Goal: Task Accomplishment & Management: Use online tool/utility

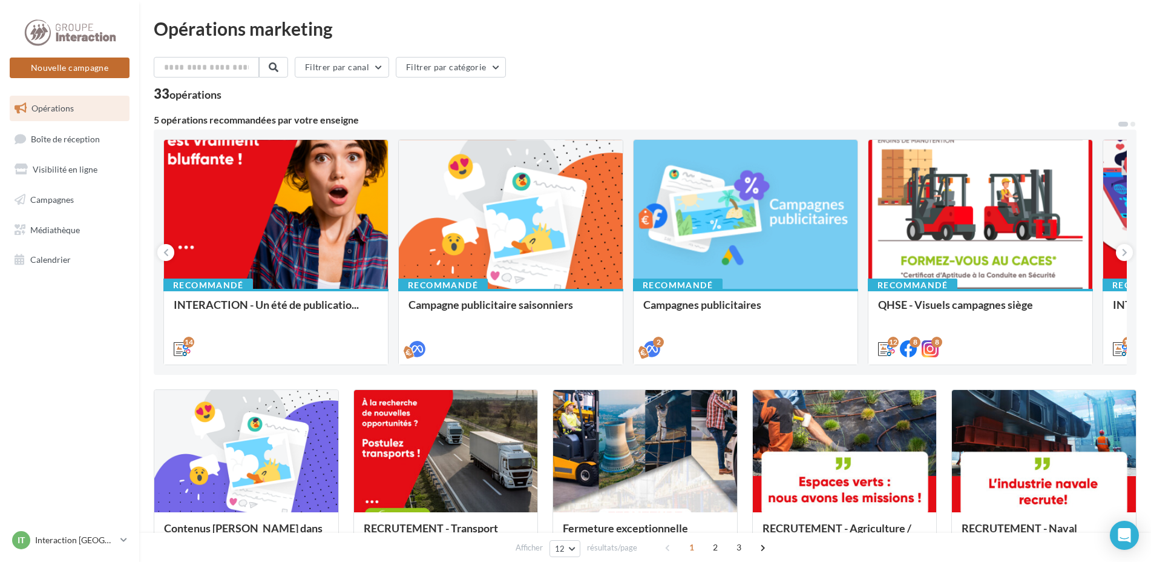
click at [78, 69] on button "Nouvelle campagne" at bounding box center [70, 68] width 120 height 21
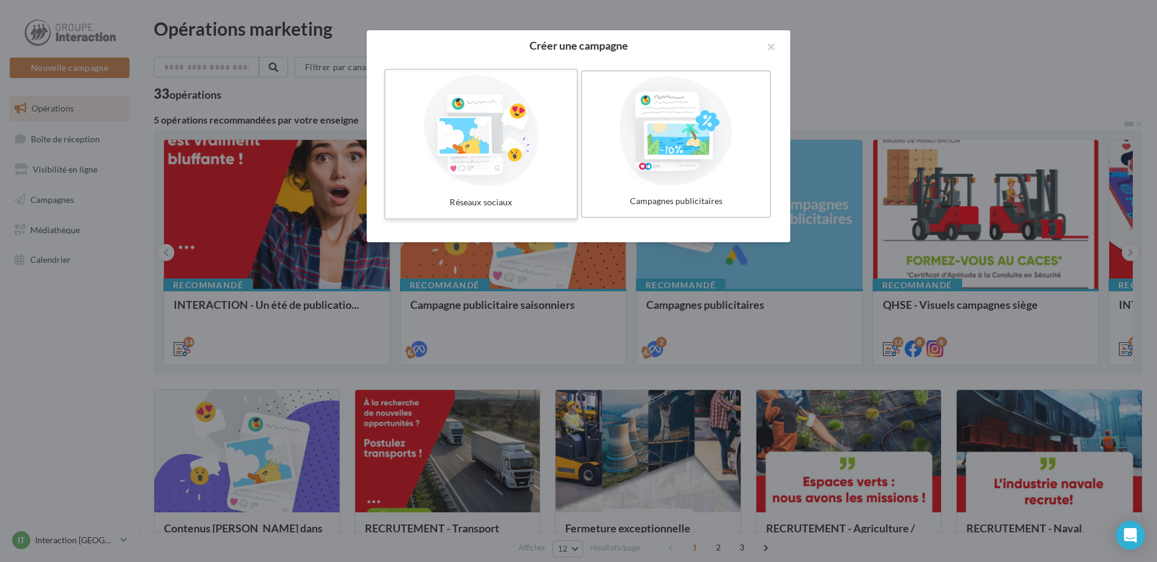
click at [503, 152] on div at bounding box center [481, 130] width 182 height 111
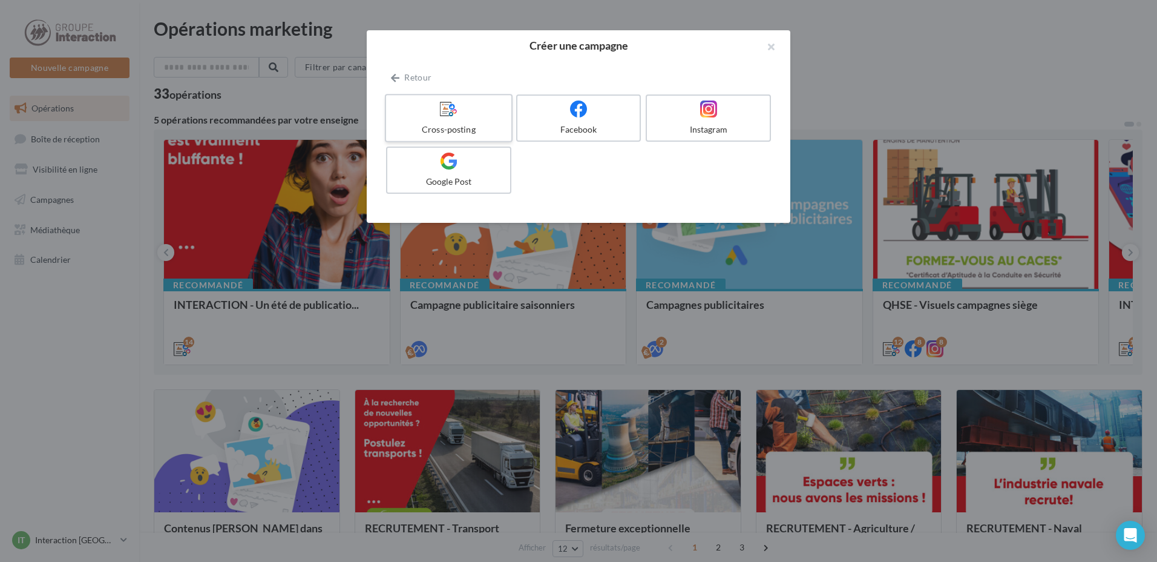
click at [488, 122] on label "Cross-posting" at bounding box center [449, 118] width 128 height 48
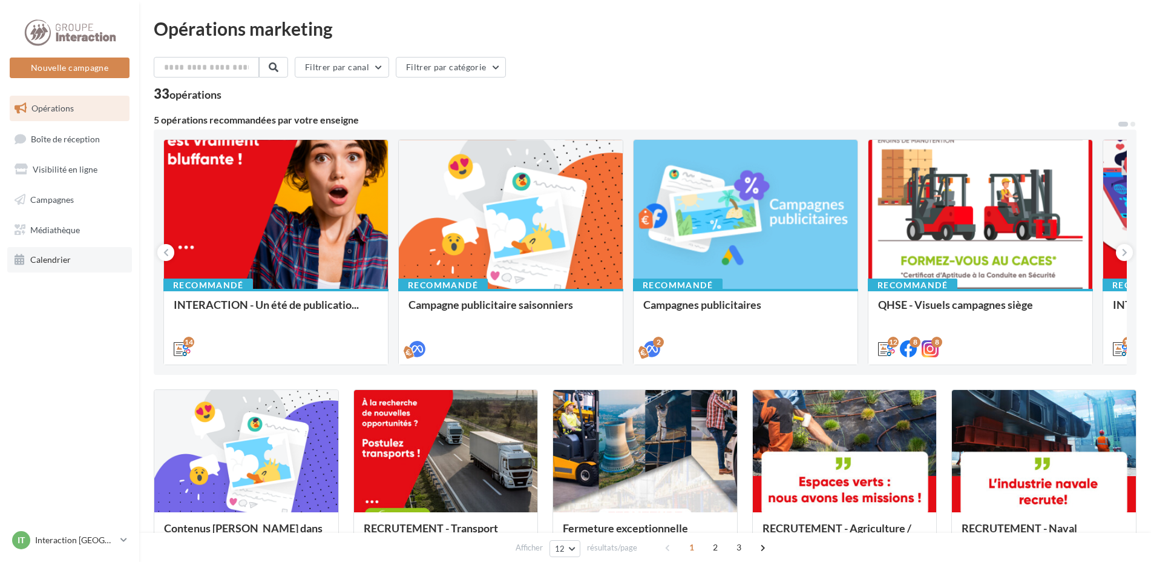
click at [81, 264] on link "Calendrier" at bounding box center [69, 259] width 125 height 25
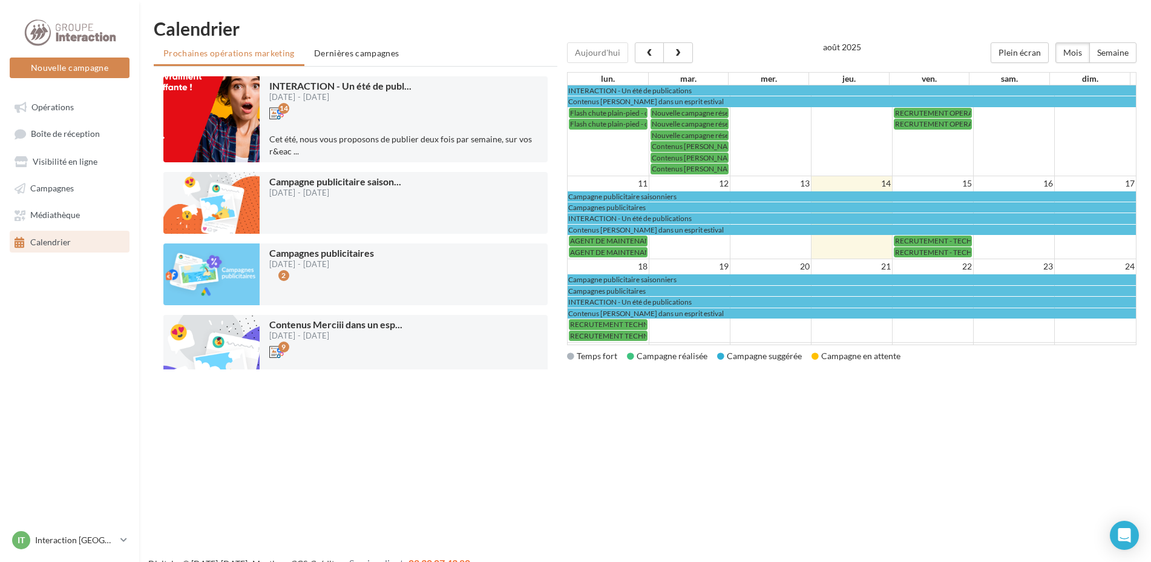
scroll to position [182, 0]
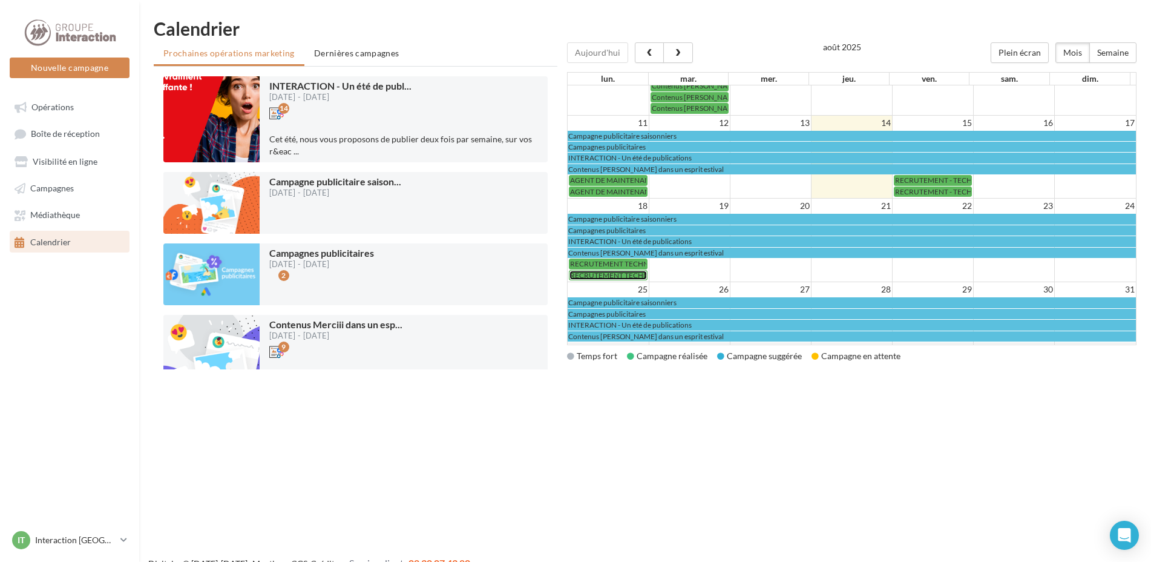
click at [624, 274] on span "RECRUTEMENT TECHNICIEN (NE) EN LABORATOIRE" at bounding box center [657, 275] width 174 height 9
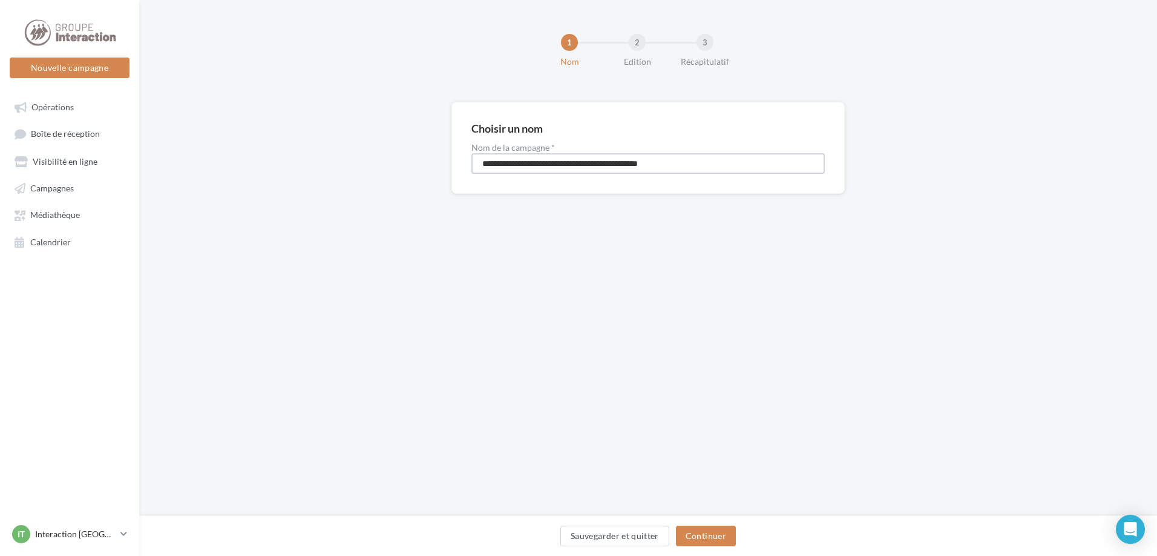
drag, startPoint x: 693, startPoint y: 168, endPoint x: 407, endPoint y: 157, distance: 286.5
click at [407, 154] on div "**********" at bounding box center [648, 167] width 1018 height 131
type input "**********"
click at [719, 534] on button "Continuer" at bounding box center [706, 535] width 60 height 21
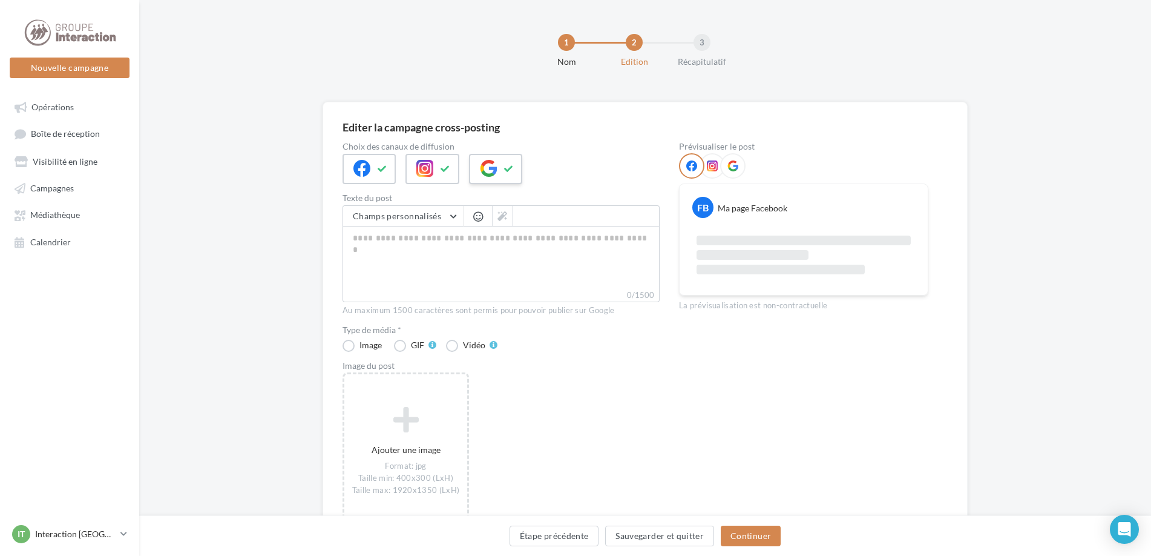
click at [512, 171] on icon at bounding box center [509, 169] width 10 height 8
paste textarea "**********"
type textarea "**********"
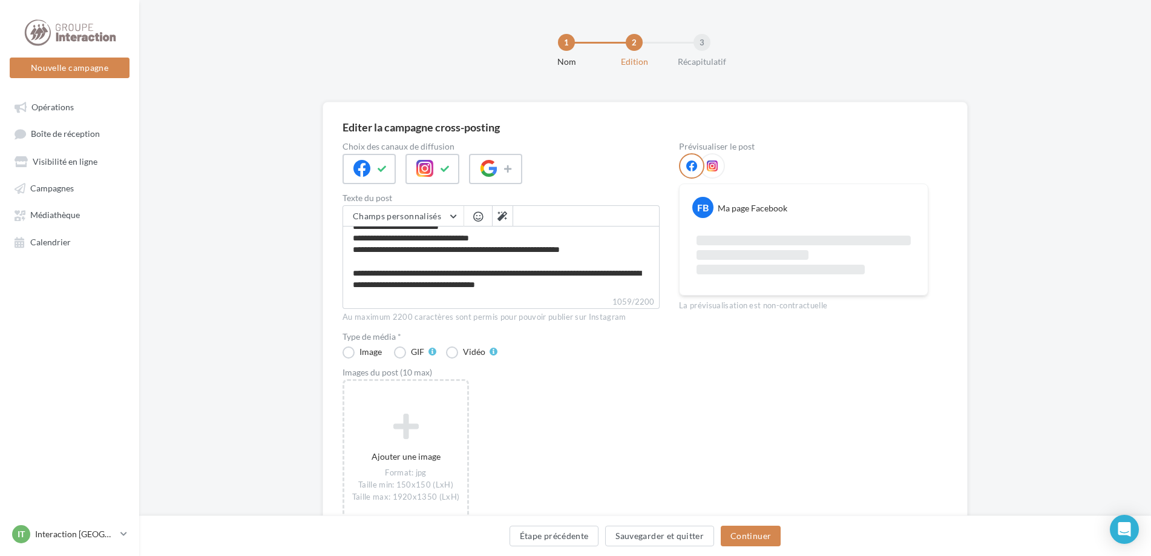
scroll to position [255, 0]
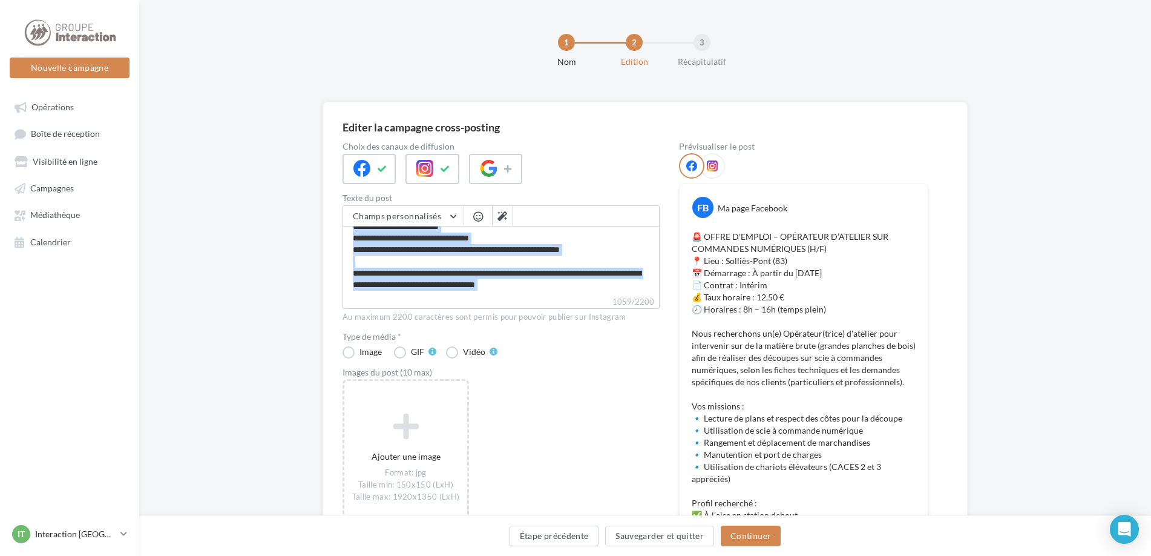
drag, startPoint x: 579, startPoint y: 299, endPoint x: 439, endPoint y: 277, distance: 141.0
click at [439, 277] on div "Champs personnalisés Adresse de l'entreprise Nom de l'entreprise Téléphone de l…" at bounding box center [501, 257] width 317 height 104
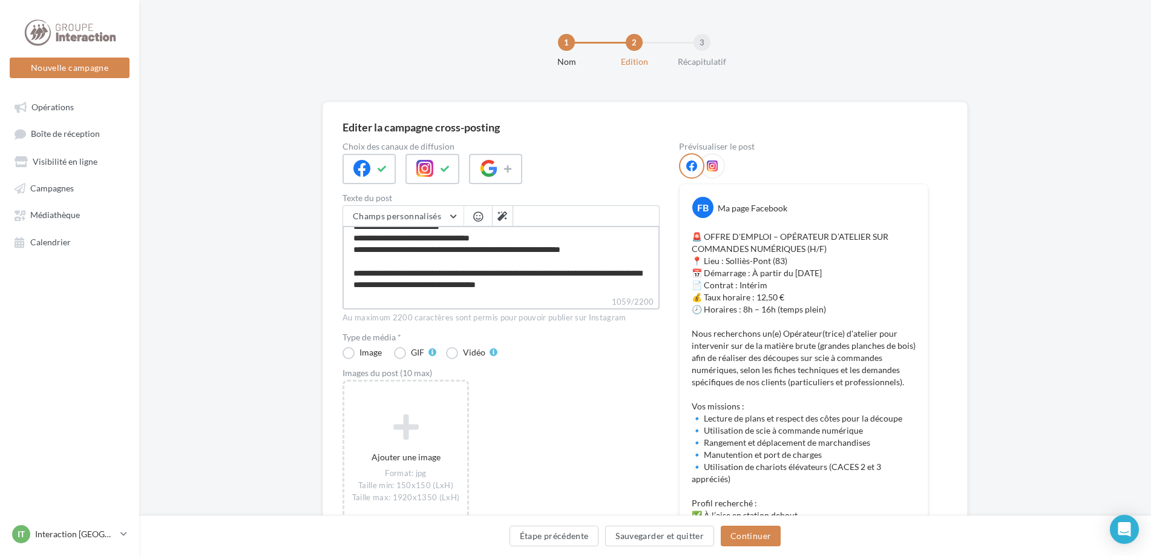
drag, startPoint x: 563, startPoint y: 287, endPoint x: 482, endPoint y: 273, distance: 81.7
click at [482, 273] on textarea "1059/2200" at bounding box center [501, 261] width 317 height 70
click at [576, 292] on textarea "1059/2200" at bounding box center [501, 261] width 317 height 70
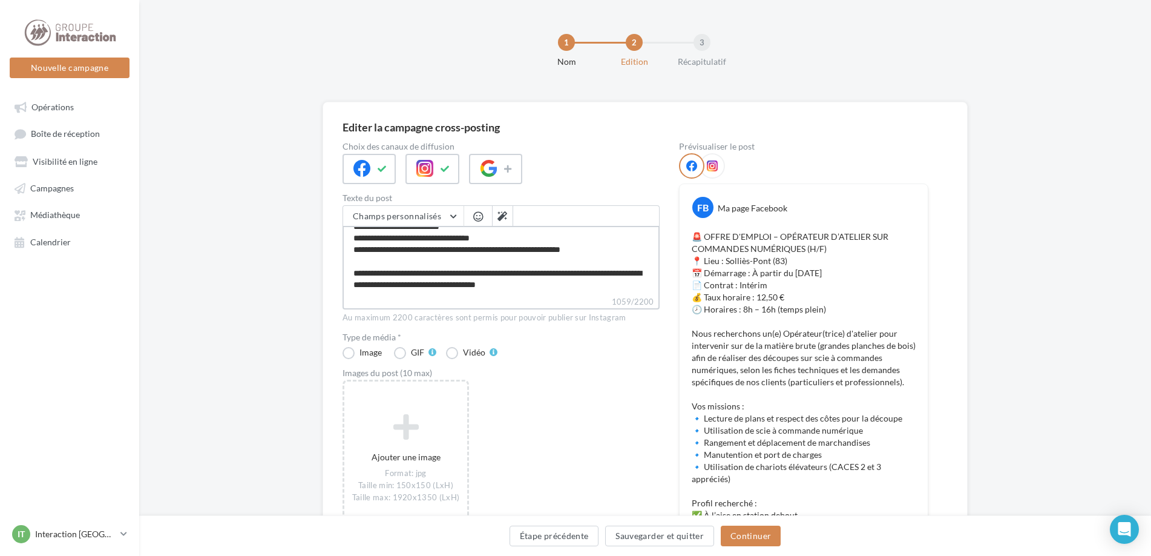
drag, startPoint x: 576, startPoint y: 292, endPoint x: 335, endPoint y: 275, distance: 241.6
click at [335, 275] on div "Editer la campagne cross-posting Choix des canaux de diffusion Texte du post Ch…" at bounding box center [645, 385] width 645 height 566
paste textarea
type textarea "**********"
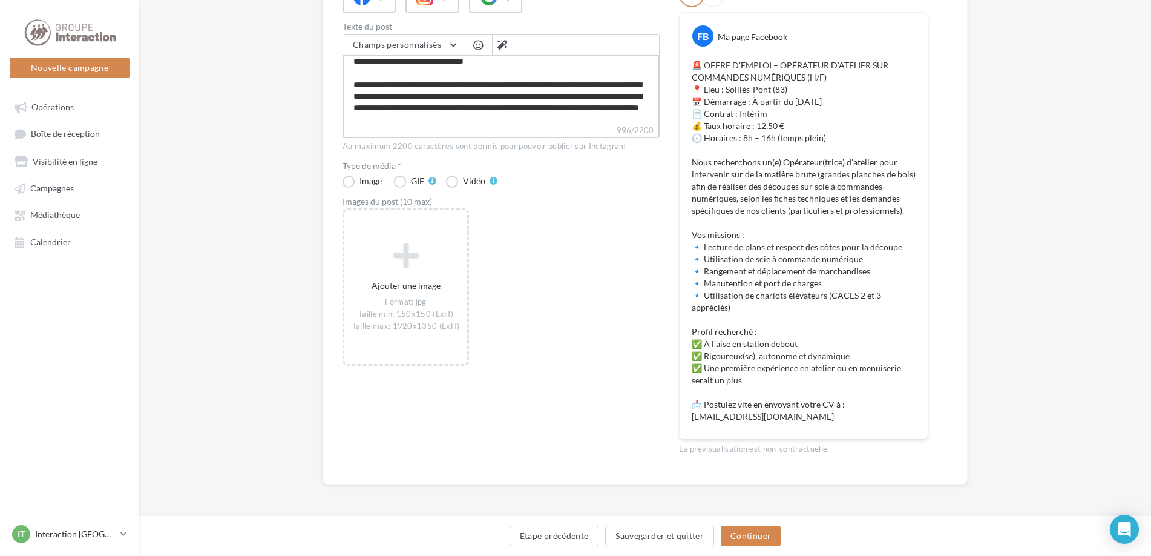
scroll to position [0, 0]
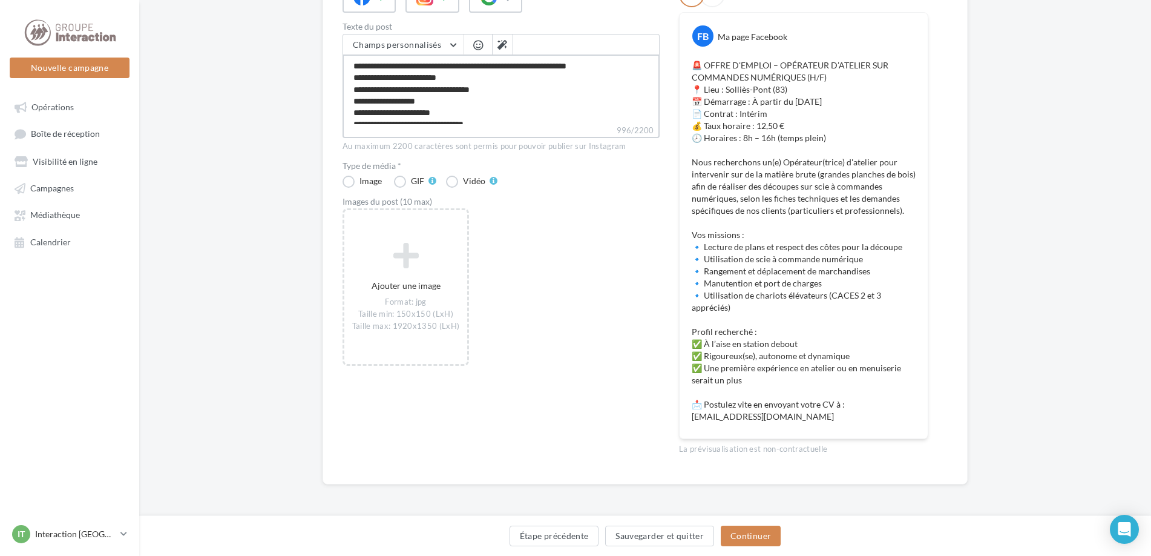
click at [433, 76] on textarea "**********" at bounding box center [501, 89] width 317 height 70
type textarea "**********"
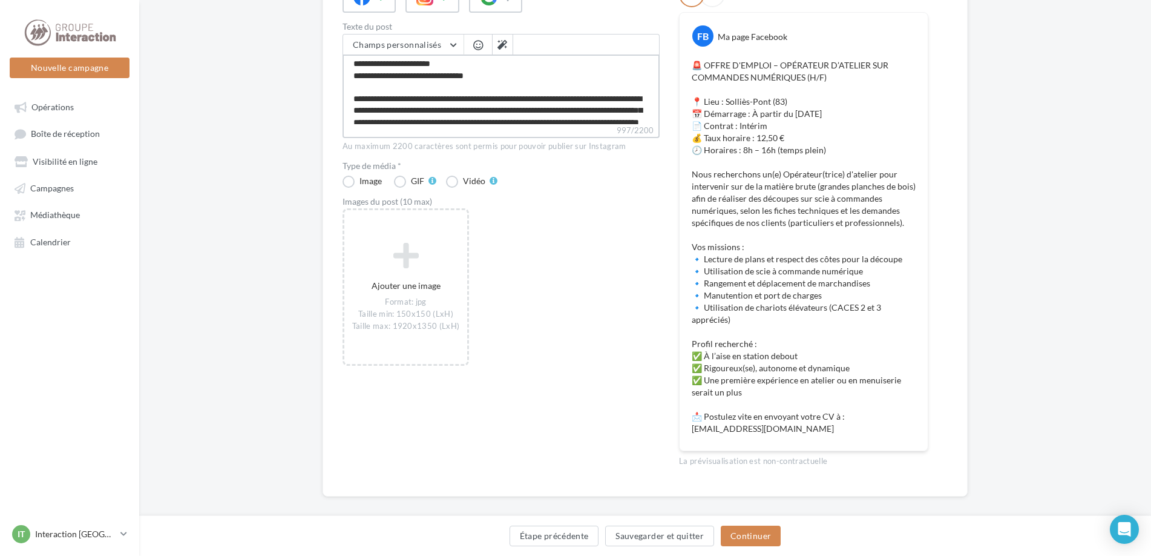
scroll to position [121, 0]
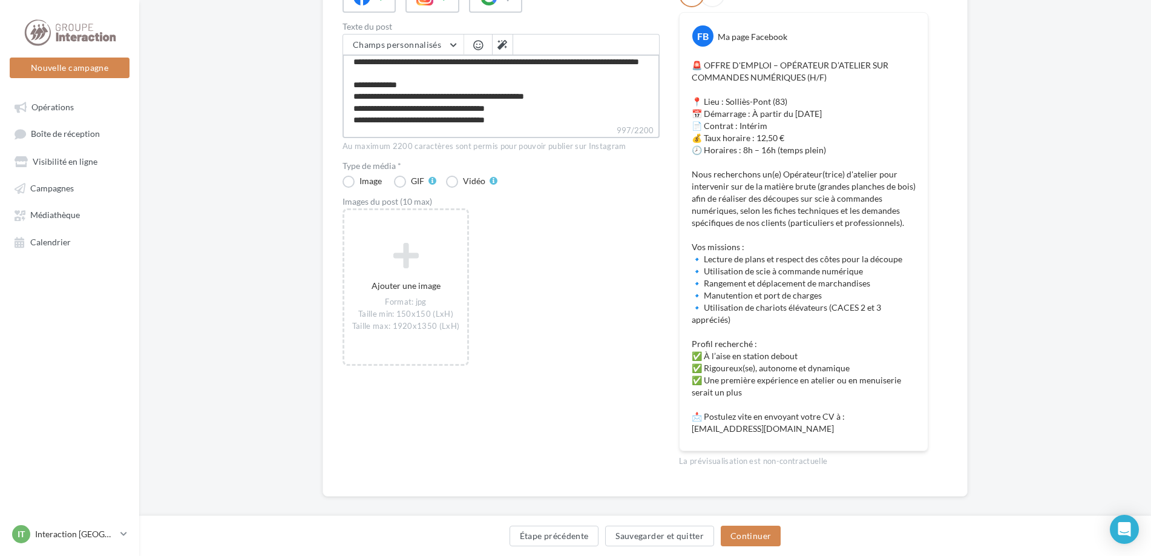
click at [411, 112] on textarea "**********" at bounding box center [501, 89] width 317 height 70
type textarea "**********"
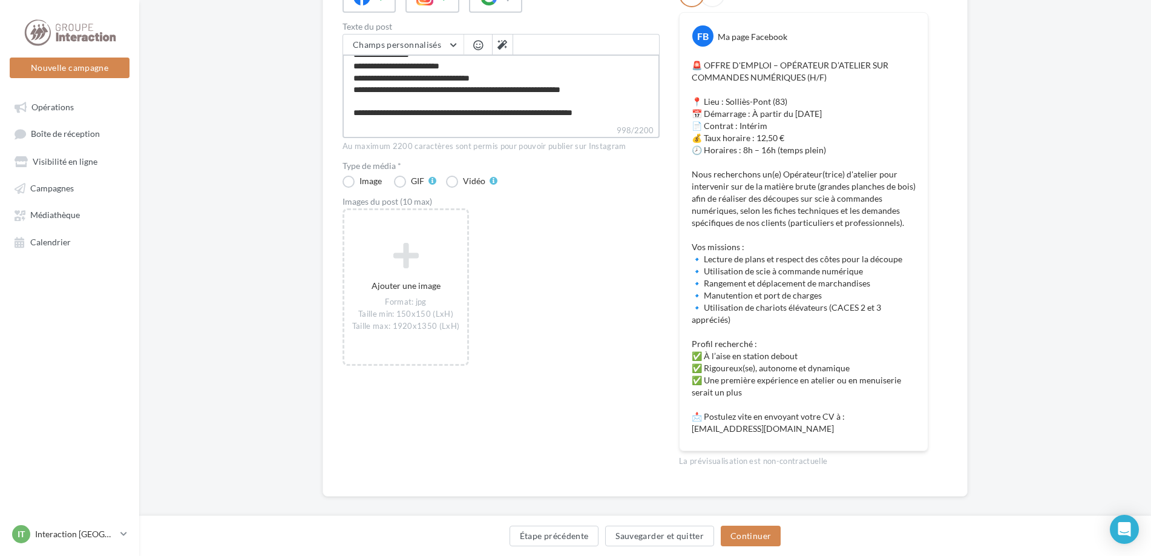
scroll to position [207, 0]
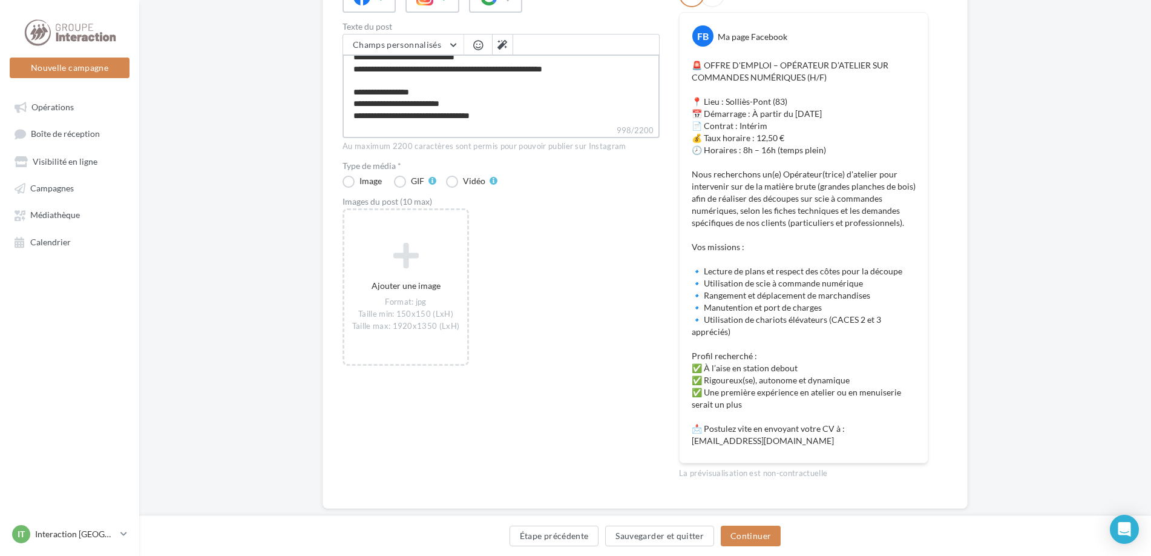
click at [427, 116] on textarea "**********" at bounding box center [501, 89] width 317 height 70
type textarea "**********"
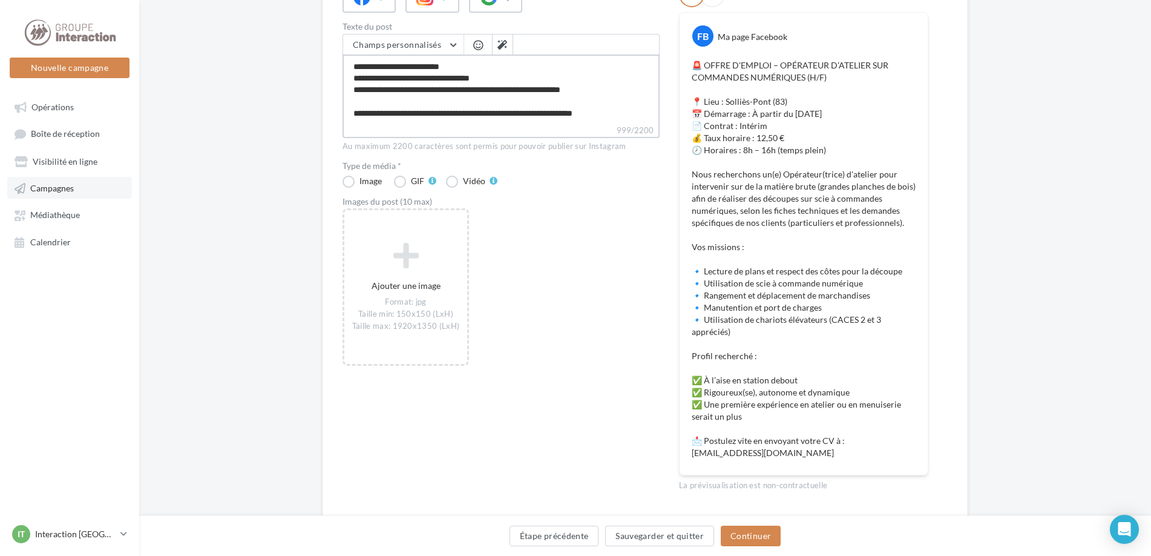
type textarea "**********"
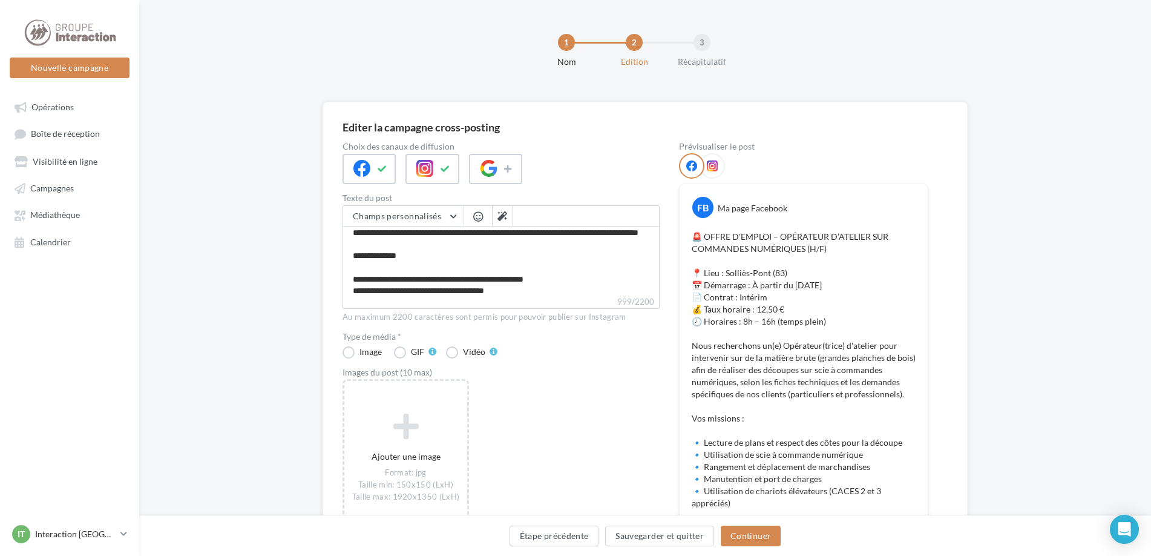
scroll to position [0, 0]
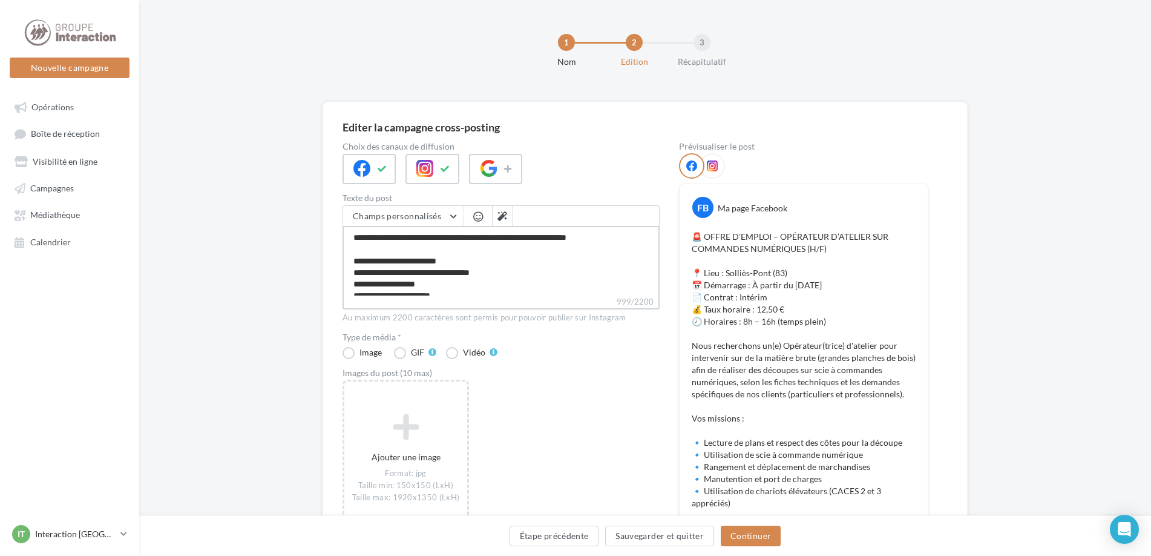
drag, startPoint x: 445, startPoint y: 235, endPoint x: 484, endPoint y: 237, distance: 38.8
click at [484, 237] on textarea "**********" at bounding box center [501, 261] width 317 height 70
drag, startPoint x: 443, startPoint y: 237, endPoint x: 407, endPoint y: 249, distance: 37.1
click at [407, 249] on textarea "**********" at bounding box center [501, 261] width 317 height 70
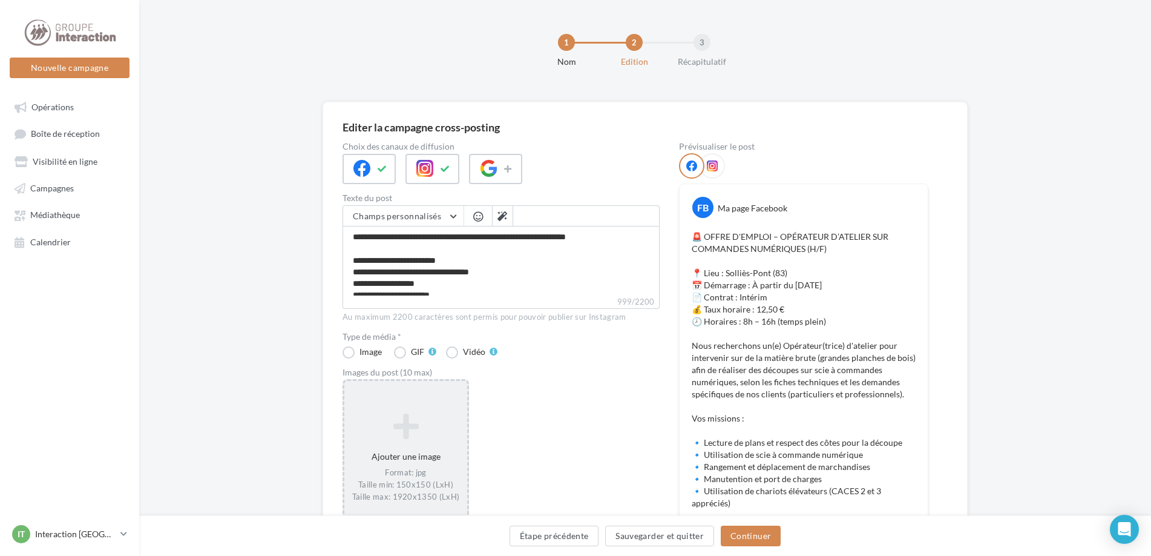
click at [397, 456] on div "Ajouter une image Format: jpg Taille min: 150x150 (LxH) Taille max: 1920x1350 (…" at bounding box center [405, 458] width 123 height 102
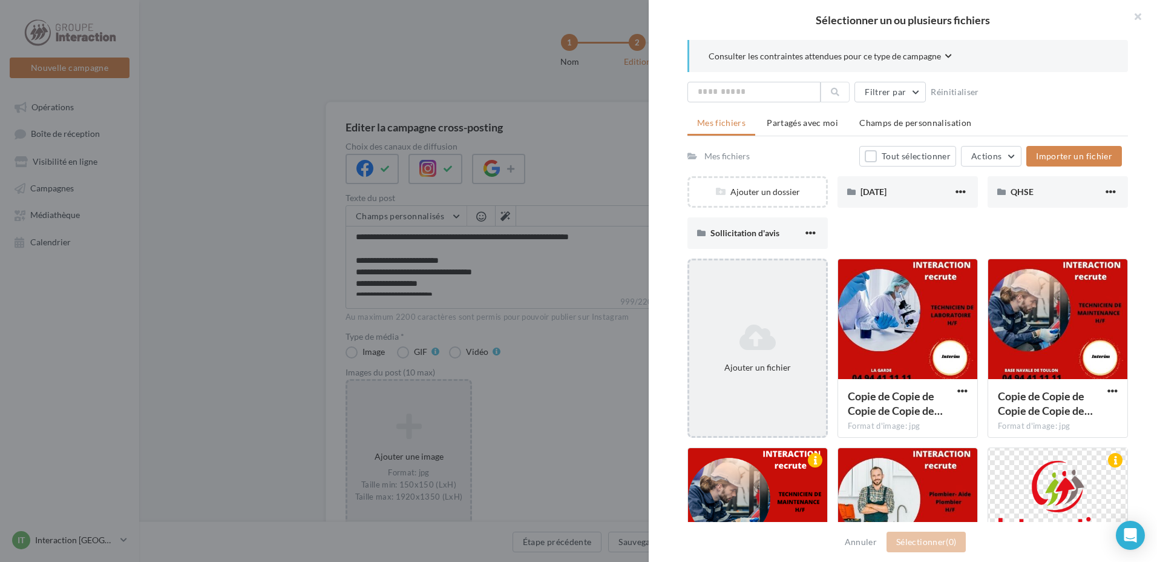
click at [747, 325] on icon at bounding box center [757, 337] width 127 height 29
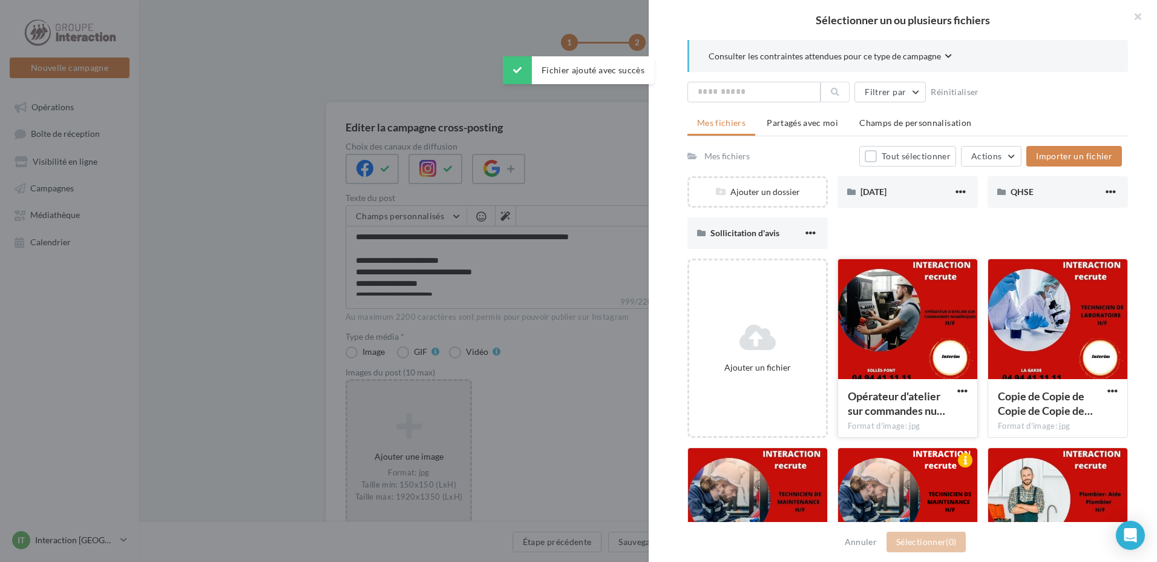
click at [858, 351] on div at bounding box center [907, 319] width 139 height 121
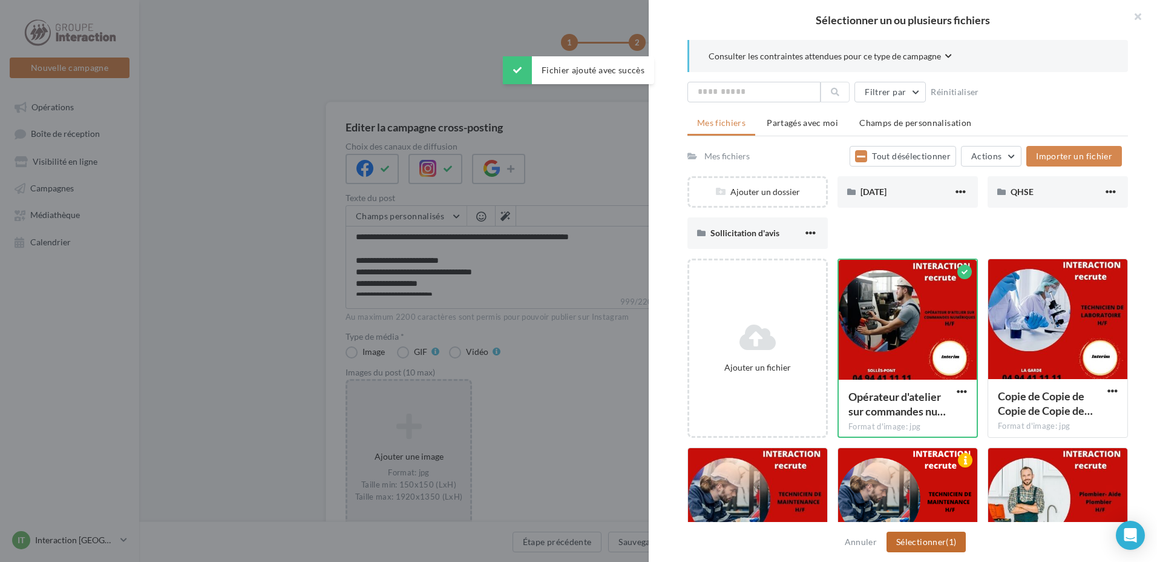
click at [928, 542] on button "Sélectionner (1)" at bounding box center [926, 542] width 79 height 21
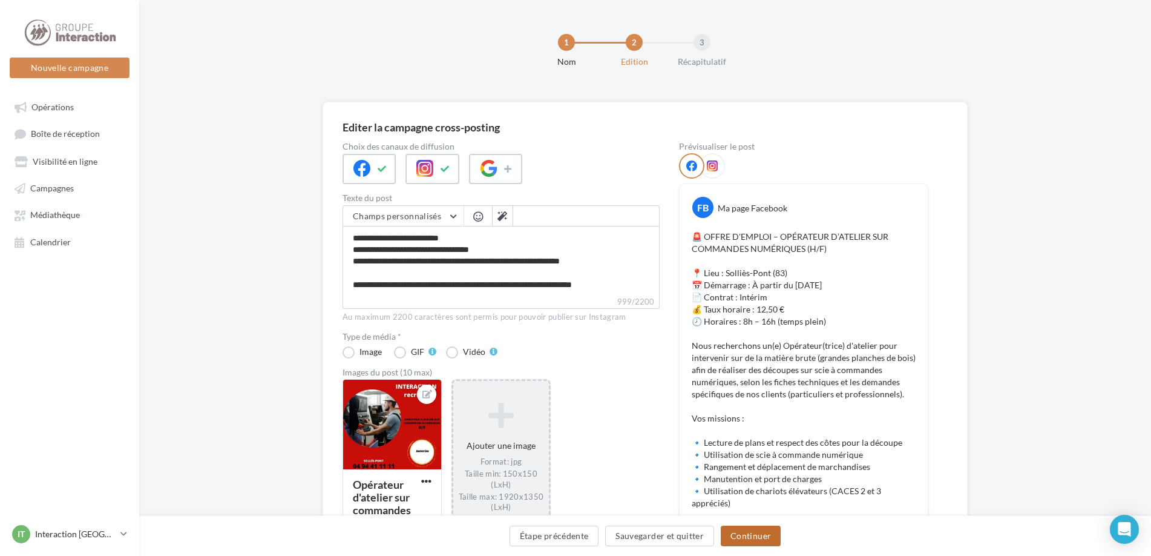
click at [740, 535] on button "Continuer" at bounding box center [751, 535] width 60 height 21
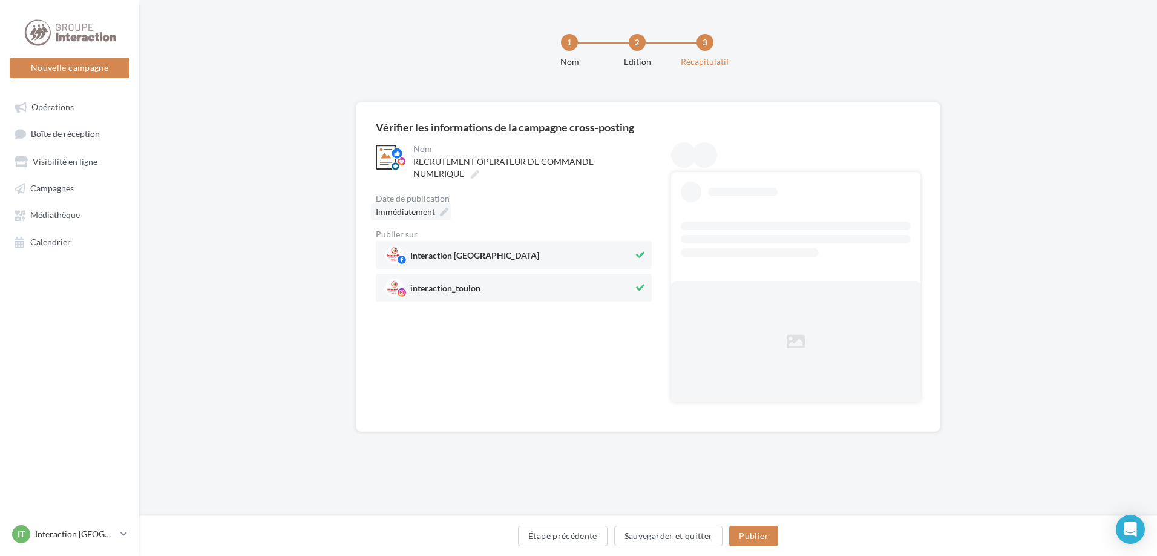
click at [445, 217] on div "Immédiatement" at bounding box center [411, 212] width 80 height 18
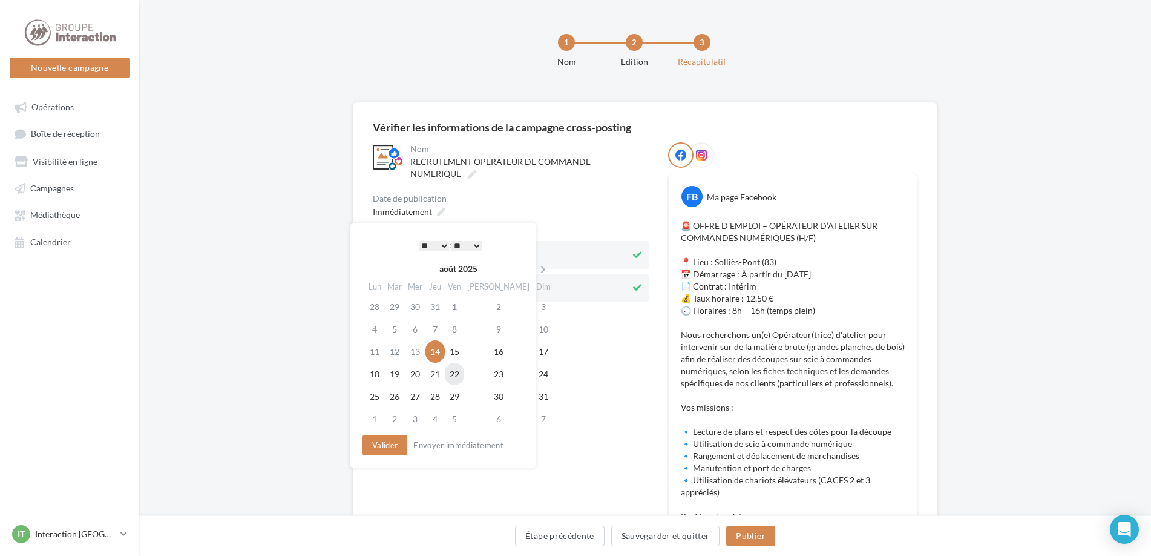
click at [462, 373] on td "22" at bounding box center [454, 374] width 19 height 22
click at [386, 446] on button "Valider" at bounding box center [382, 445] width 45 height 21
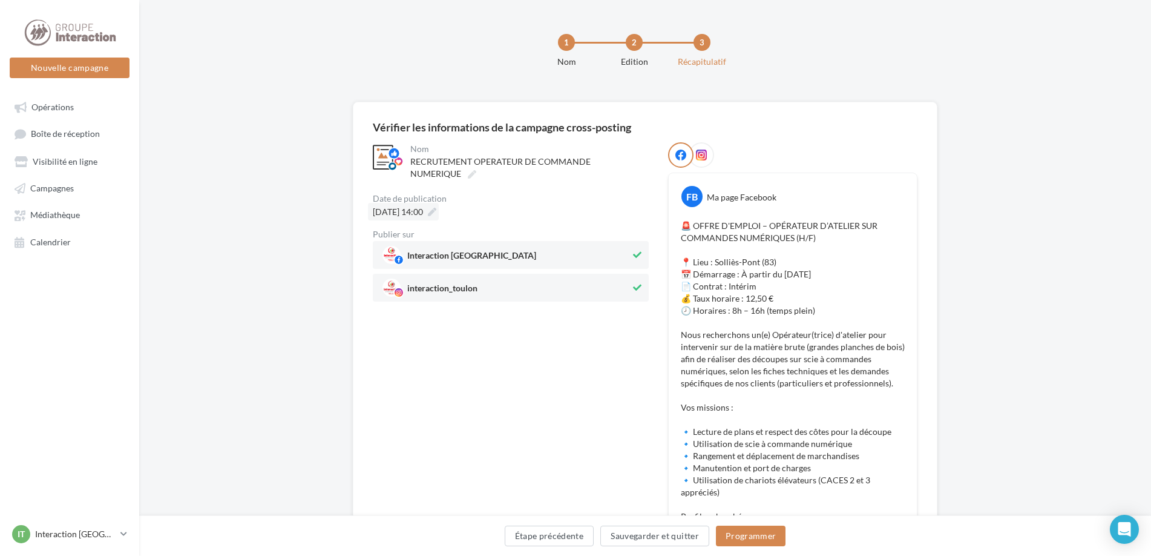
click at [436, 214] on icon at bounding box center [432, 212] width 8 height 8
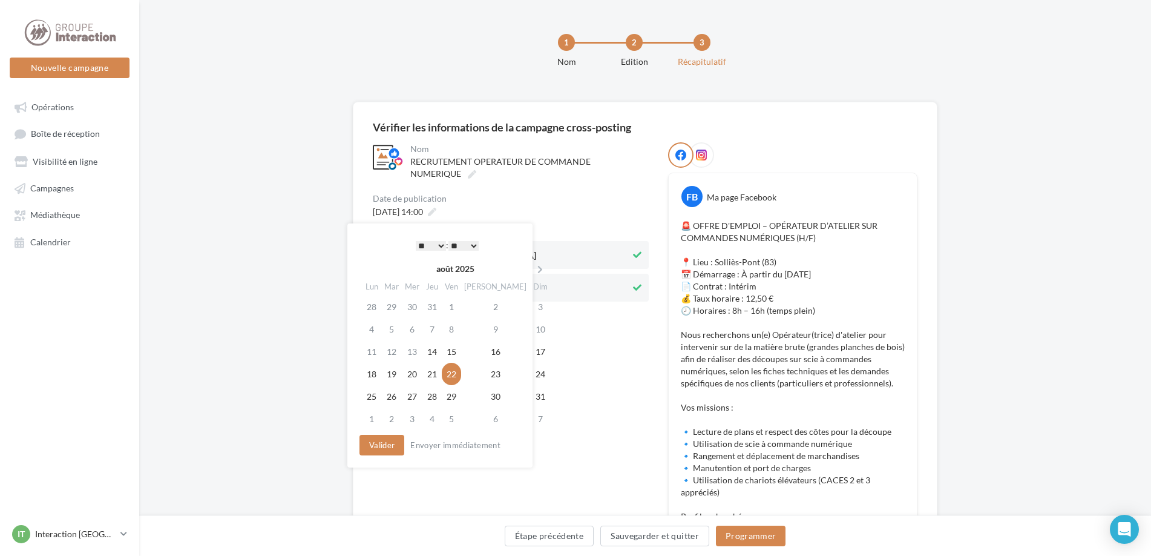
click at [439, 245] on select "* * * * * * * * * * ** ** ** ** ** ** ** ** ** ** ** ** ** **" at bounding box center [431, 246] width 30 height 10
click at [387, 436] on button "Valider" at bounding box center [382, 445] width 45 height 21
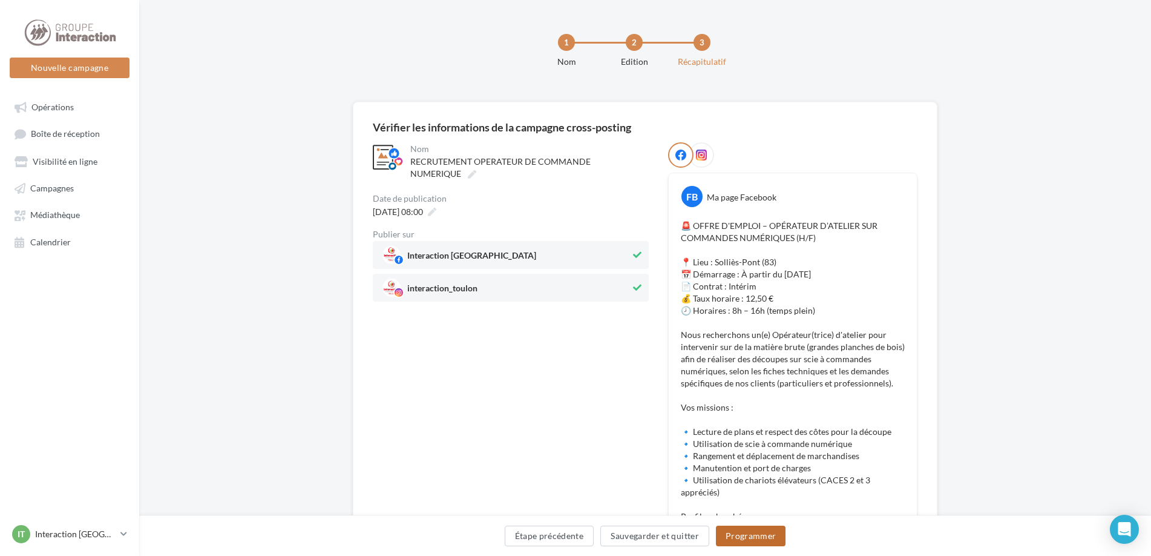
click at [745, 542] on button "Programmer" at bounding box center [751, 535] width 70 height 21
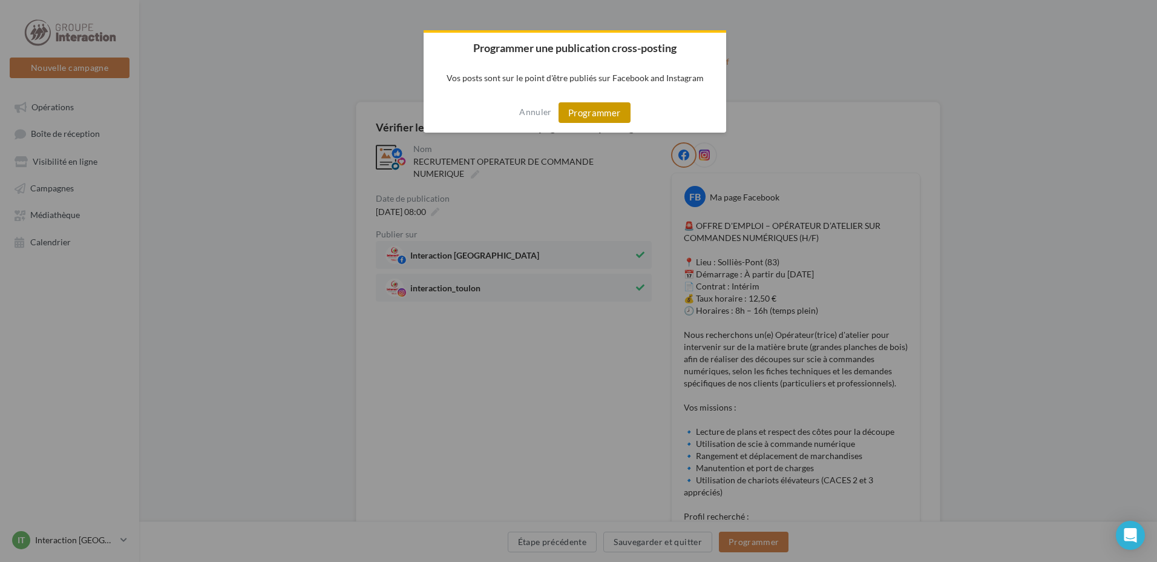
click at [593, 122] on button "Programmer" at bounding box center [595, 112] width 72 height 21
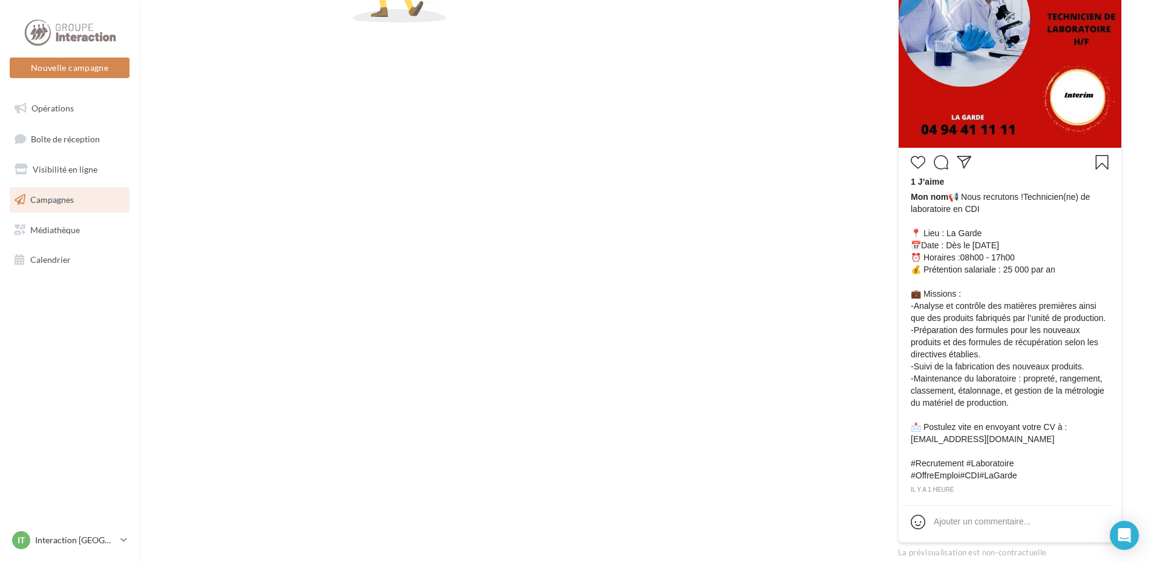
scroll to position [421, 0]
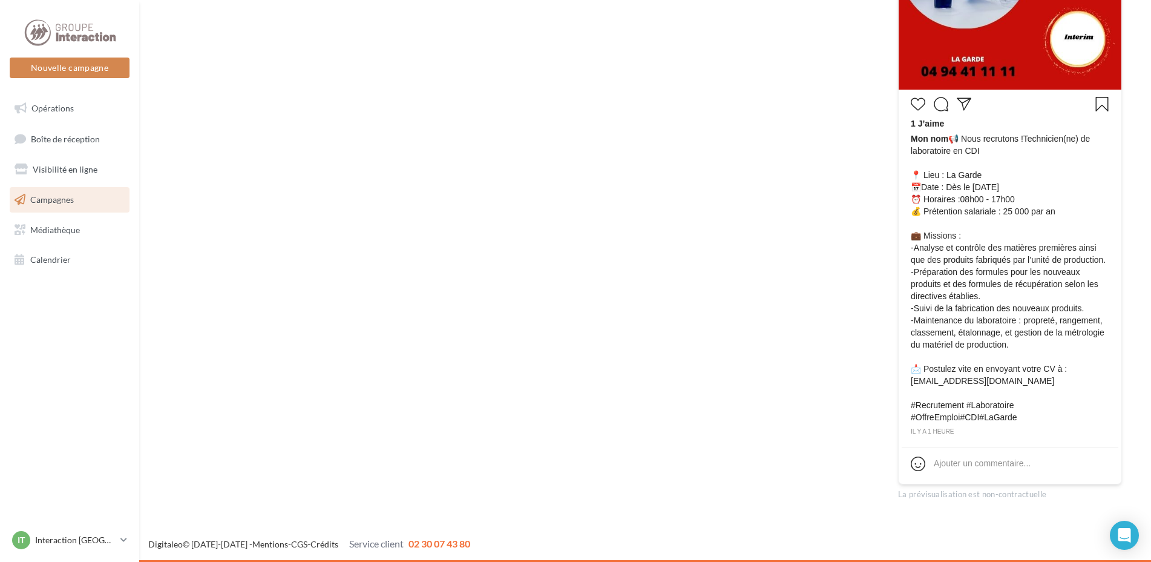
drag, startPoint x: 1040, startPoint y: 378, endPoint x: 914, endPoint y: 372, distance: 126.0
click at [914, 372] on span "Mon nom 📢 Nous recrutons !Technicien(ne) de laboratoire en CDI 📍 Lieu : La Gard…" at bounding box center [1010, 278] width 199 height 291
copy span "📩 Postulez vite en envoyant votre CV à : [EMAIL_ADDRESS][DOMAIN_NAME]"
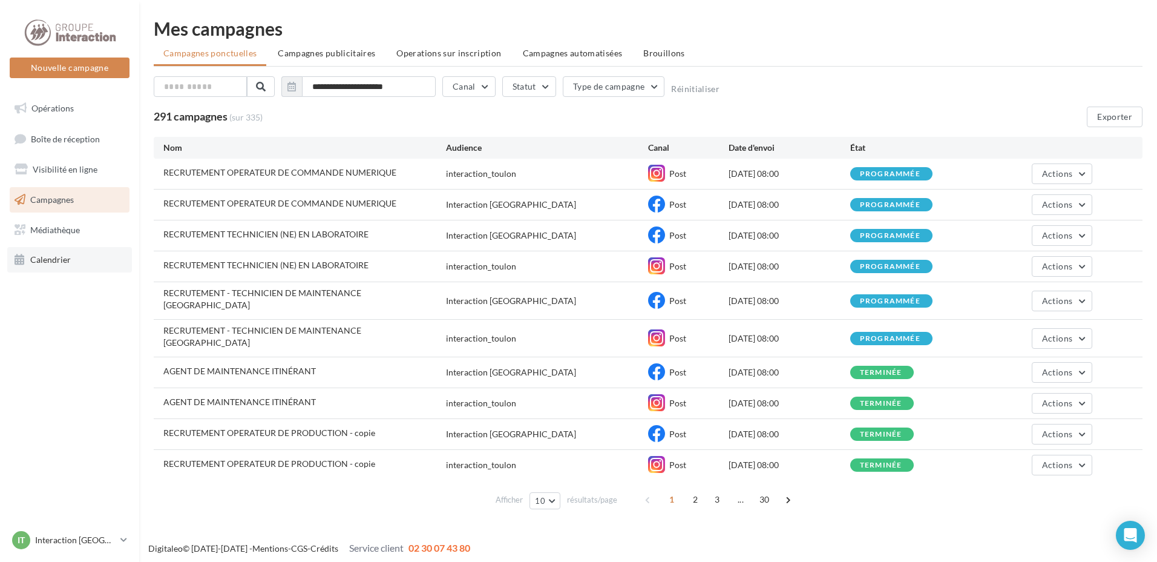
click at [47, 251] on link "Calendrier" at bounding box center [69, 259] width 125 height 25
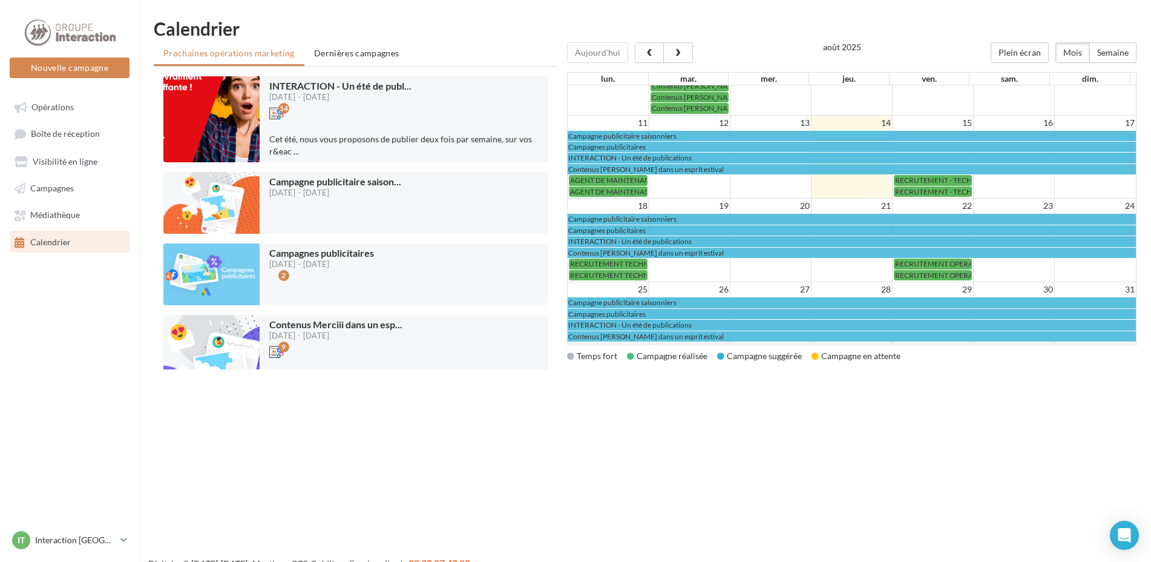
scroll to position [241, 0]
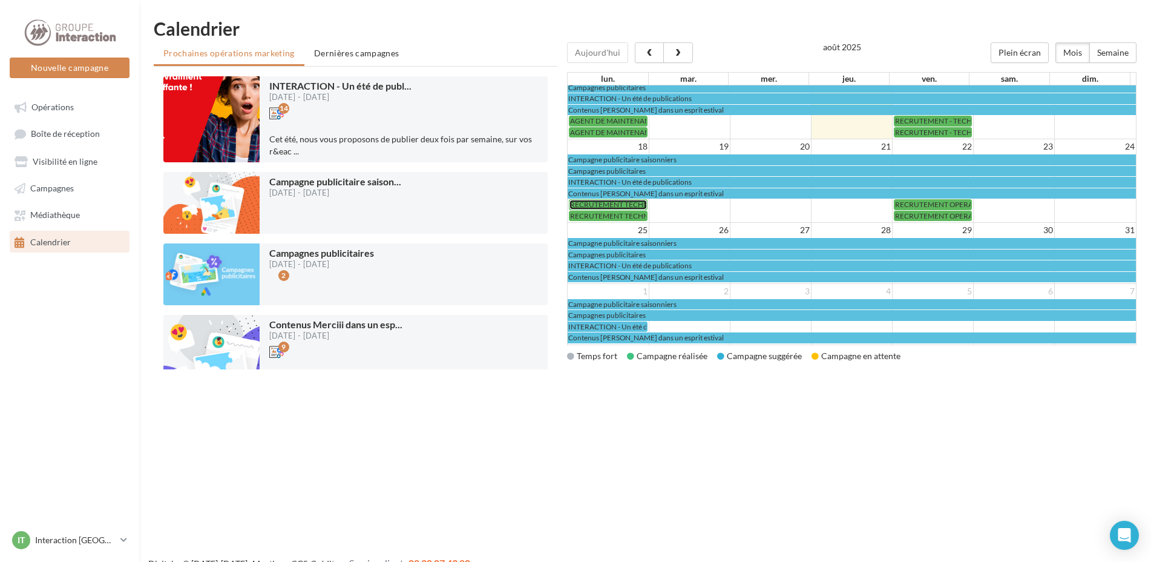
click at [634, 201] on span "RECRUTEMENT TECHNICIEN (NE) EN LABORATOIRE" at bounding box center [657, 204] width 174 height 9
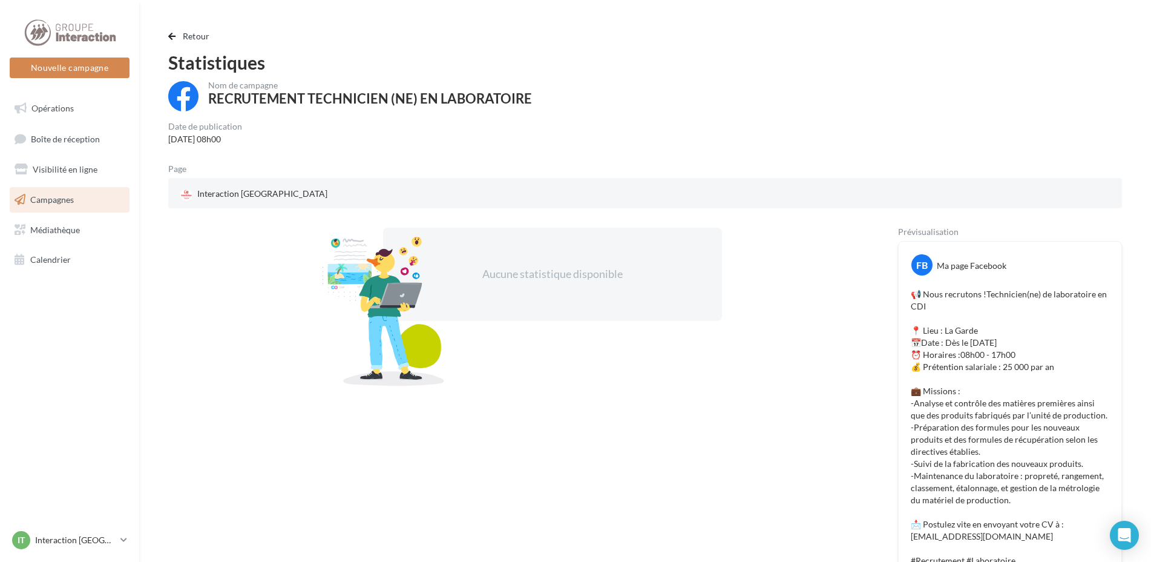
click at [167, 38] on div "Retour Statistiques Nom de campagne RECRUTEMENT TECHNICIEN (NE) EN LABORATOIRE …" at bounding box center [645, 431] width 983 height 805
click at [169, 36] on span "button" at bounding box center [171, 36] width 7 height 8
click at [198, 38] on span "Retour" at bounding box center [196, 36] width 27 height 10
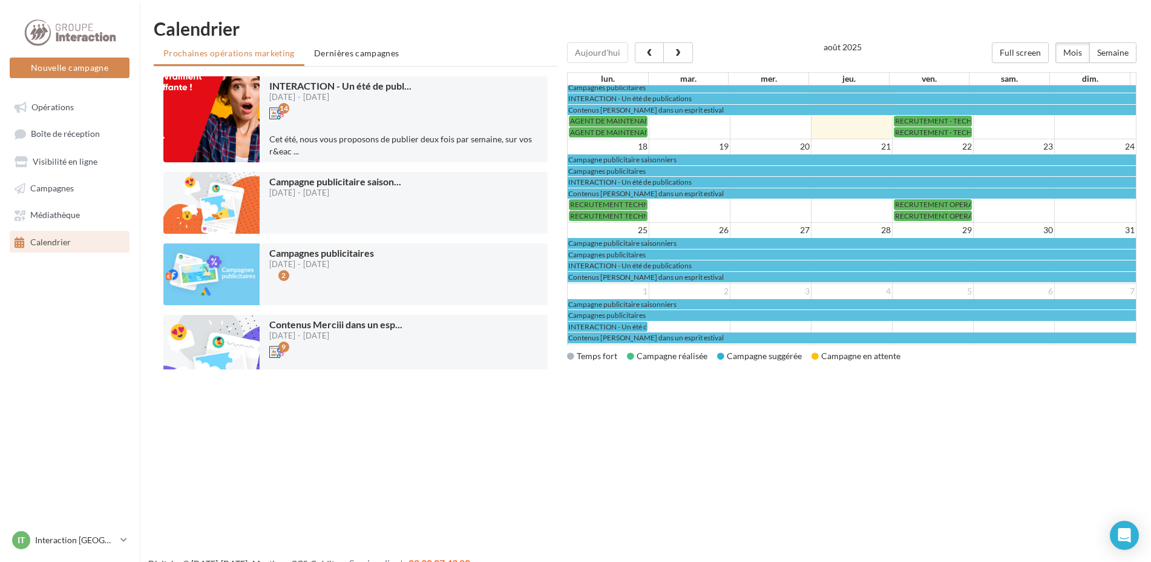
scroll to position [19, 0]
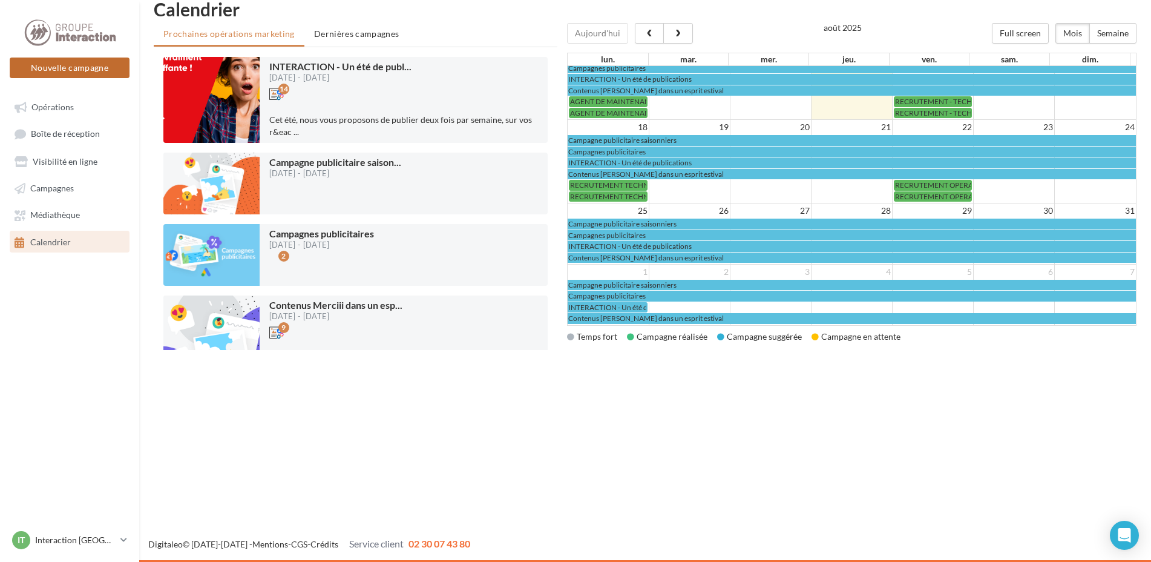
click at [104, 73] on button "Nouvelle campagne" at bounding box center [70, 68] width 120 height 21
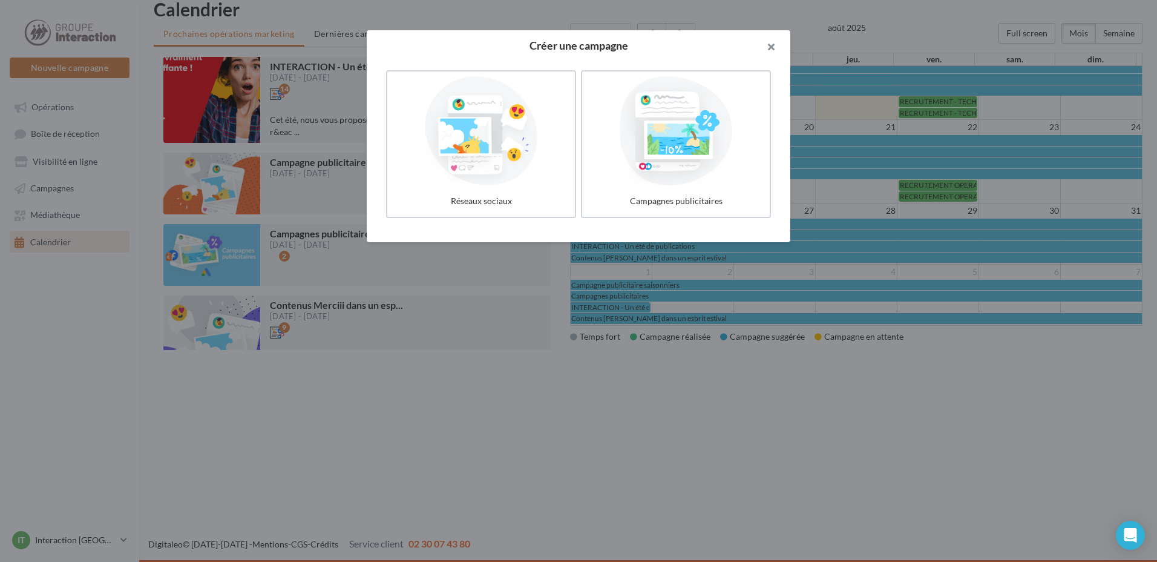
click at [774, 53] on button "button" at bounding box center [766, 48] width 48 height 36
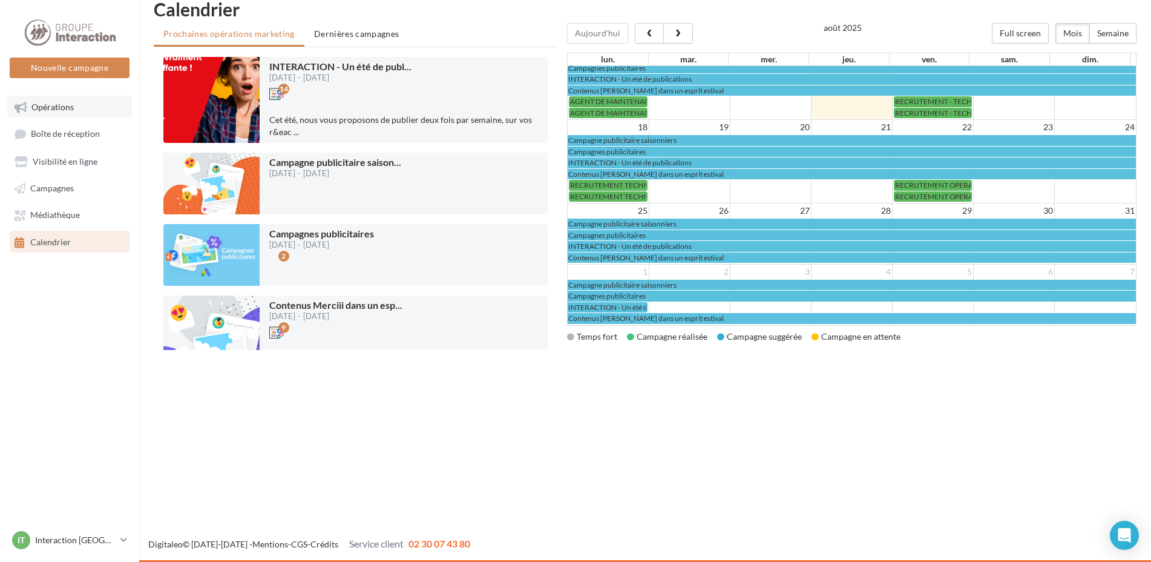
click at [92, 110] on link "Opérations" at bounding box center [69, 107] width 125 height 22
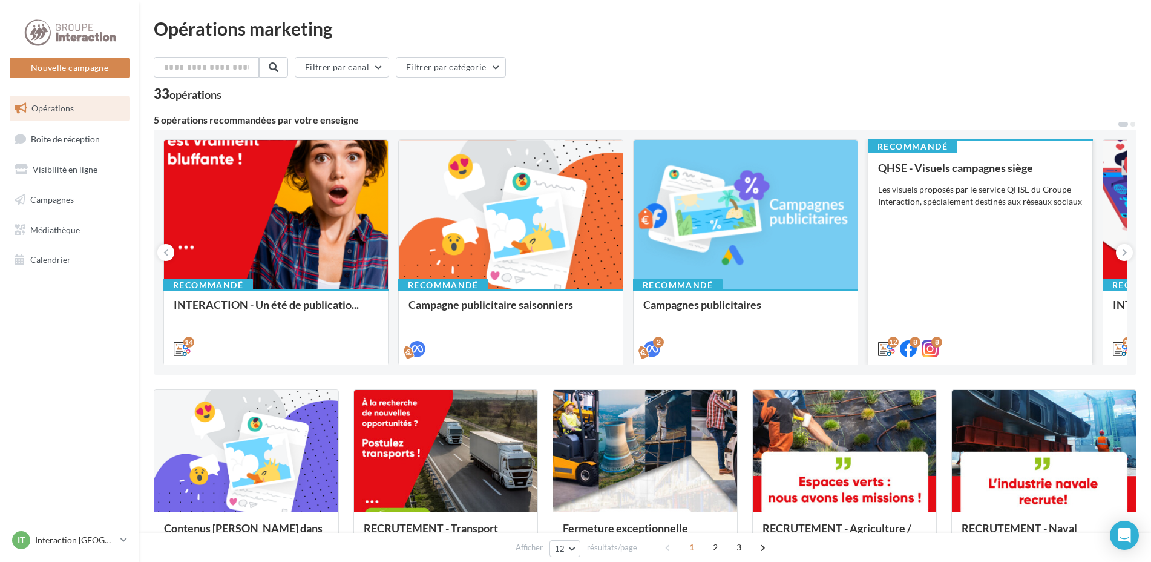
click at [926, 250] on div "QHSE - Visuels campagnes siège Les visuels proposés par le service QHSE du Grou…" at bounding box center [980, 258] width 205 height 192
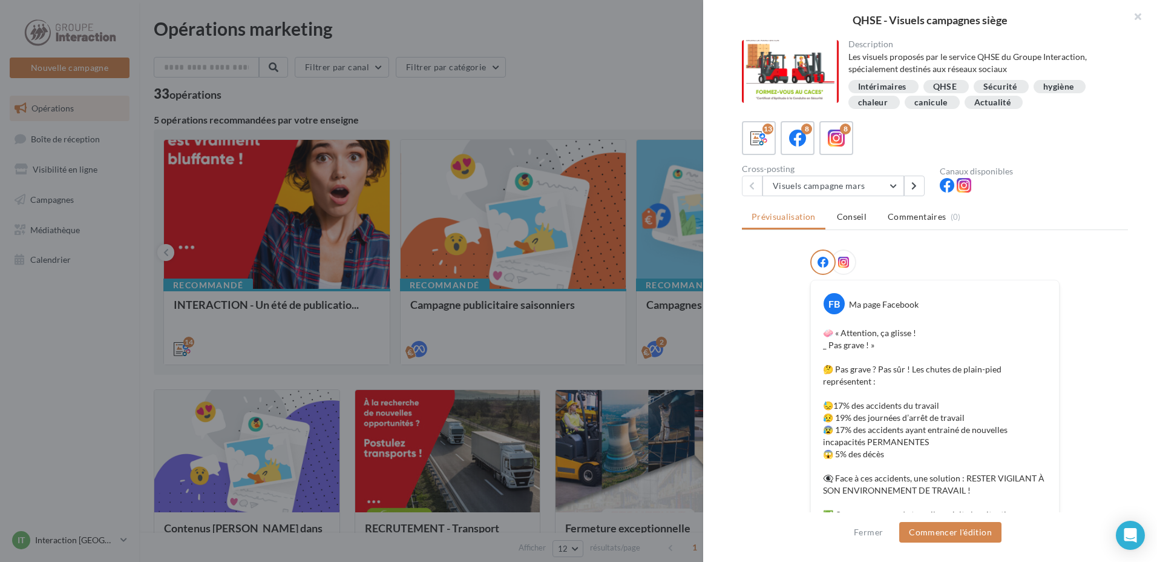
click at [848, 174] on div "Cross-posting Visuels campagne mars Visuels campagne mars Visuel campagne avril…" at bounding box center [841, 180] width 198 height 31
click at [844, 182] on button "Visuels campagne mars" at bounding box center [834, 186] width 142 height 21
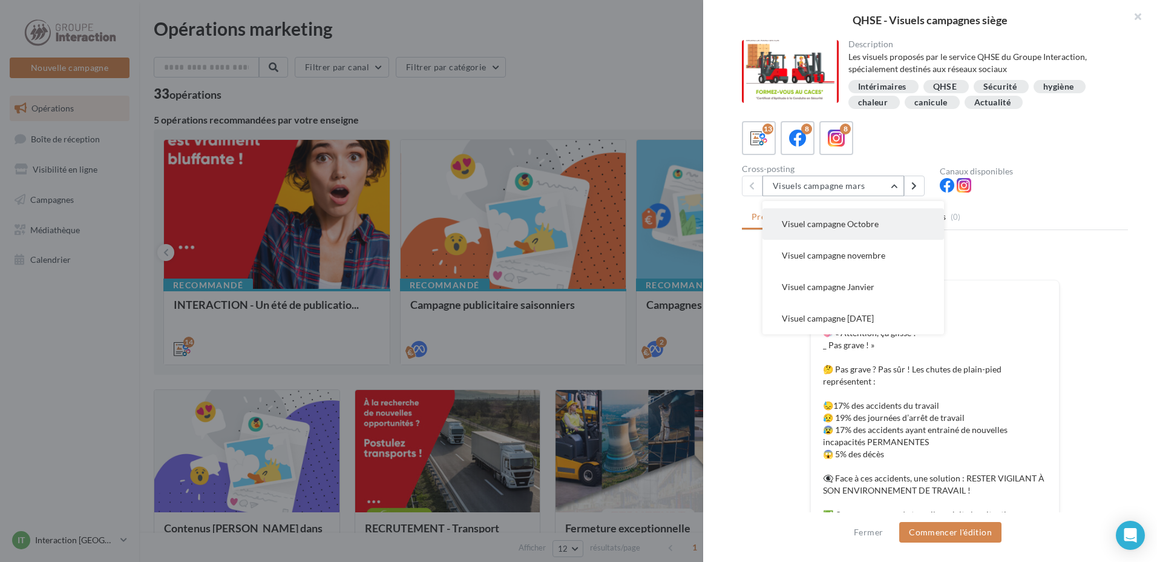
scroll to position [121, 0]
click at [825, 264] on button "Visuel campagne Août" at bounding box center [854, 252] width 182 height 31
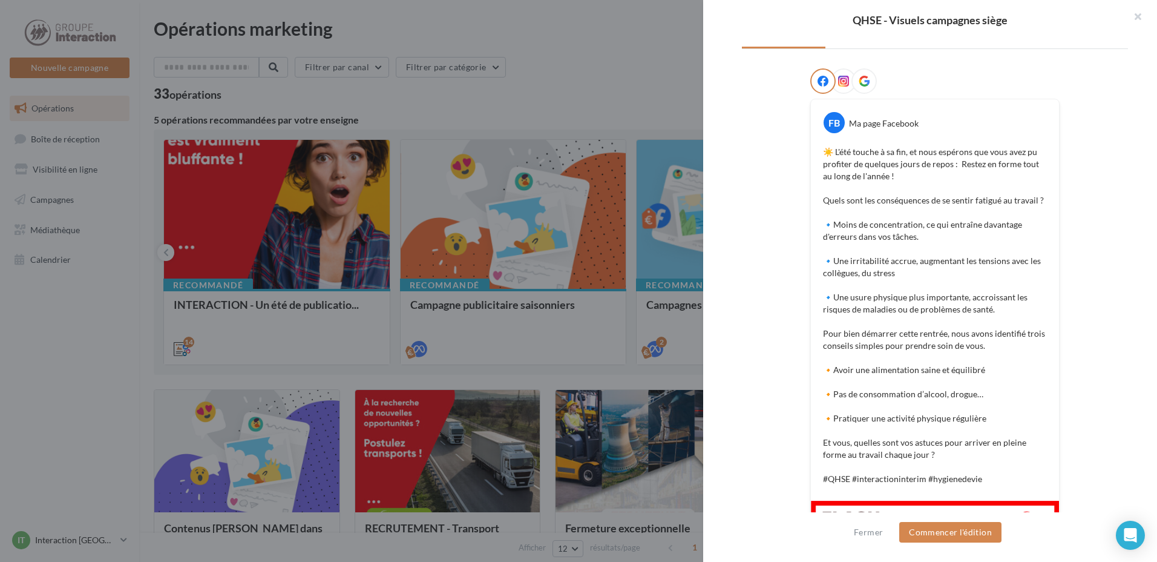
scroll to position [0, 0]
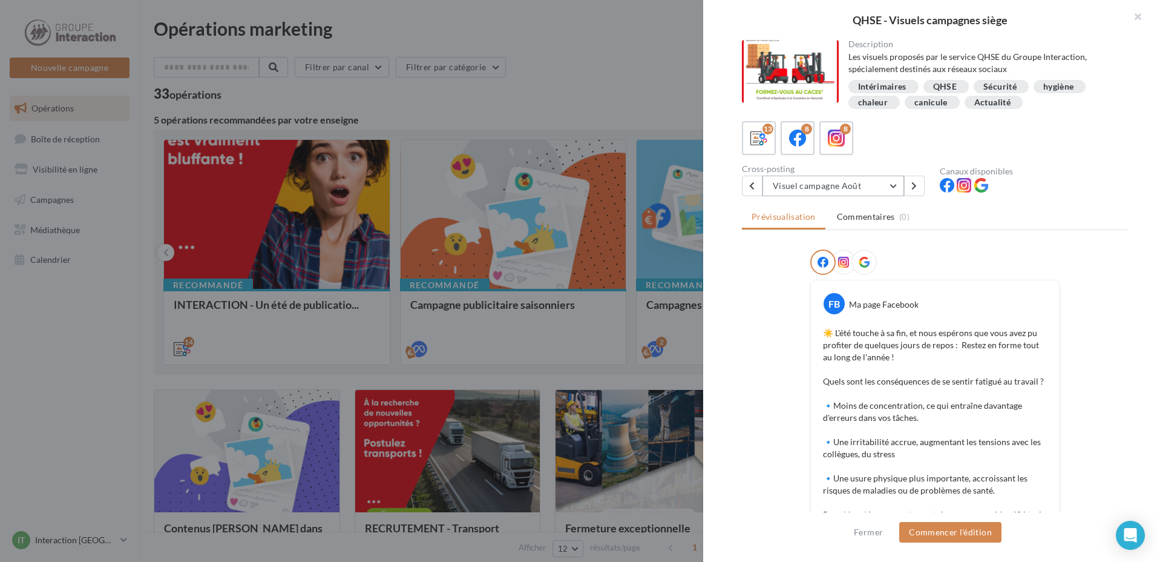
click at [853, 192] on button "Visuel campagne Août" at bounding box center [834, 186] width 142 height 21
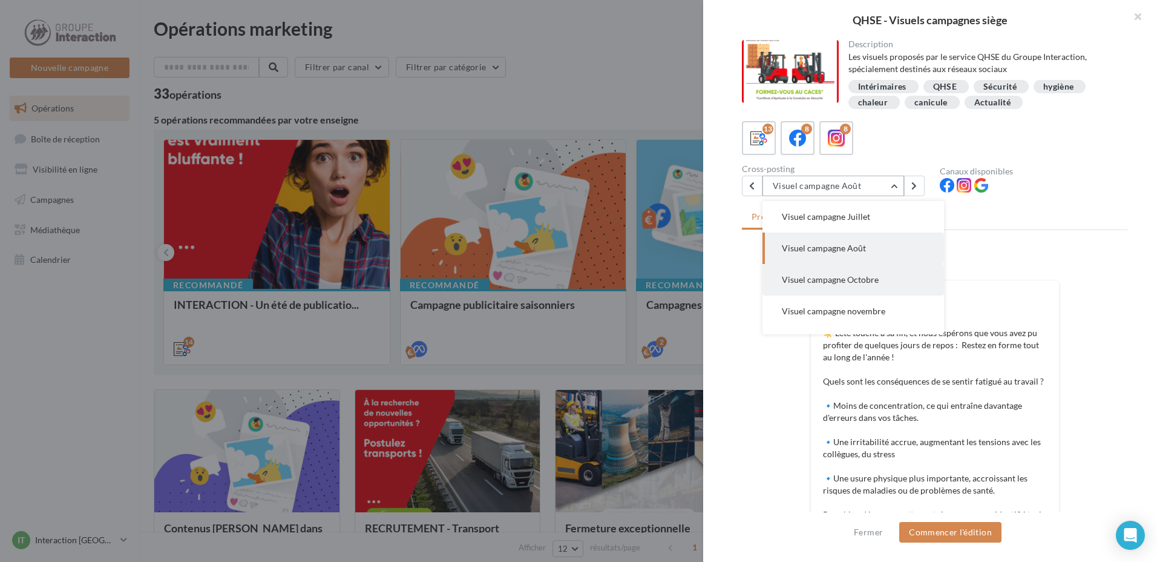
scroll to position [276, 0]
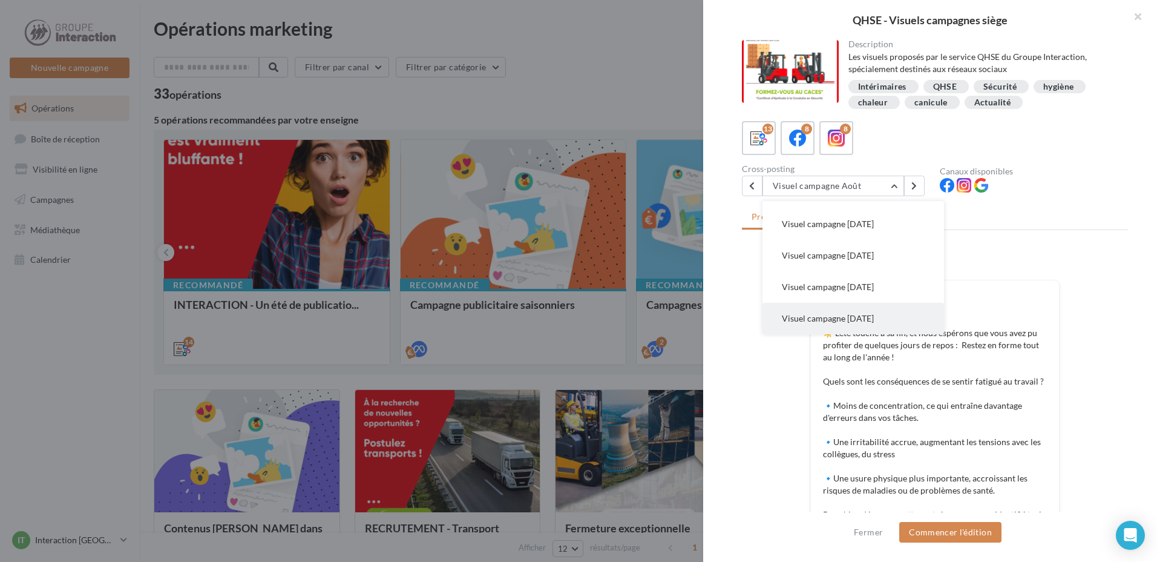
click at [841, 313] on span "Visuel campagne juin 2025" at bounding box center [828, 318] width 92 height 10
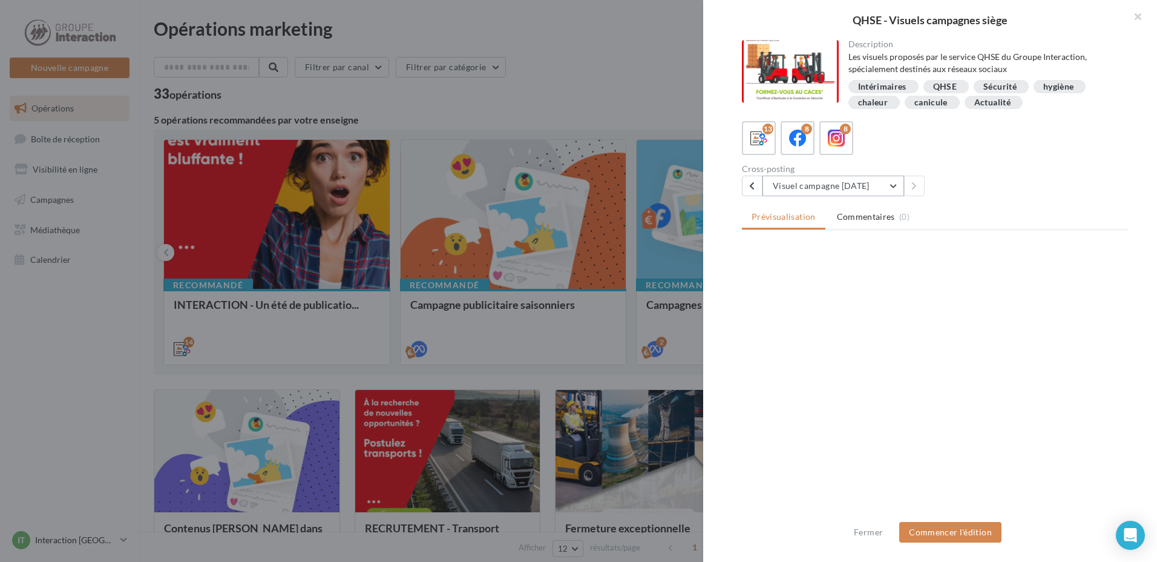
click at [877, 187] on button "Visuel campagne juin 2025" at bounding box center [834, 186] width 142 height 21
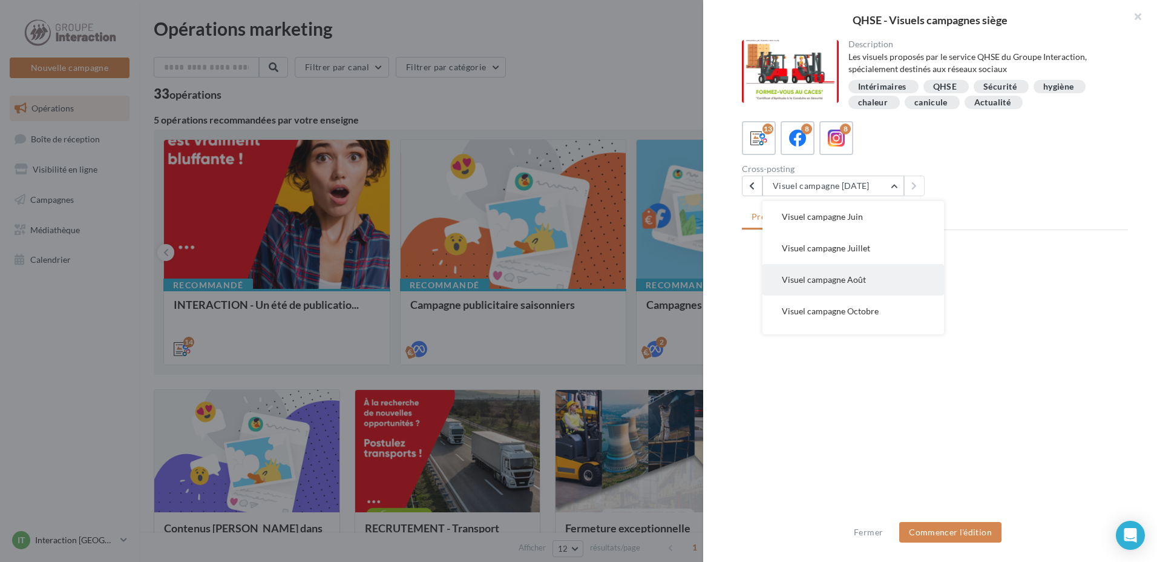
click at [867, 269] on button "Visuel campagne Août" at bounding box center [854, 279] width 182 height 31
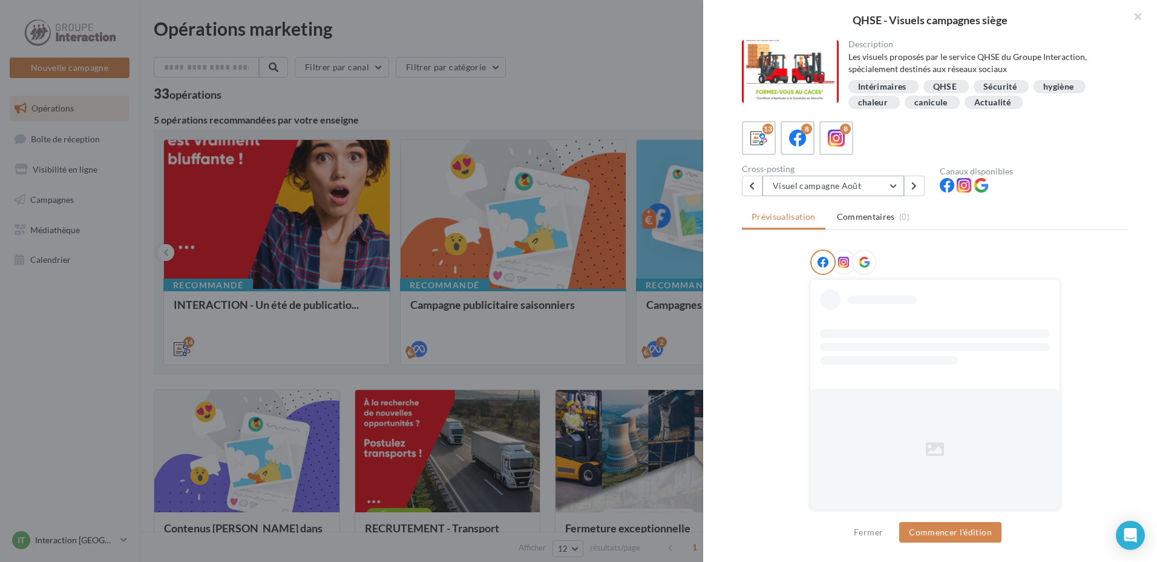
click at [867, 192] on button "Visuel campagne Août" at bounding box center [834, 186] width 142 height 21
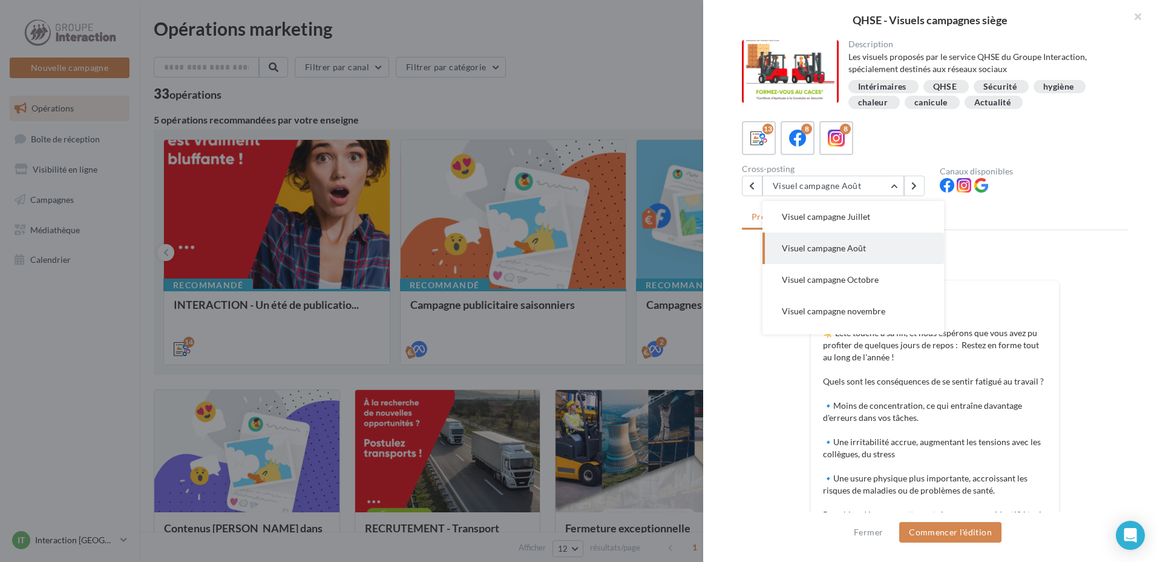
click at [860, 246] on span "Visuel campagne Août" at bounding box center [824, 248] width 84 height 10
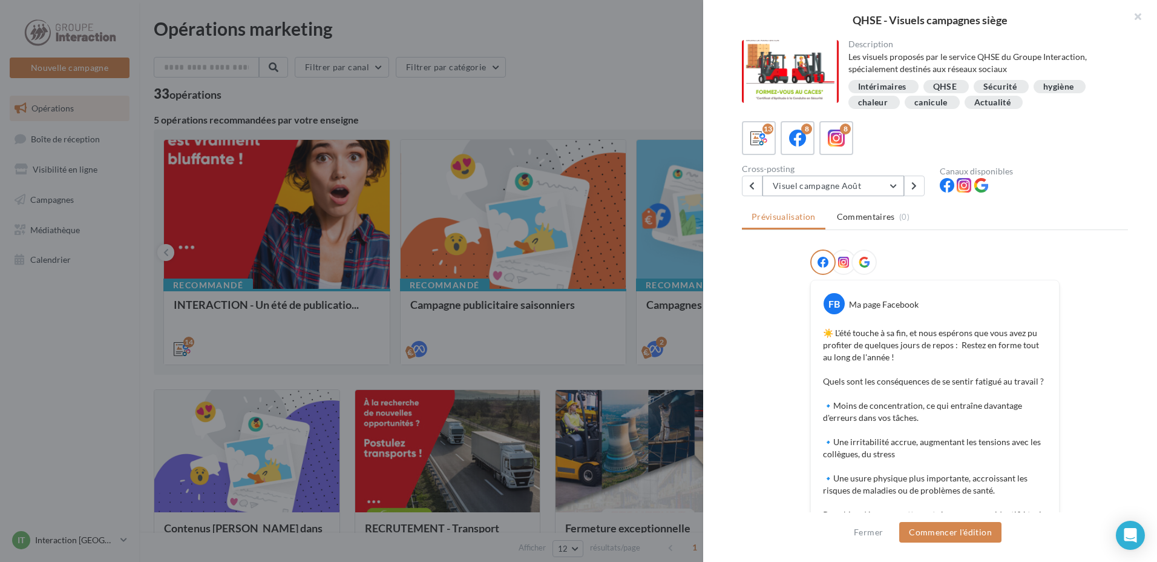
click at [861, 193] on button "Visuel campagne Août" at bounding box center [834, 186] width 142 height 21
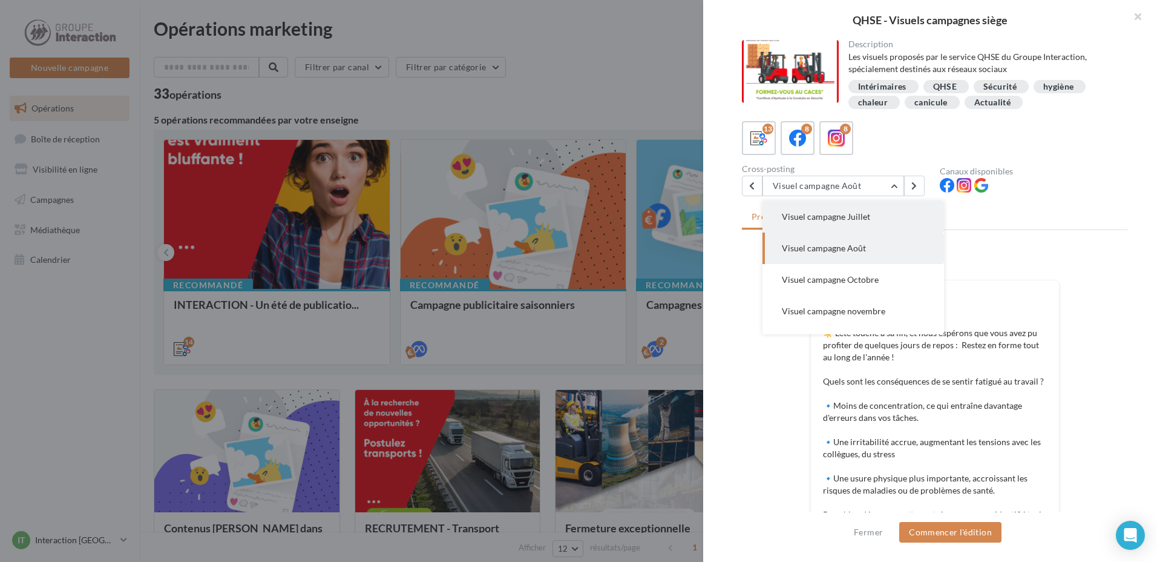
click at [848, 217] on span "Visuel campagne Juillet" at bounding box center [826, 216] width 88 height 10
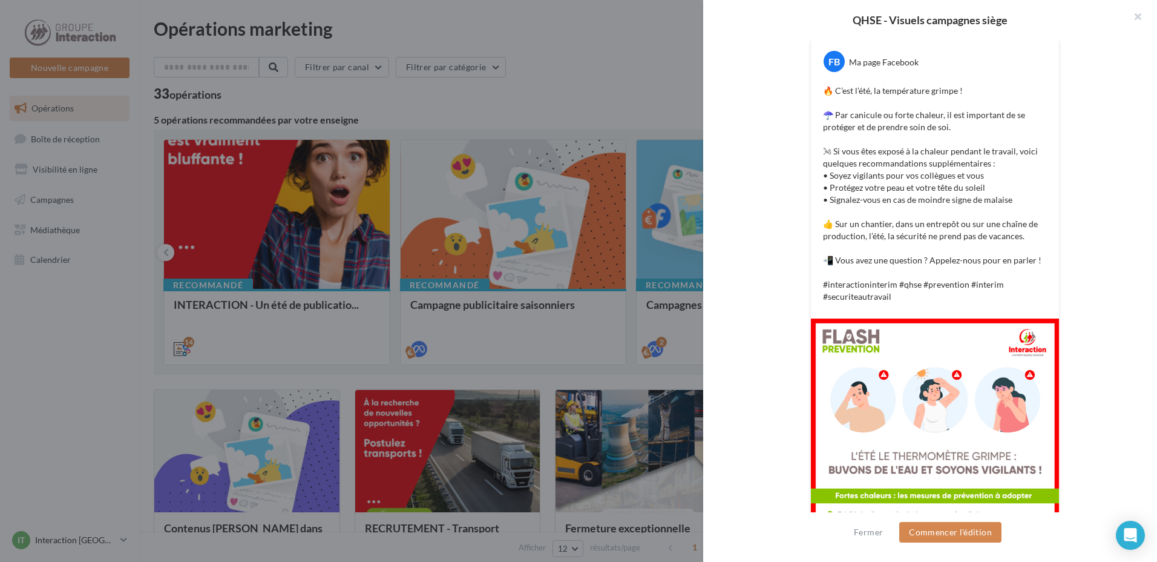
scroll to position [302, 0]
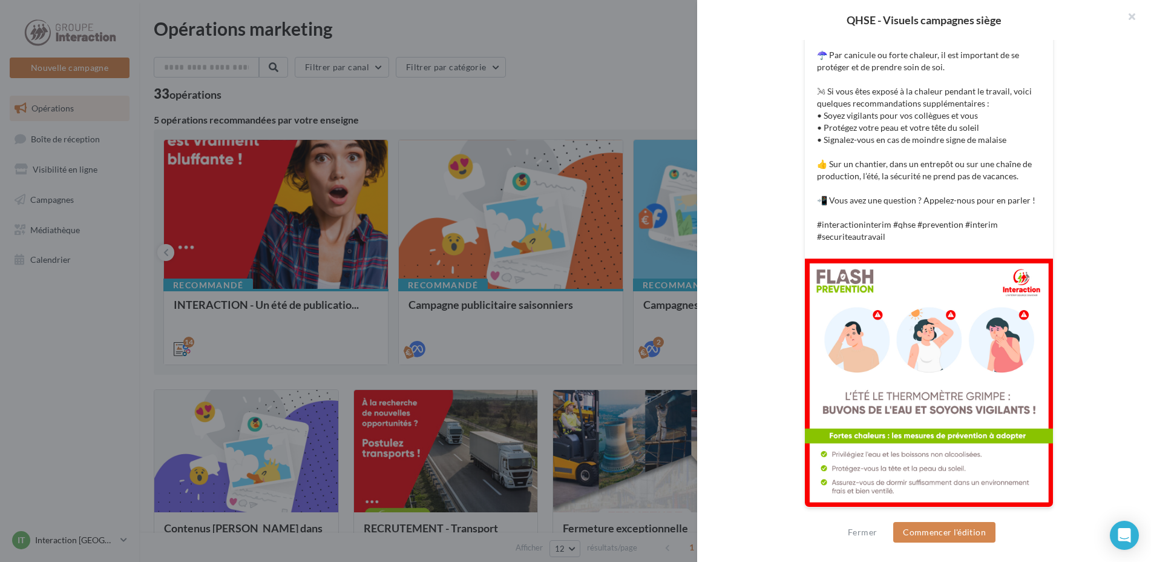
click at [631, 118] on div at bounding box center [575, 281] width 1151 height 562
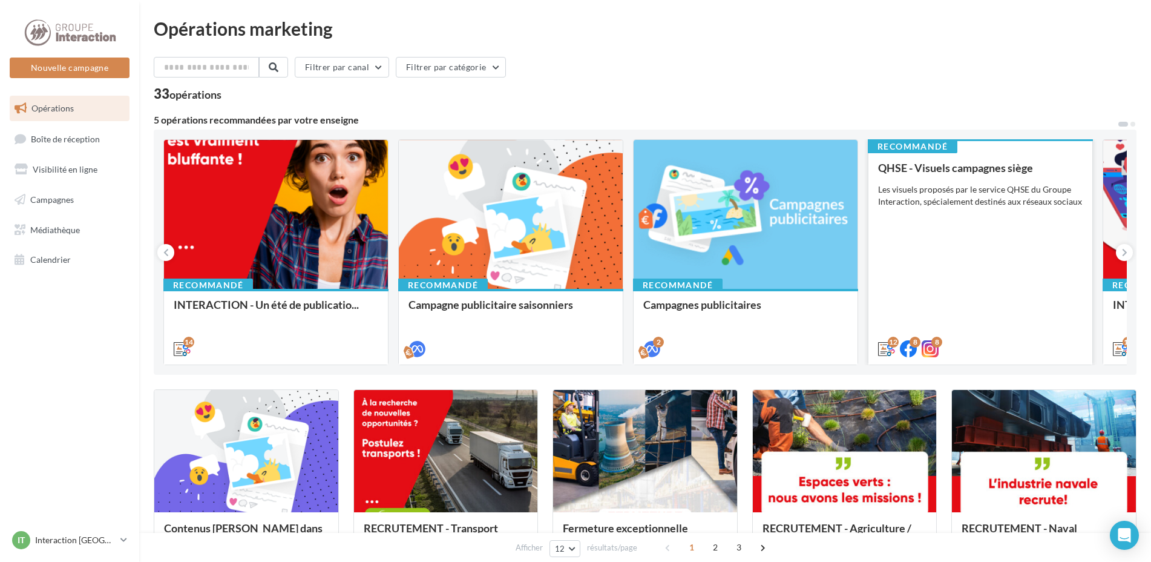
click at [949, 280] on div "QHSE - Visuels campagnes siège Les visuels proposés par le service QHSE du Grou…" at bounding box center [980, 258] width 205 height 192
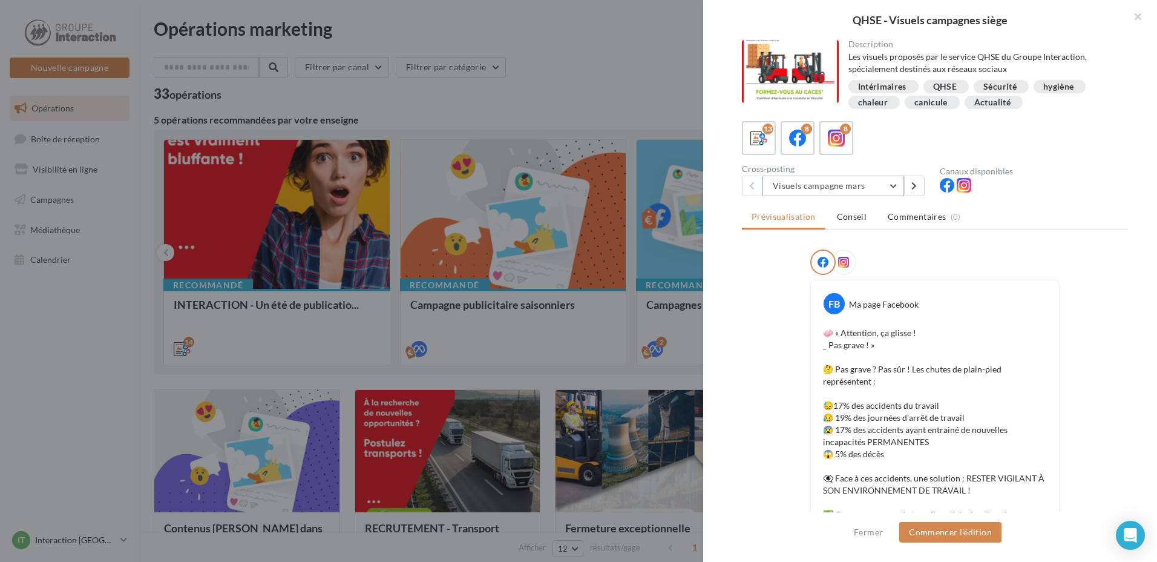
click at [840, 186] on button "Visuels campagne mars" at bounding box center [834, 186] width 142 height 21
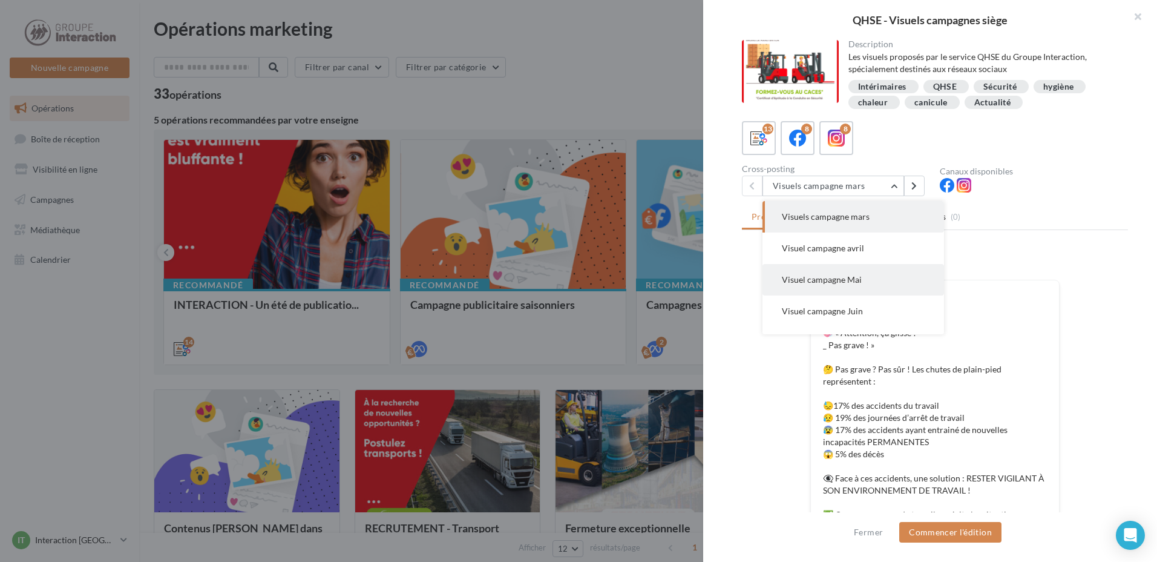
click at [827, 277] on span "Visuel campagne Mai" at bounding box center [822, 279] width 80 height 10
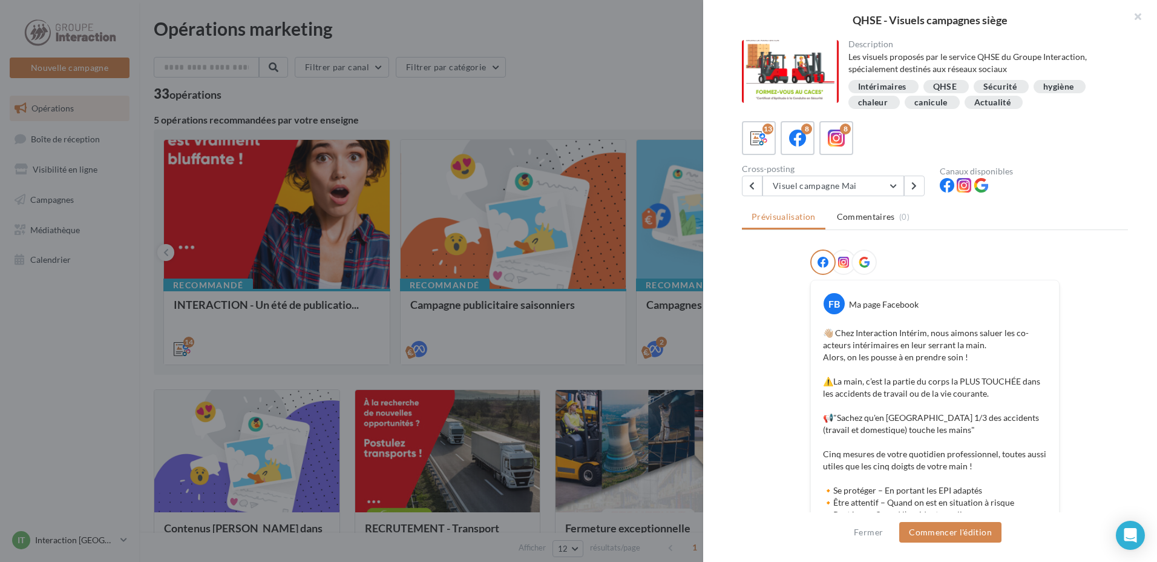
scroll to position [242, 0]
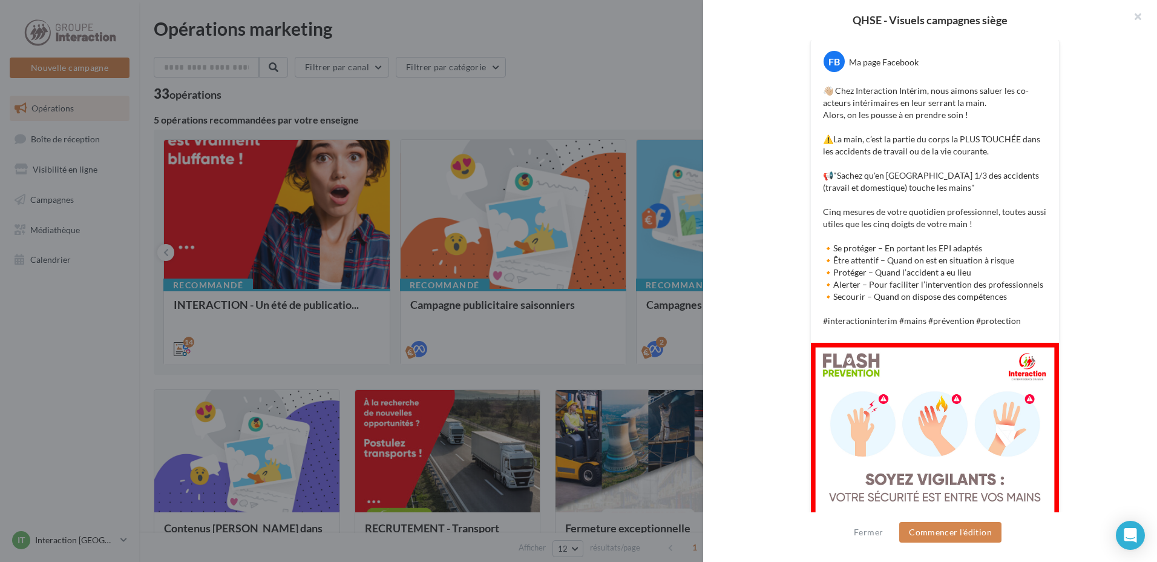
click at [578, 361] on div at bounding box center [578, 281] width 1157 height 562
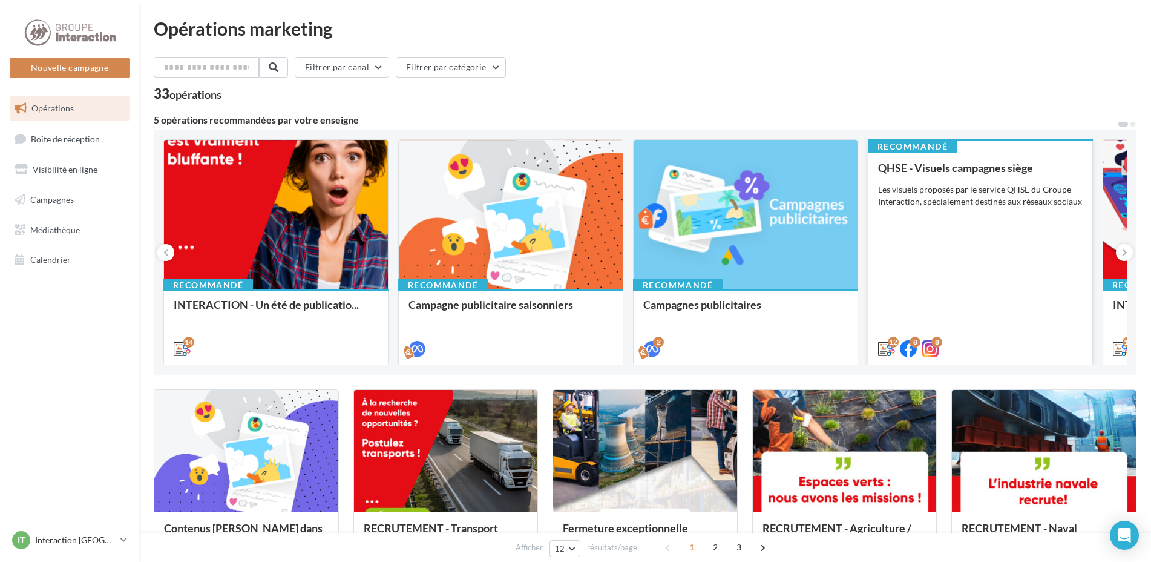
click at [942, 231] on div "QHSE - Visuels campagnes siège Les visuels proposés par le service QHSE du Grou…" at bounding box center [980, 258] width 205 height 192
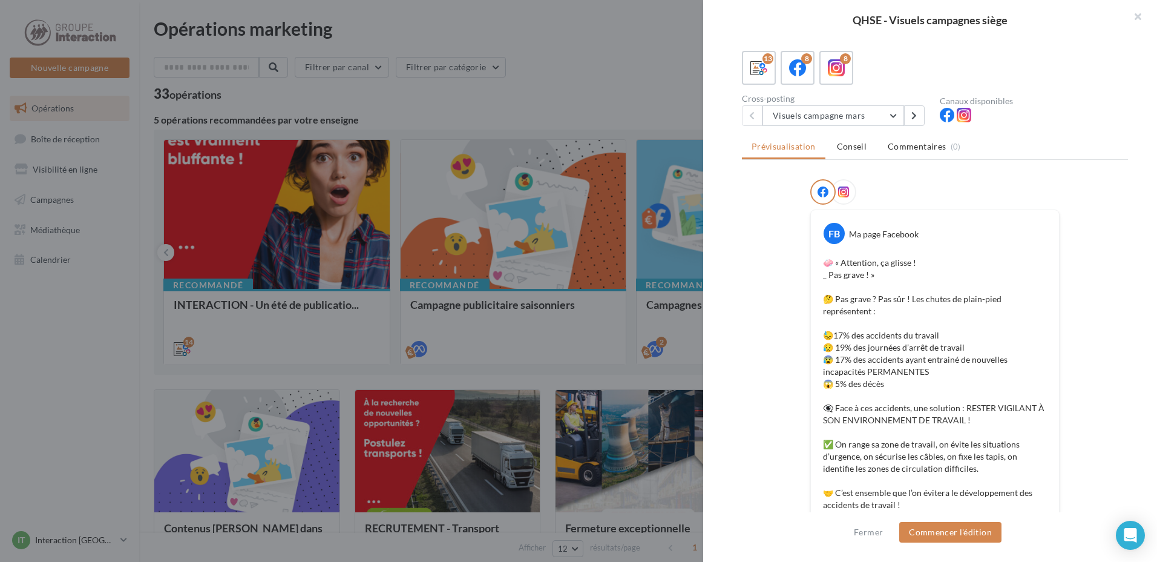
scroll to position [131, 0]
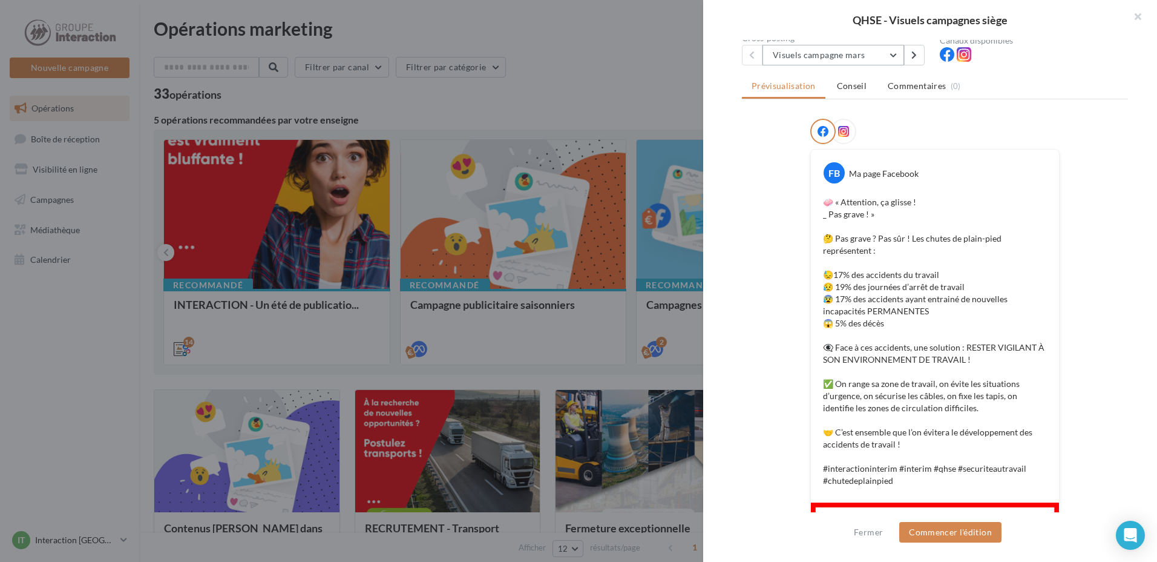
click at [865, 53] on button "Visuels campagne mars" at bounding box center [834, 55] width 142 height 21
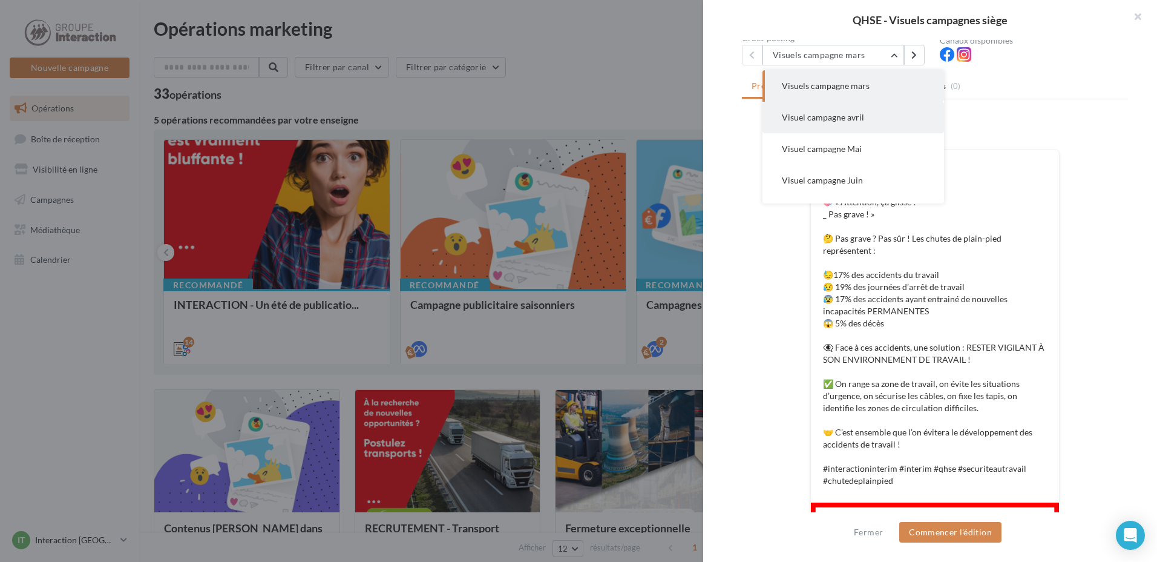
click at [847, 117] on span "Visuel campagne avril" at bounding box center [823, 117] width 82 height 10
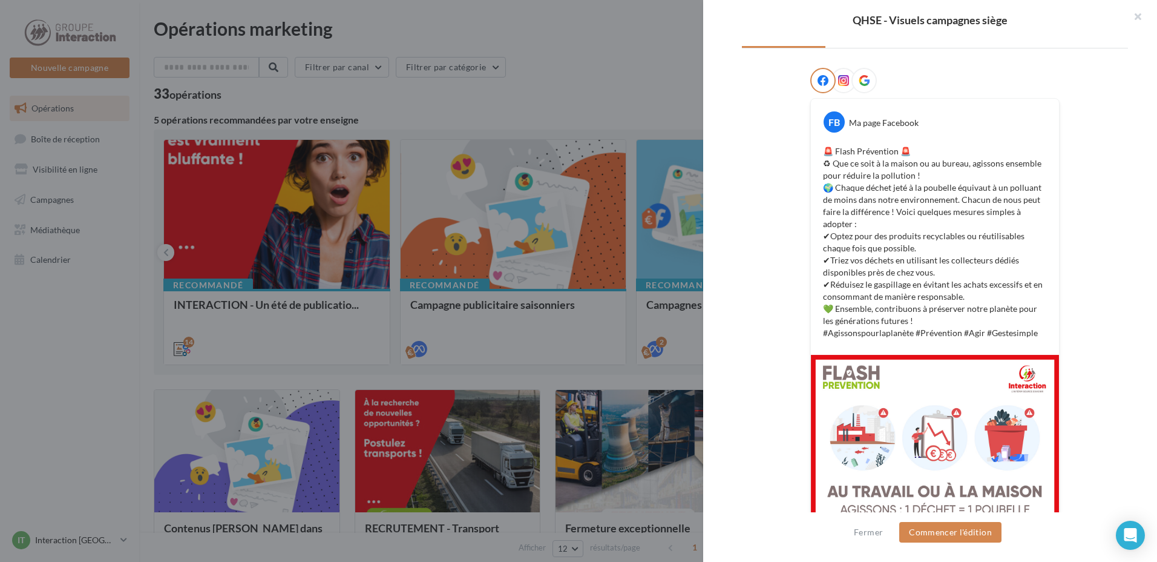
scroll to position [242, 0]
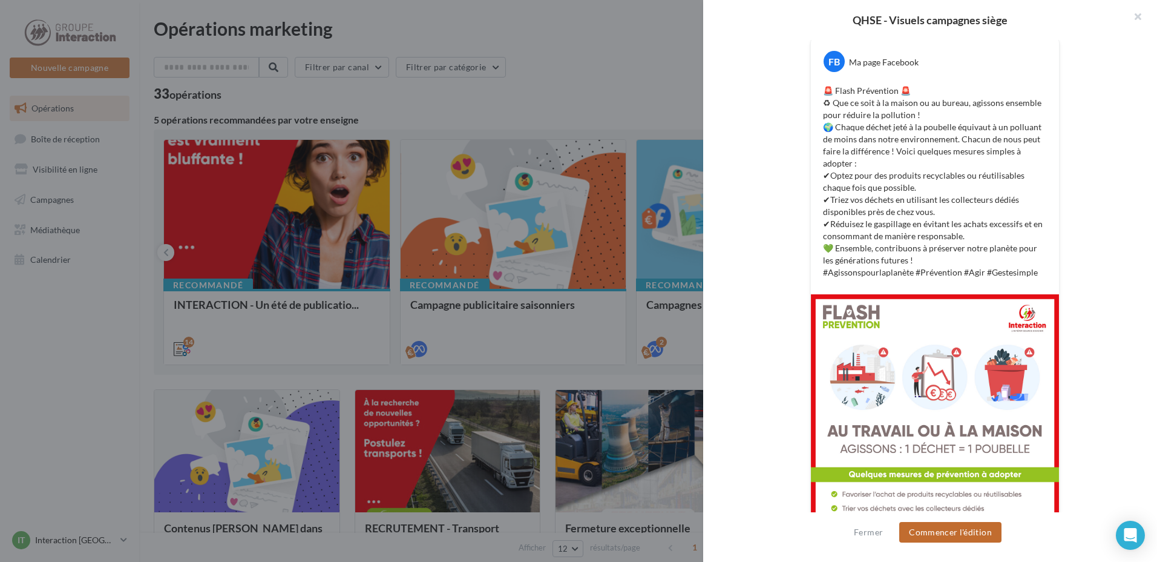
click at [930, 530] on button "Commencer l'édition" at bounding box center [951, 532] width 102 height 21
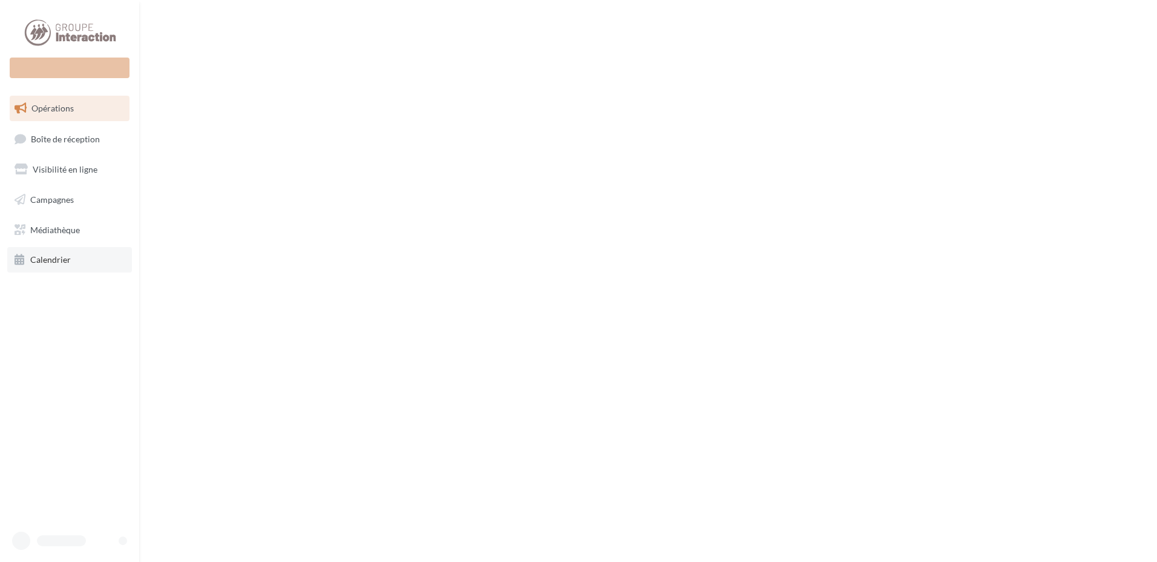
click at [56, 266] on link "Calendrier" at bounding box center [69, 259] width 125 height 25
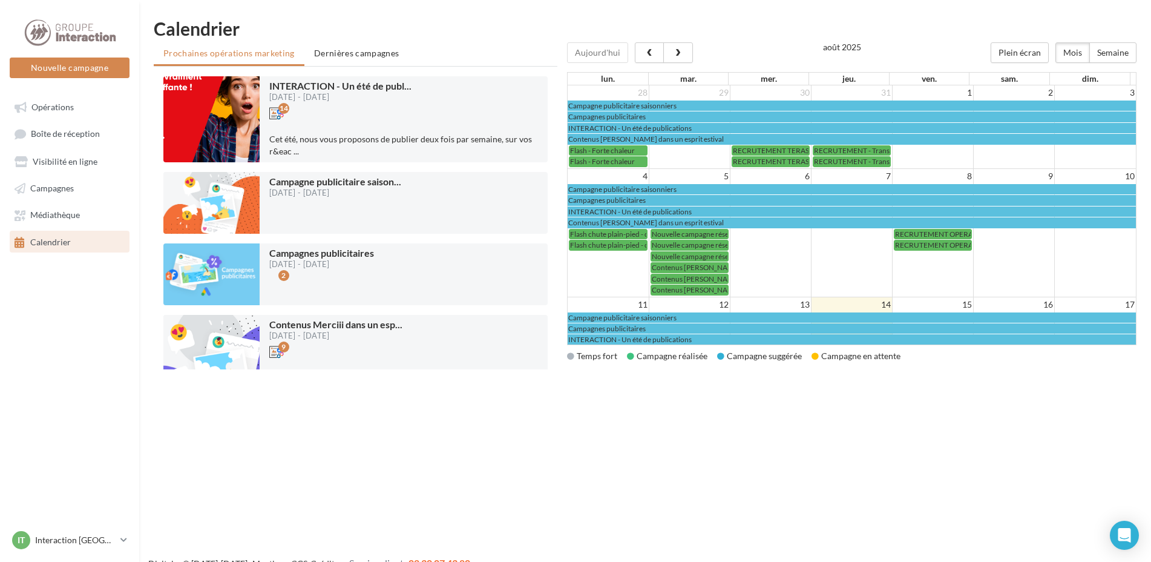
scroll to position [241, 0]
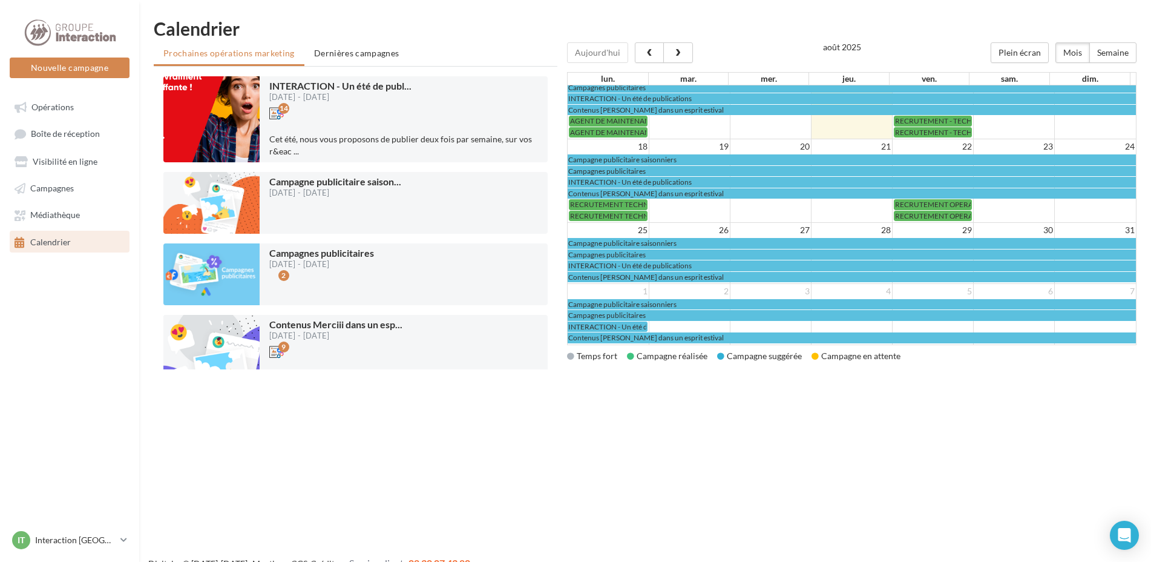
click at [910, 440] on div "Nouvelle campagne Nouvelle campagne Opérations Boîte de réception Visibilité en…" at bounding box center [575, 300] width 1151 height 562
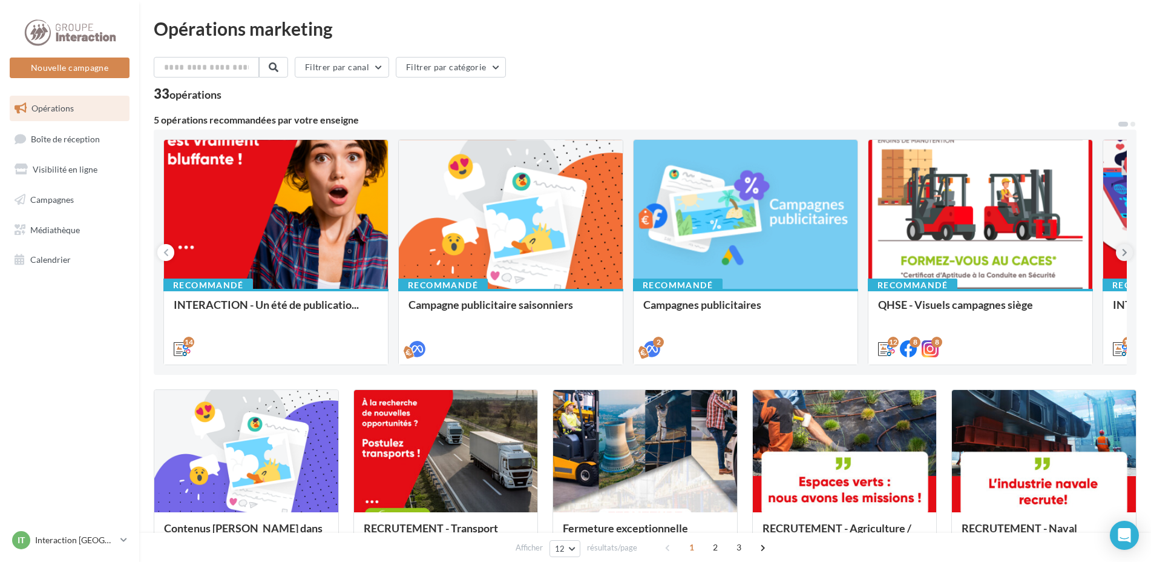
click at [1122, 257] on icon at bounding box center [1124, 252] width 5 height 12
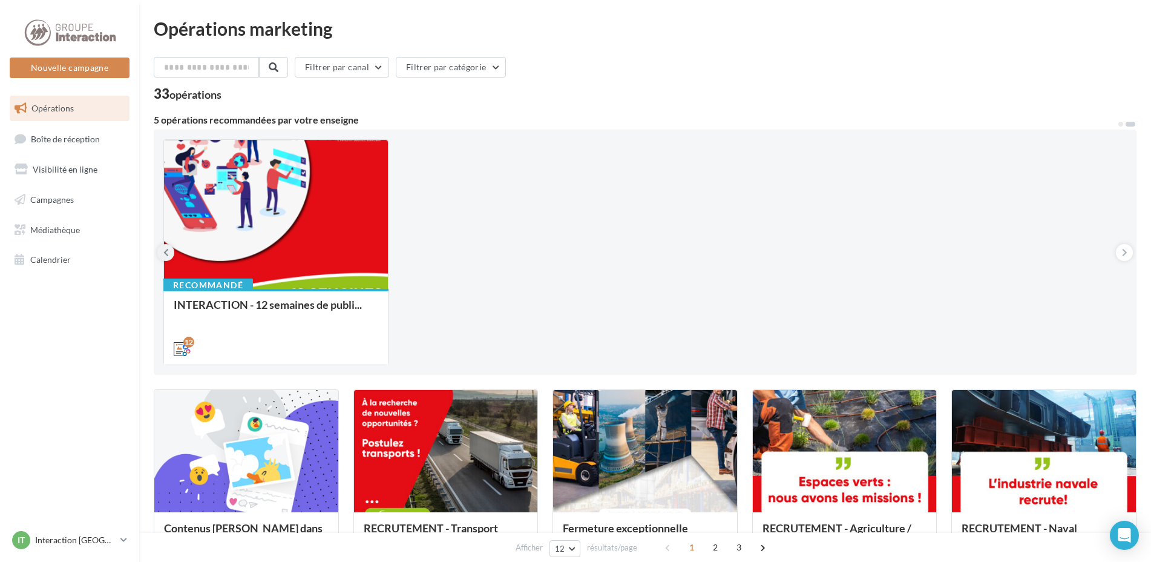
click at [162, 250] on button at bounding box center [165, 252] width 17 height 17
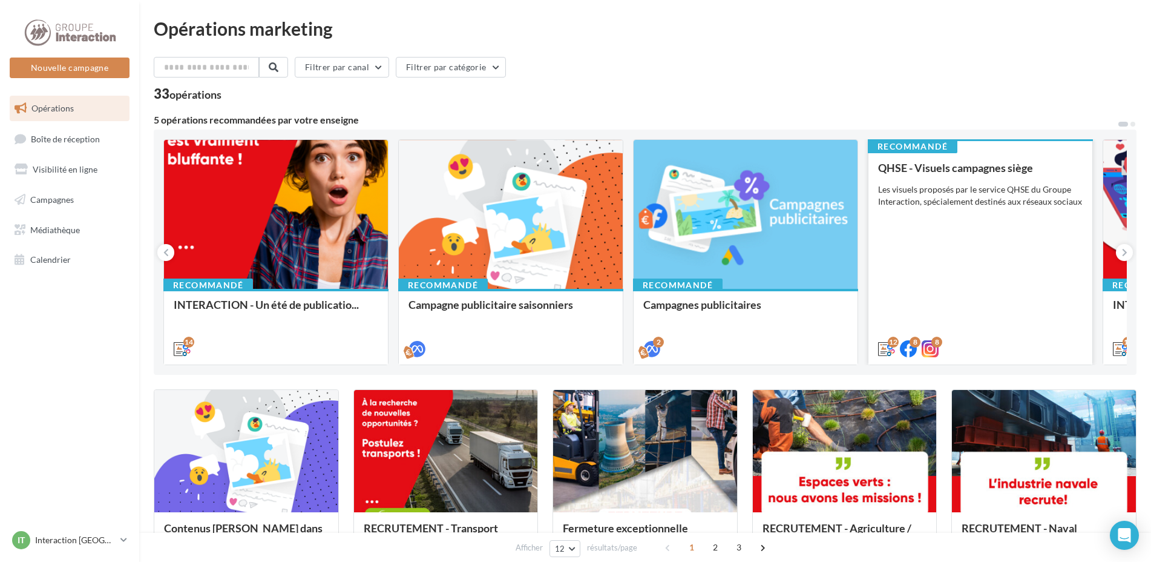
click at [926, 233] on div "QHSE - Visuels campagnes siège Les visuels proposés par le service QHSE du Grou…" at bounding box center [980, 258] width 205 height 192
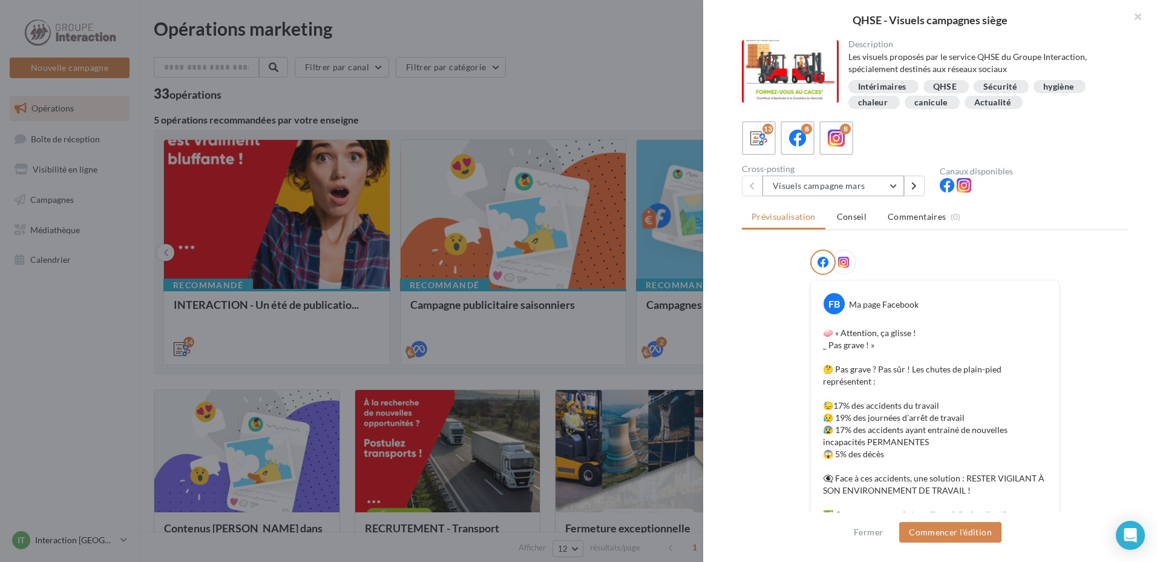
click at [891, 194] on button "Visuels campagne mars" at bounding box center [834, 186] width 142 height 21
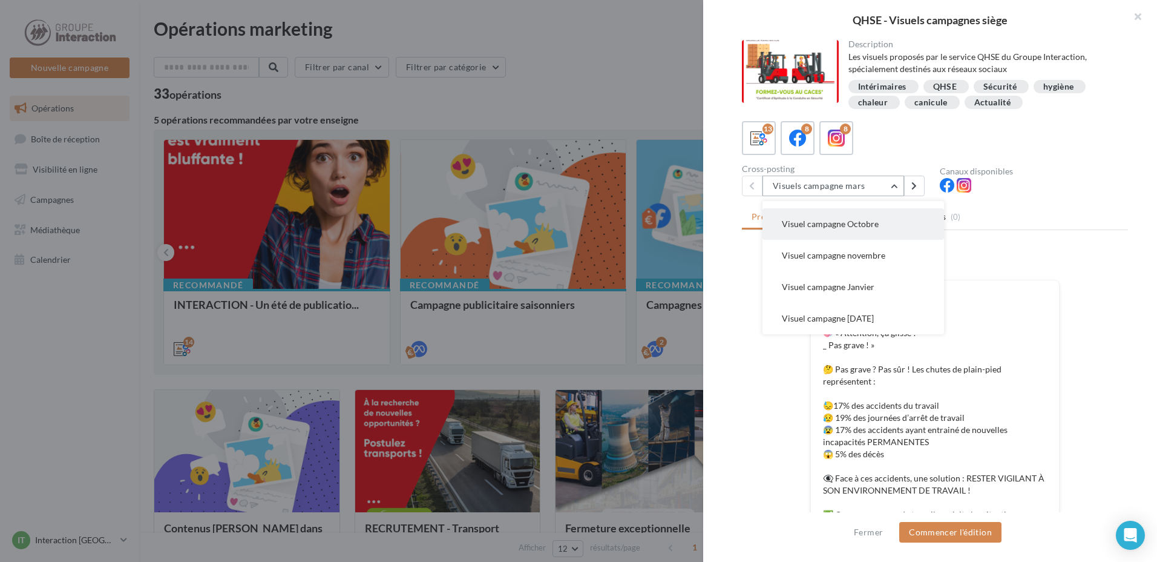
scroll to position [242, 0]
click at [851, 257] on span "Visuel campagne [DATE]" at bounding box center [828, 257] width 92 height 10
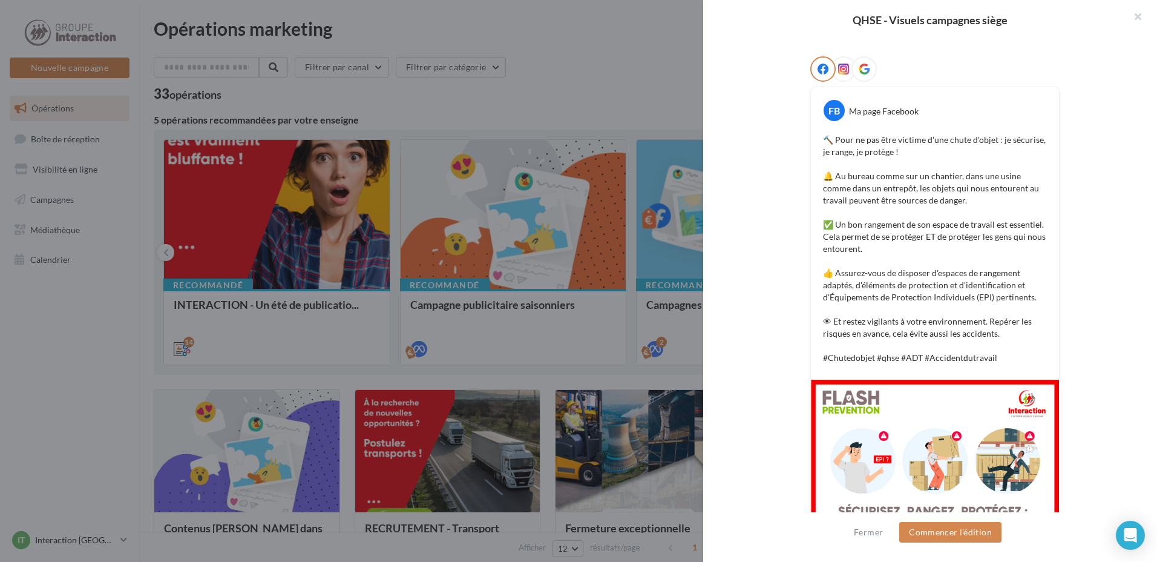
scroll to position [0, 0]
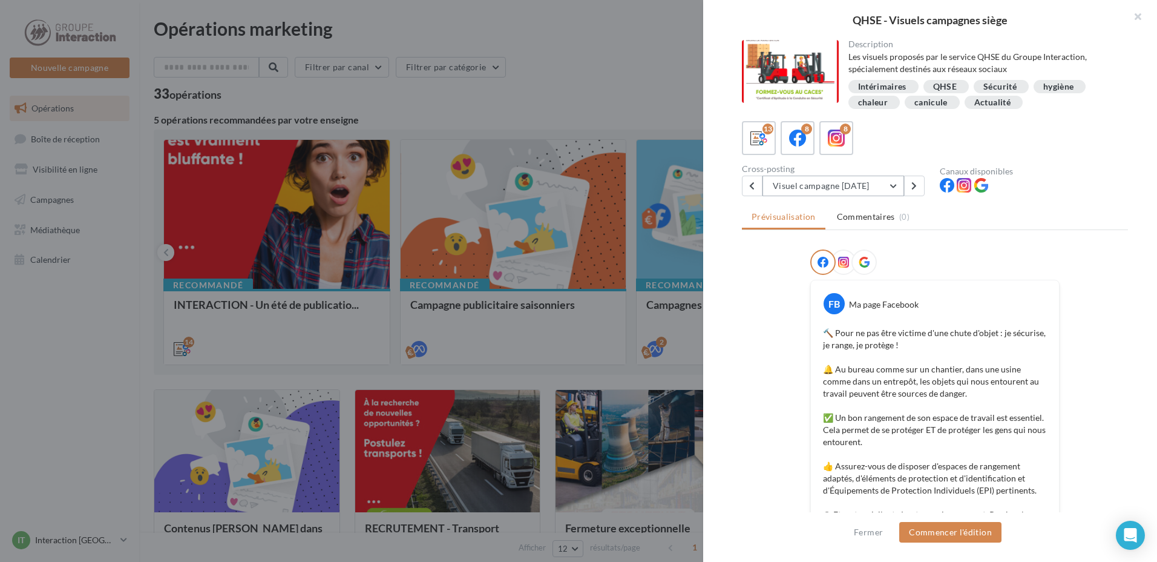
click at [874, 184] on button "Visuel campagne [DATE]" at bounding box center [834, 186] width 142 height 21
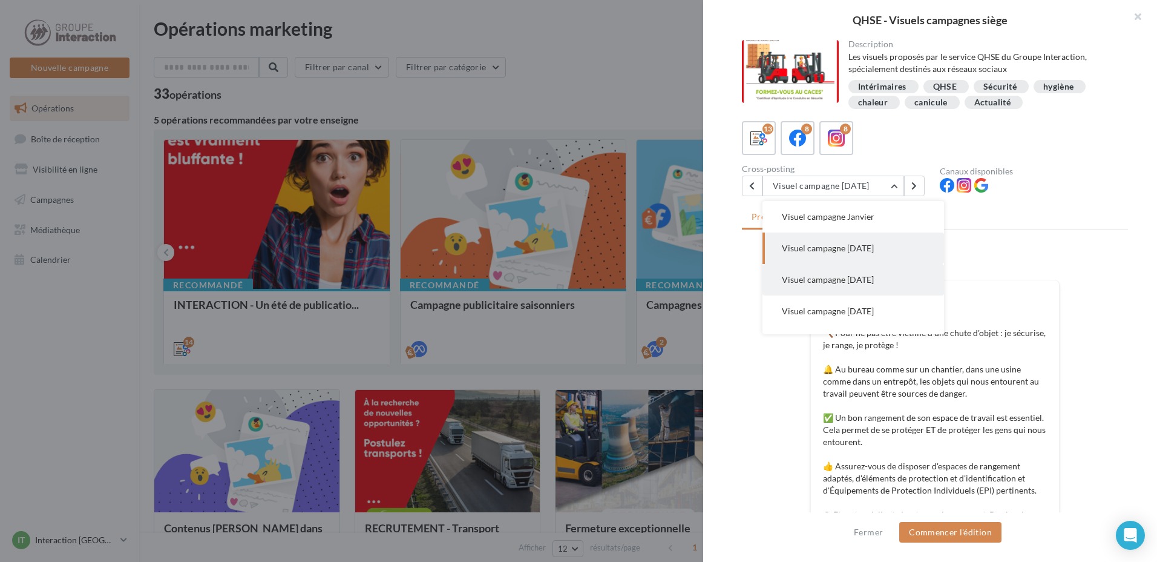
click at [871, 276] on span "Visuel campagne [DATE]" at bounding box center [828, 279] width 92 height 10
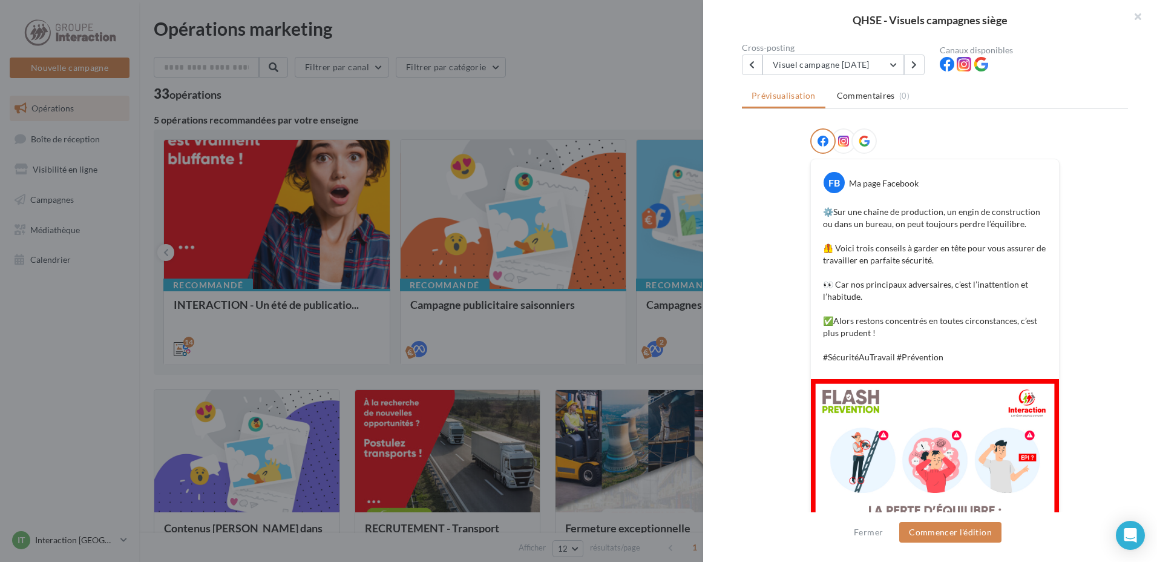
scroll to position [242, 0]
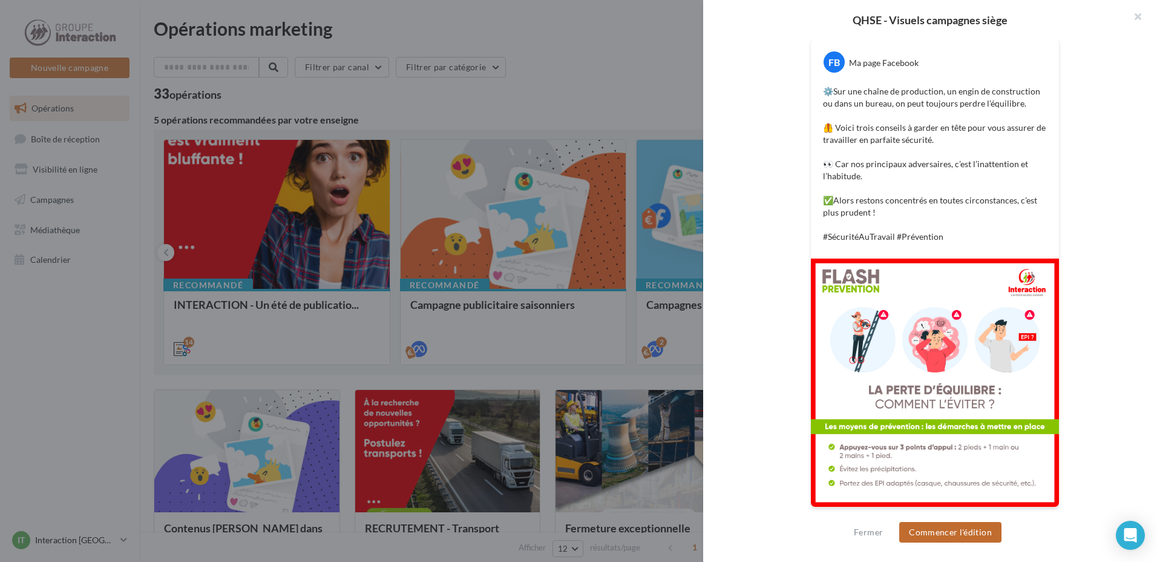
click at [941, 530] on button "Commencer l'édition" at bounding box center [951, 532] width 102 height 21
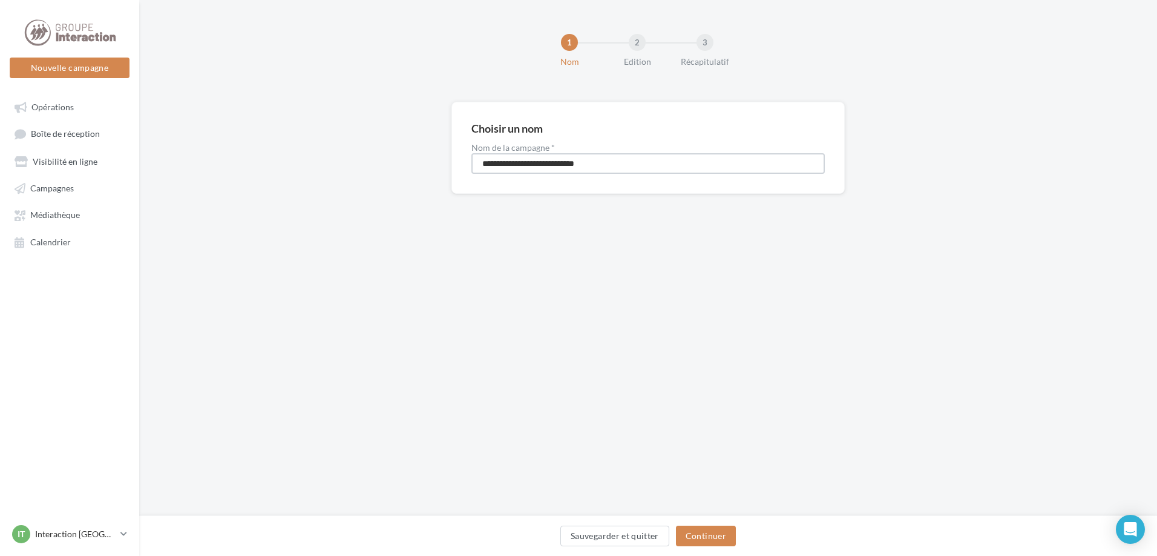
drag, startPoint x: 621, startPoint y: 162, endPoint x: 320, endPoint y: 170, distance: 301.0
click at [320, 169] on div "**********" at bounding box center [648, 167] width 1018 height 131
type input "********"
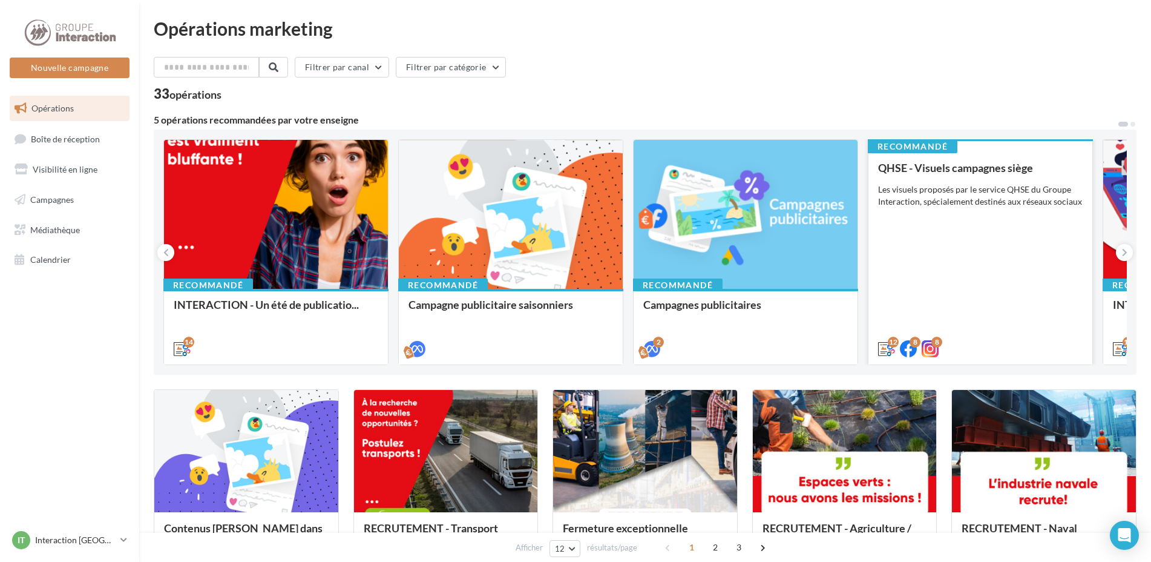
click at [999, 252] on div "QHSE - Visuels campagnes siège Les visuels proposés par le service QHSE du Grou…" at bounding box center [980, 258] width 205 height 192
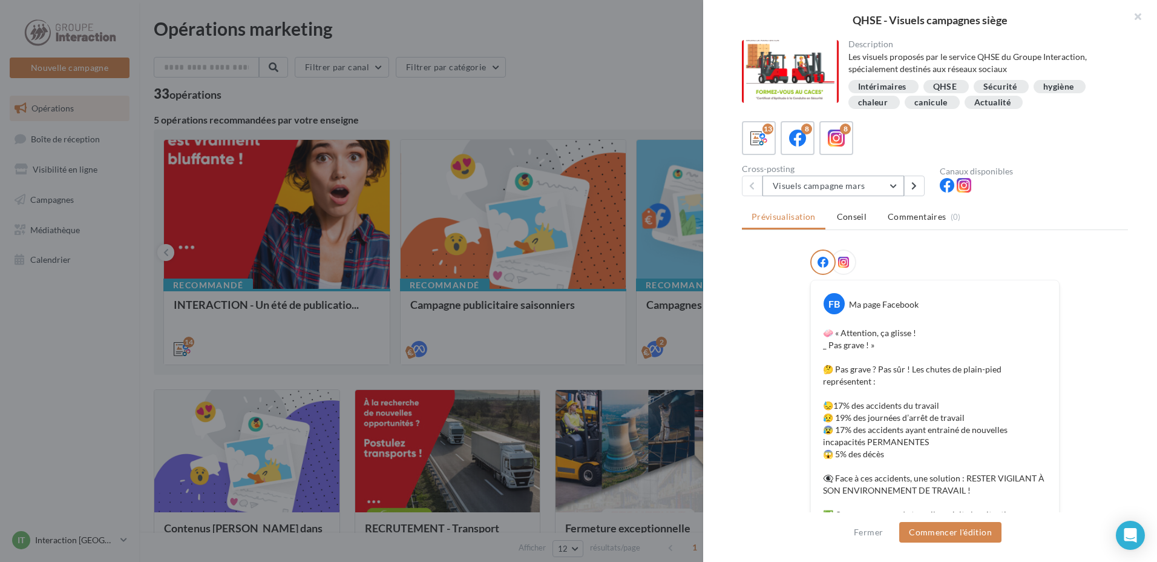
click at [873, 183] on button "Visuels campagne mars" at bounding box center [834, 186] width 142 height 21
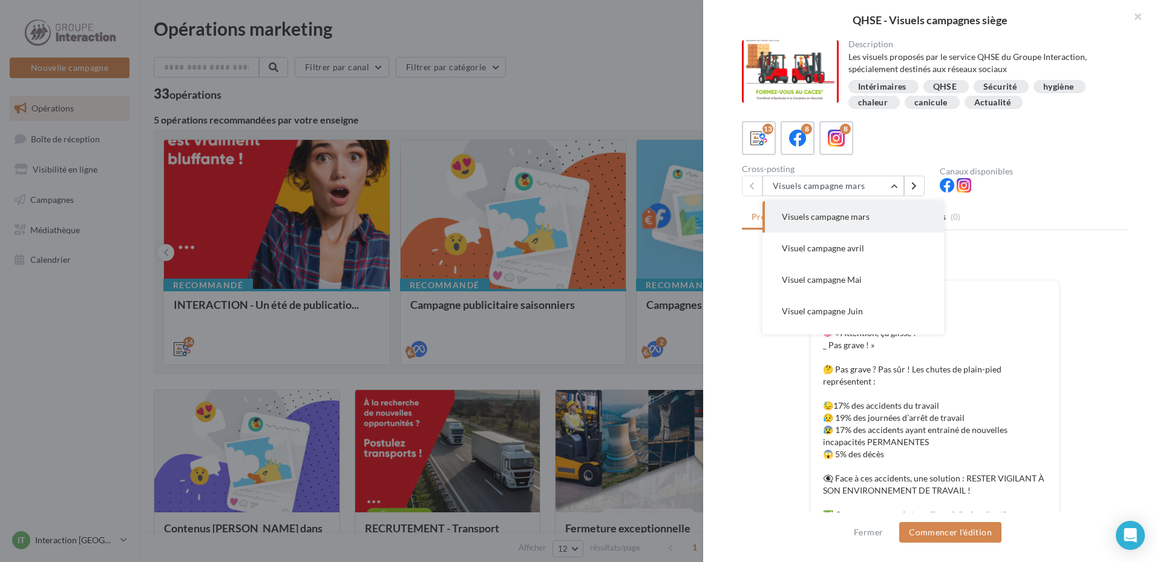
click at [893, 252] on button "Visuel campagne avril" at bounding box center [854, 247] width 182 height 31
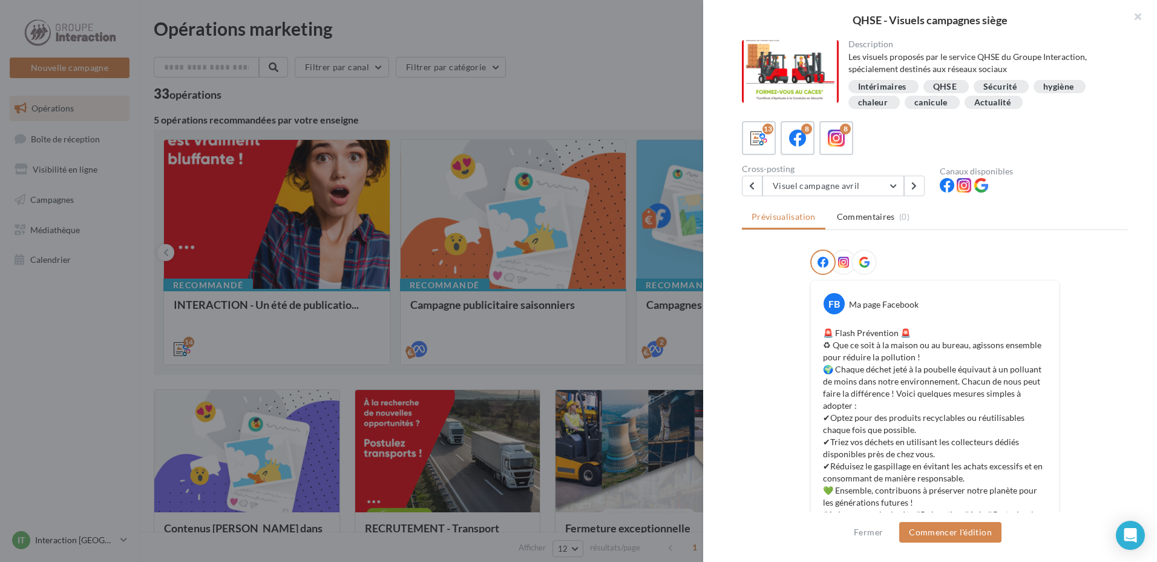
click at [882, 146] on div "13 8 8" at bounding box center [935, 138] width 386 height 34
click at [895, 153] on div "13 8 8" at bounding box center [935, 138] width 386 height 34
click at [852, 151] on label "8" at bounding box center [836, 137] width 35 height 35
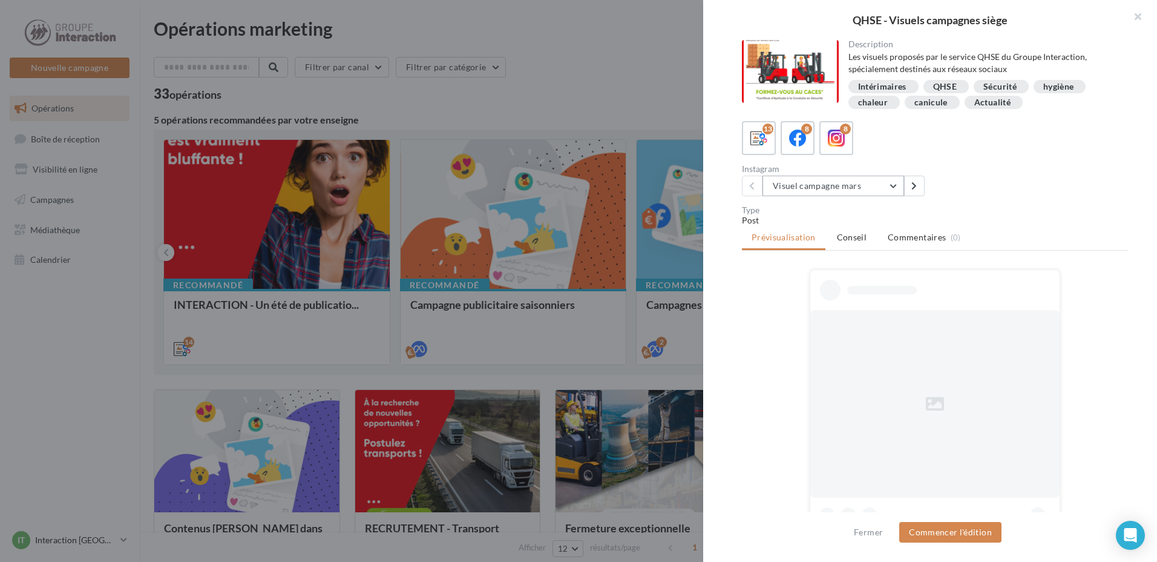
click at [858, 186] on button "Visuel campagne mars" at bounding box center [834, 186] width 142 height 21
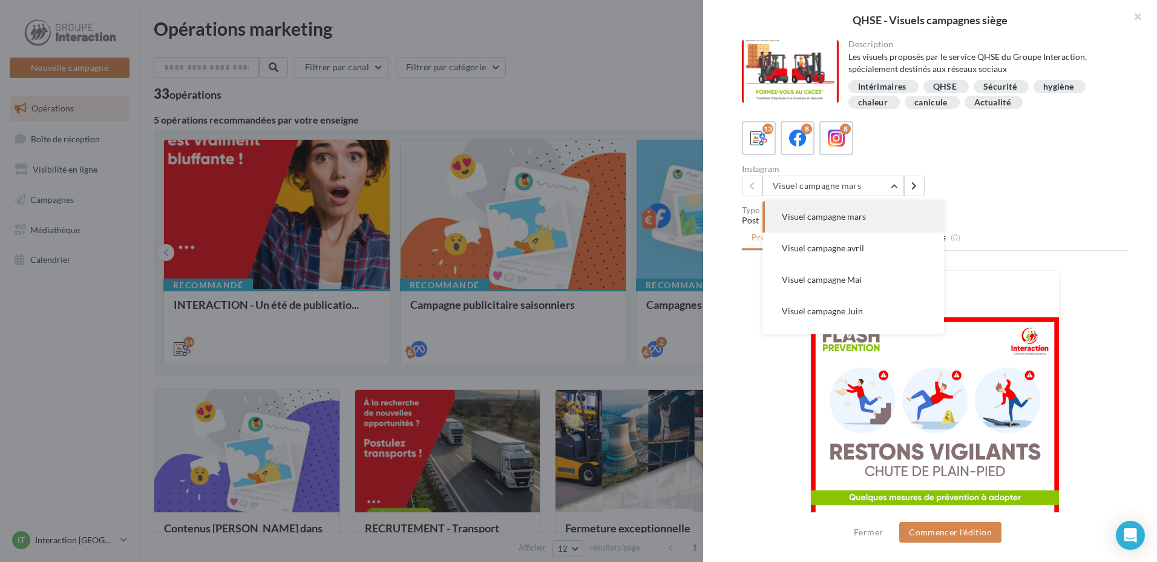
click at [956, 159] on div "13 8 8 Instagram Visuel campagne mars Visuel campagne mars Visuel campagne avri…" at bounding box center [935, 158] width 386 height 75
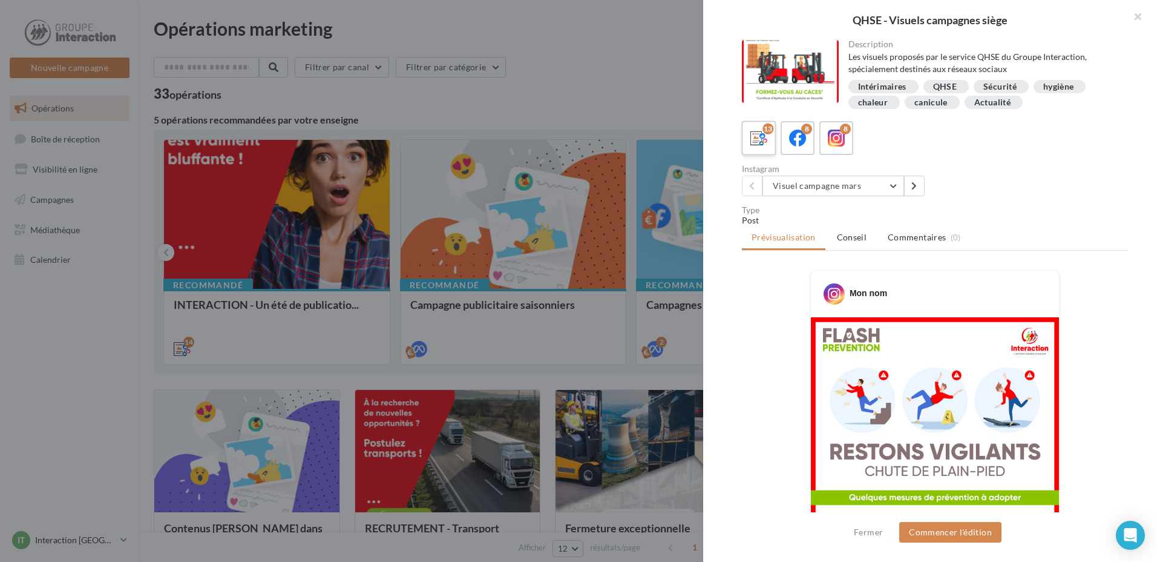
click at [760, 142] on icon at bounding box center [760, 139] width 18 height 18
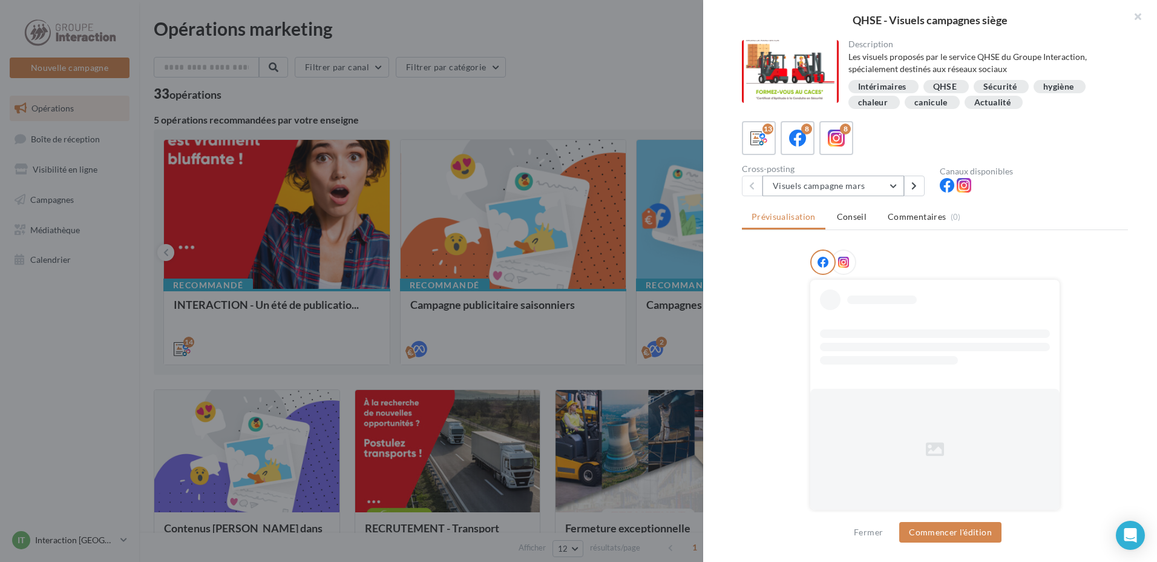
click at [824, 186] on button "Visuels campagne mars" at bounding box center [834, 186] width 142 height 21
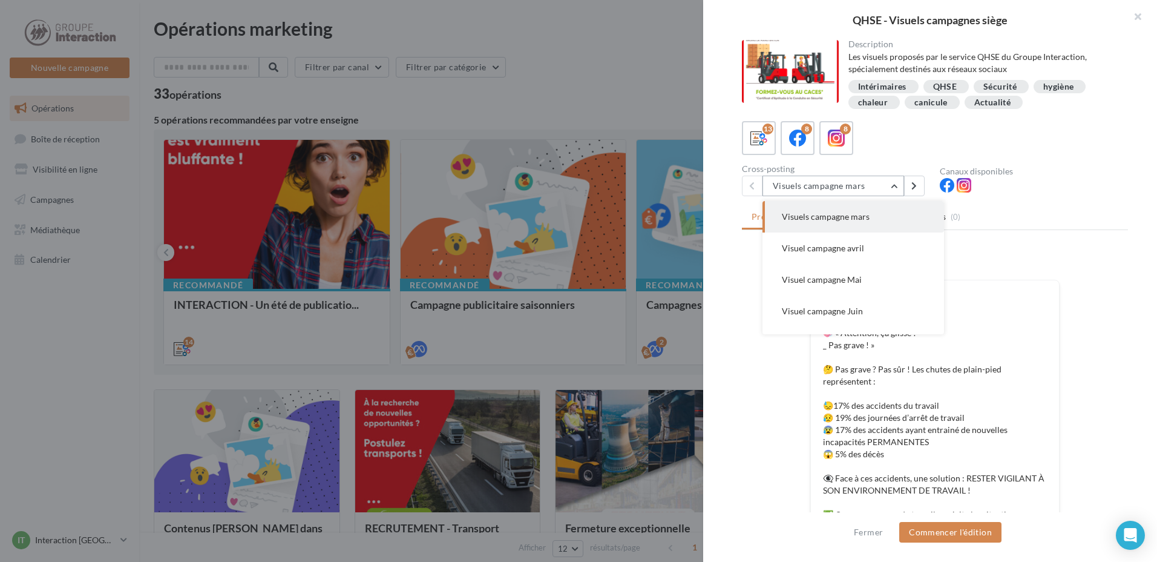
scroll to position [276, 0]
click at [838, 254] on span "Visuel campagne Mars 2025" at bounding box center [828, 255] width 92 height 10
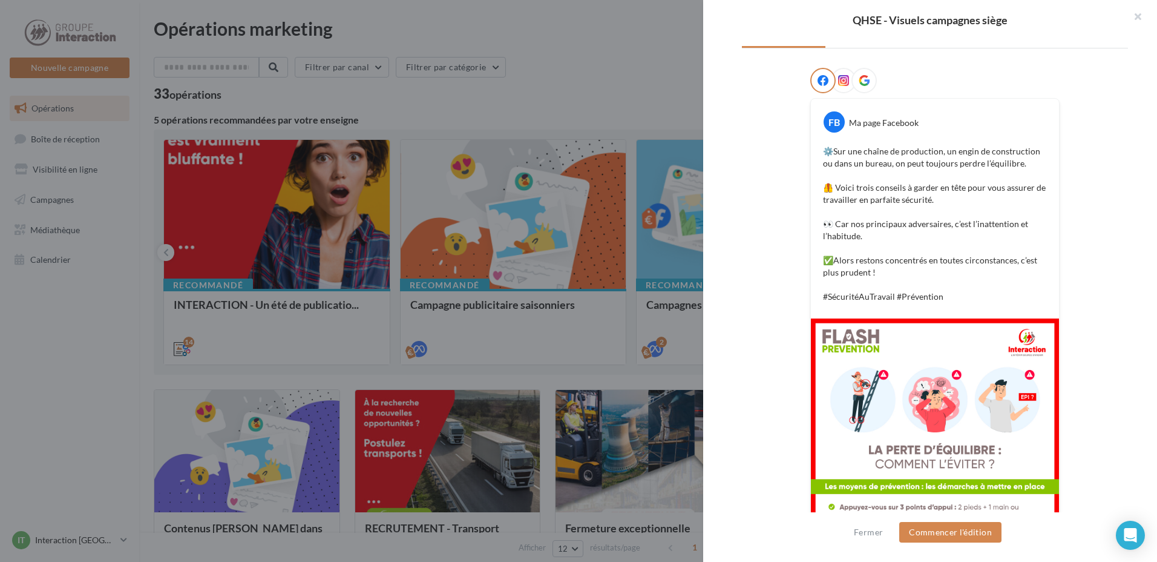
scroll to position [242, 0]
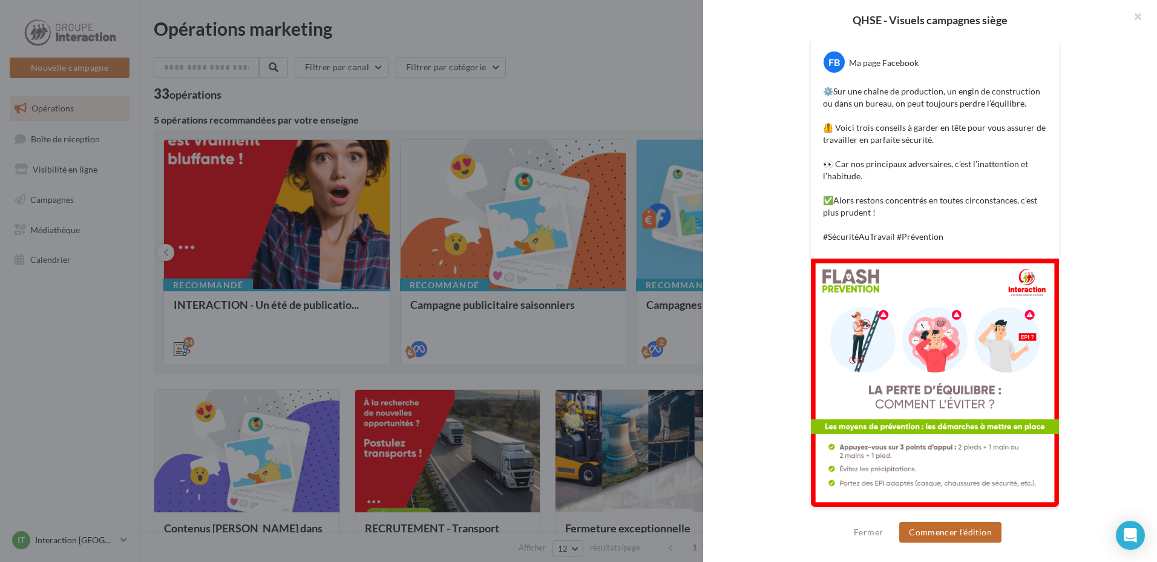
click at [978, 530] on button "Commencer l'édition" at bounding box center [951, 532] width 102 height 21
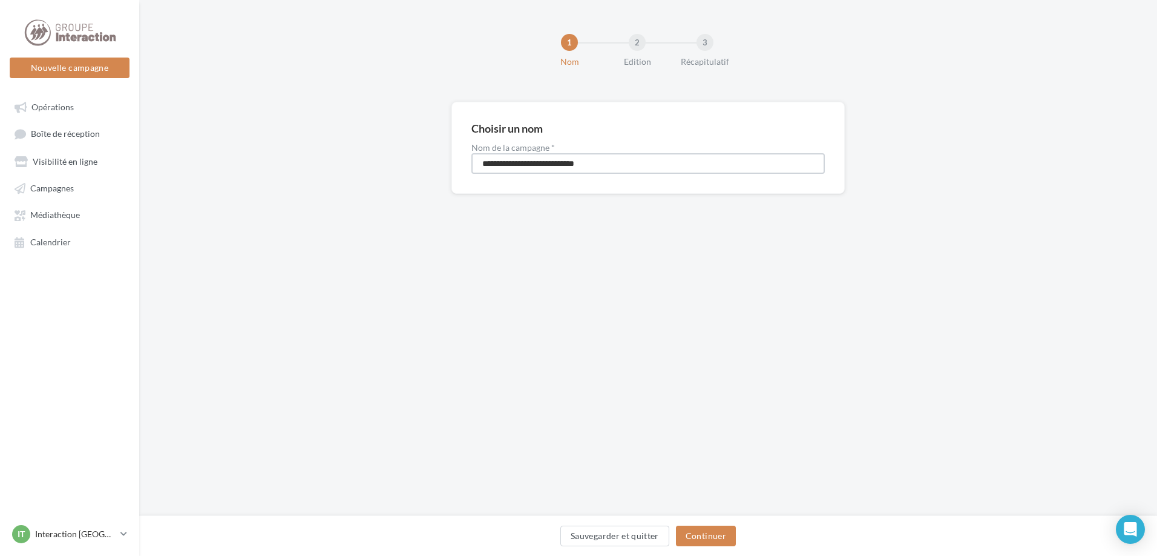
drag, startPoint x: 613, startPoint y: 171, endPoint x: 260, endPoint y: 166, distance: 352.3
click at [262, 166] on div "**********" at bounding box center [648, 167] width 1018 height 131
click at [580, 165] on input "**********" at bounding box center [649, 163] width 354 height 21
click at [569, 165] on input "**********" at bounding box center [649, 163] width 354 height 21
click at [505, 166] on input "**********" at bounding box center [649, 163] width 354 height 21
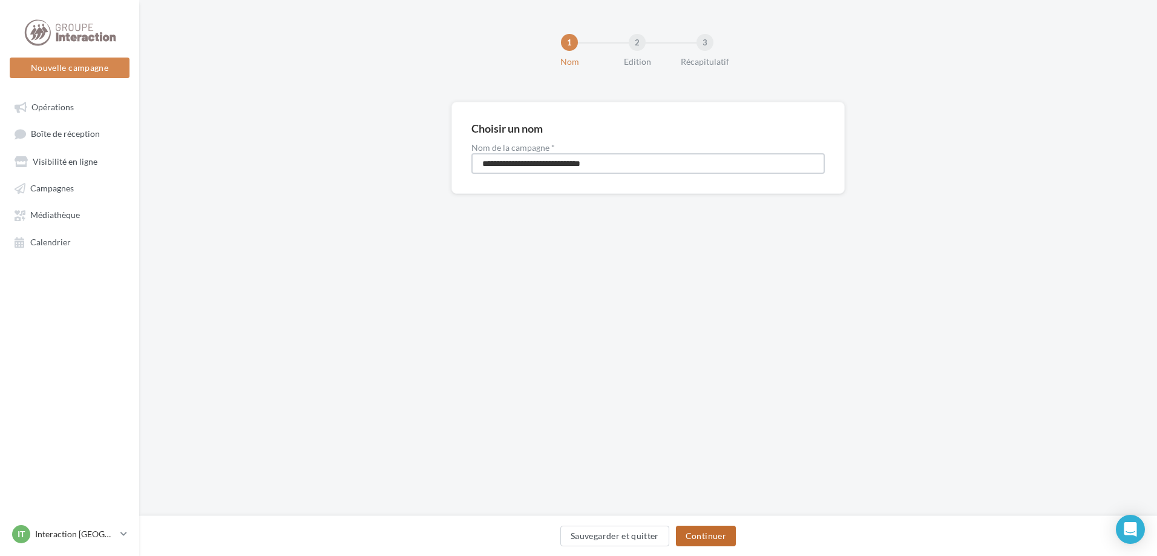
type input "**********"
click at [725, 543] on button "Continuer" at bounding box center [706, 535] width 60 height 21
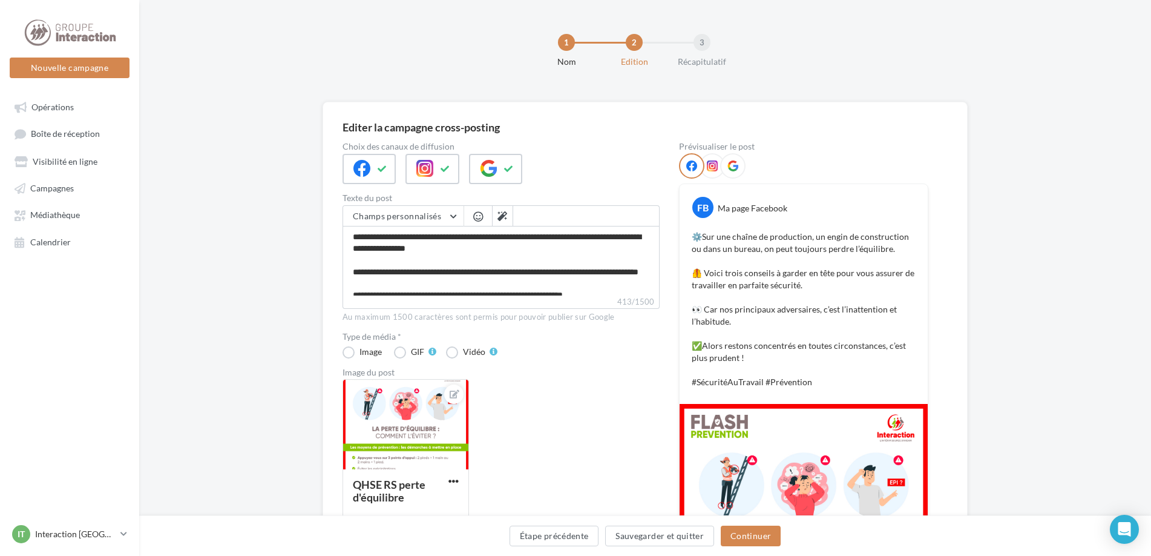
scroll to position [214, 0]
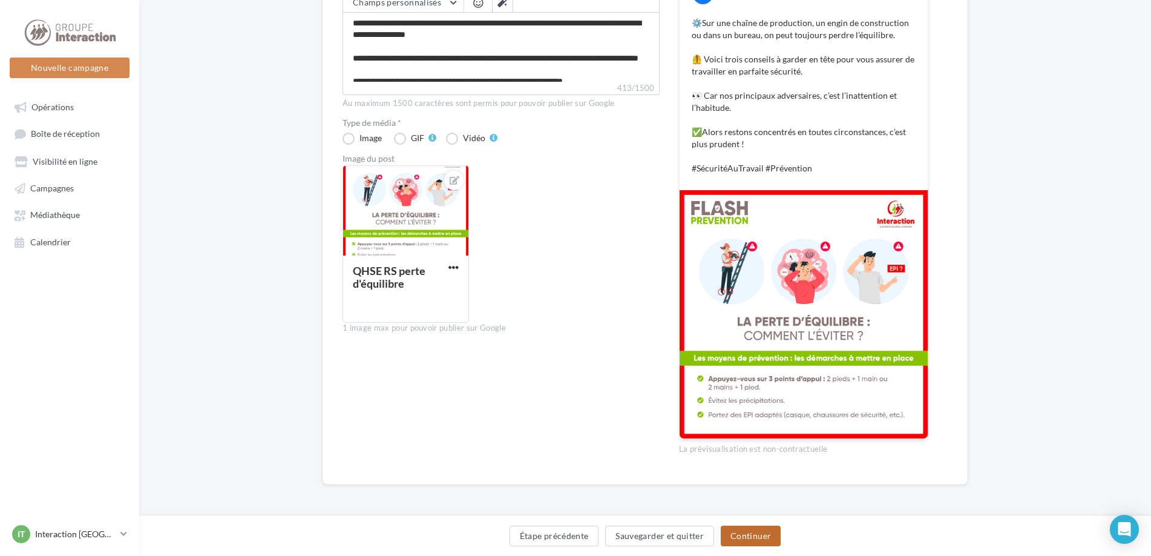
click at [740, 529] on button "Continuer" at bounding box center [751, 535] width 60 height 21
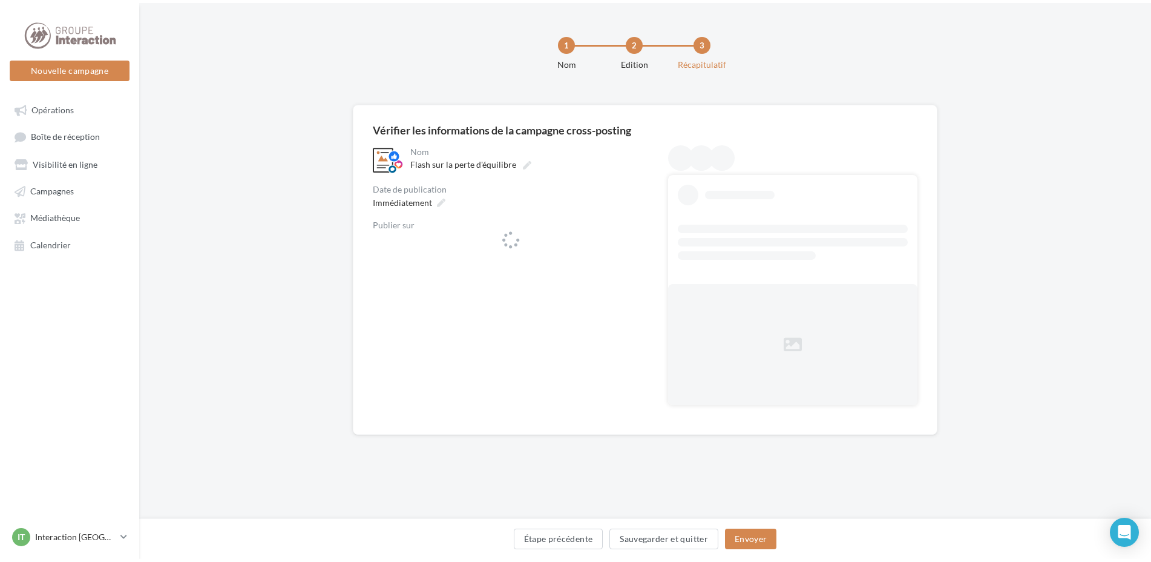
scroll to position [0, 0]
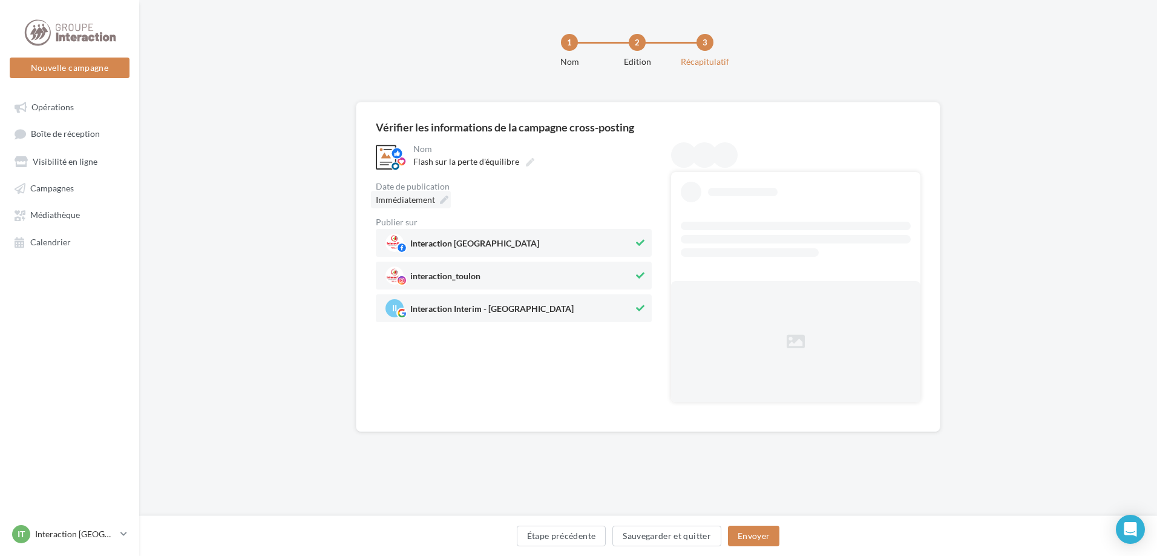
click at [439, 199] on div "Immédiatement" at bounding box center [411, 200] width 80 height 18
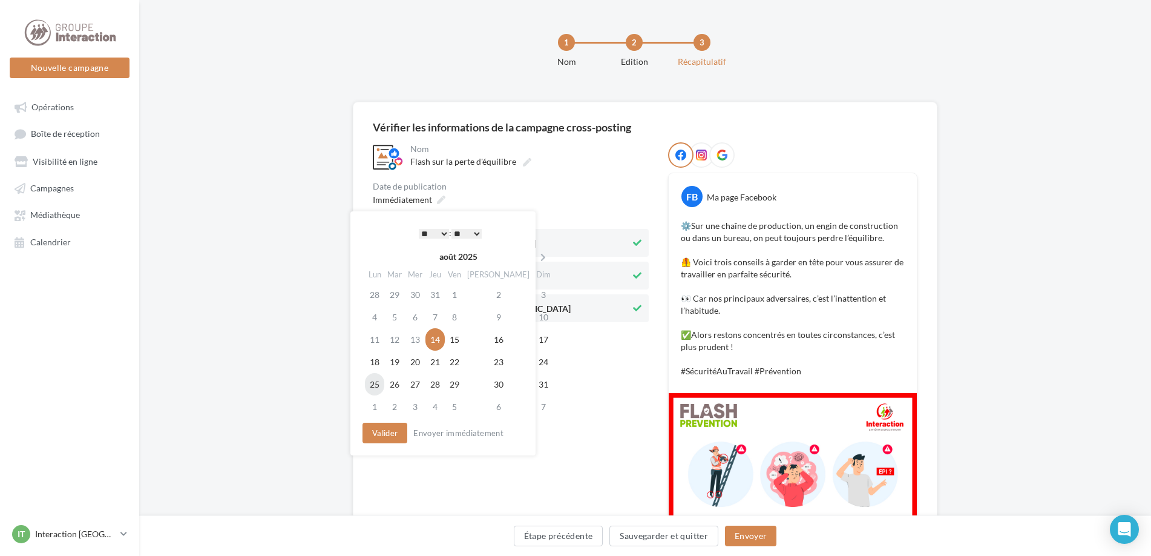
click at [379, 389] on td "25" at bounding box center [374, 384] width 19 height 22
click at [447, 233] on div "* * * * * * * * * * ** ** ** ** ** ** ** ** ** ** ** ** ** ** : ** ** ** ** ** …" at bounding box center [447, 233] width 122 height 18
click at [435, 234] on select "* * * * * * * * * * ** ** ** ** ** ** ** ** ** ** ** ** ** **" at bounding box center [431, 234] width 30 height 10
click at [390, 430] on button "Valider" at bounding box center [382, 433] width 45 height 21
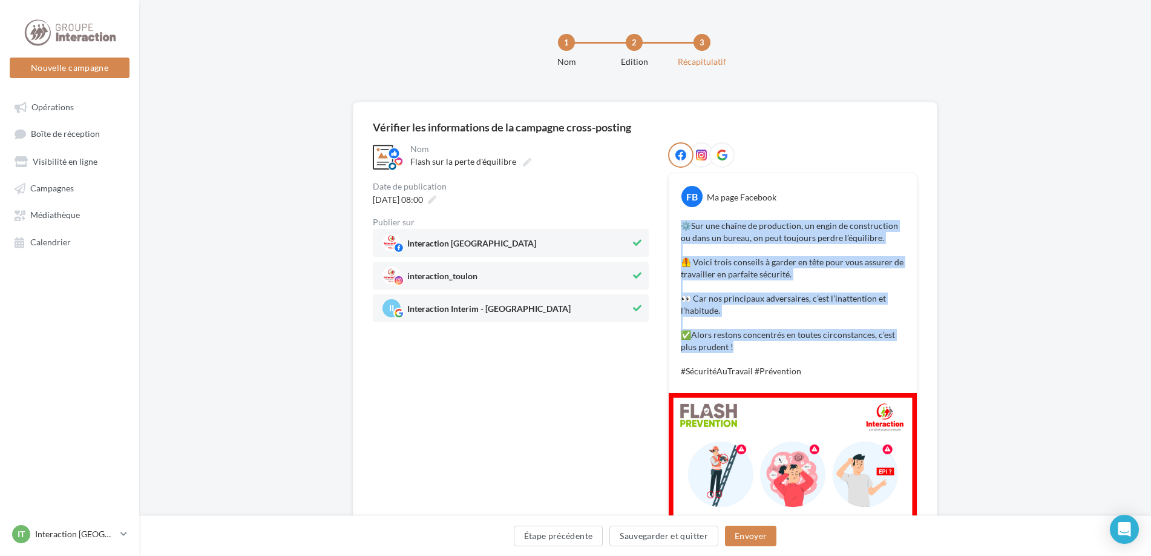
drag, startPoint x: 726, startPoint y: 320, endPoint x: 677, endPoint y: 221, distance: 110.2
click at [677, 221] on div "⚙️Sur une chaîne de production, un engin de construction ou dans un bureau, on …" at bounding box center [793, 298] width 242 height 163
copy p "⚙️Sur une chaîne de production, un engin de construction ou dans un bureau, on …"
click at [745, 536] on button "Envoyer" at bounding box center [750, 535] width 51 height 21
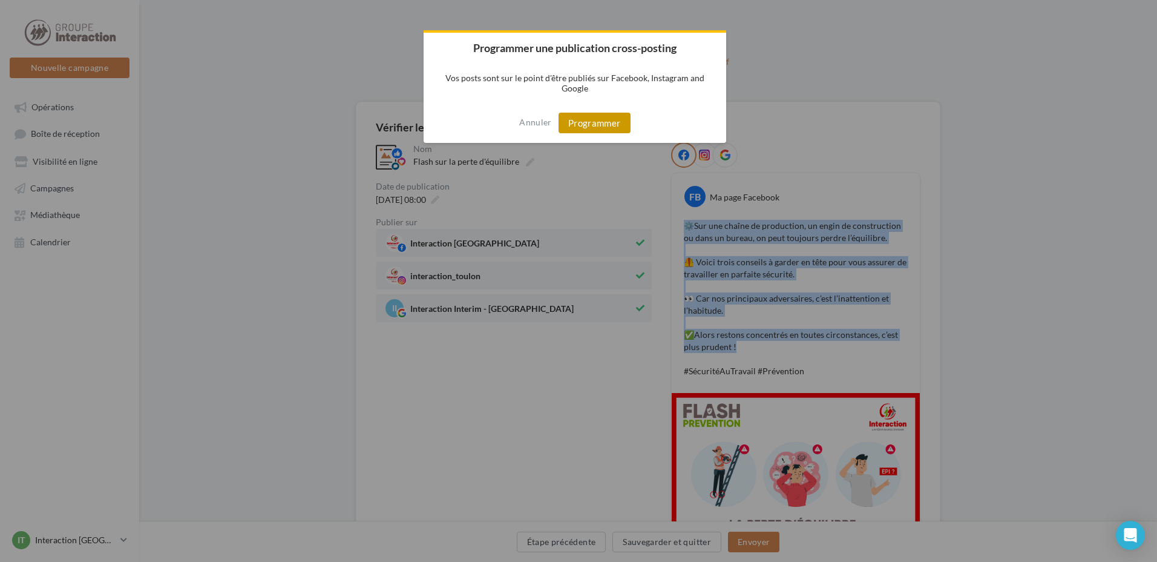
click at [572, 121] on button "Programmer" at bounding box center [595, 123] width 72 height 21
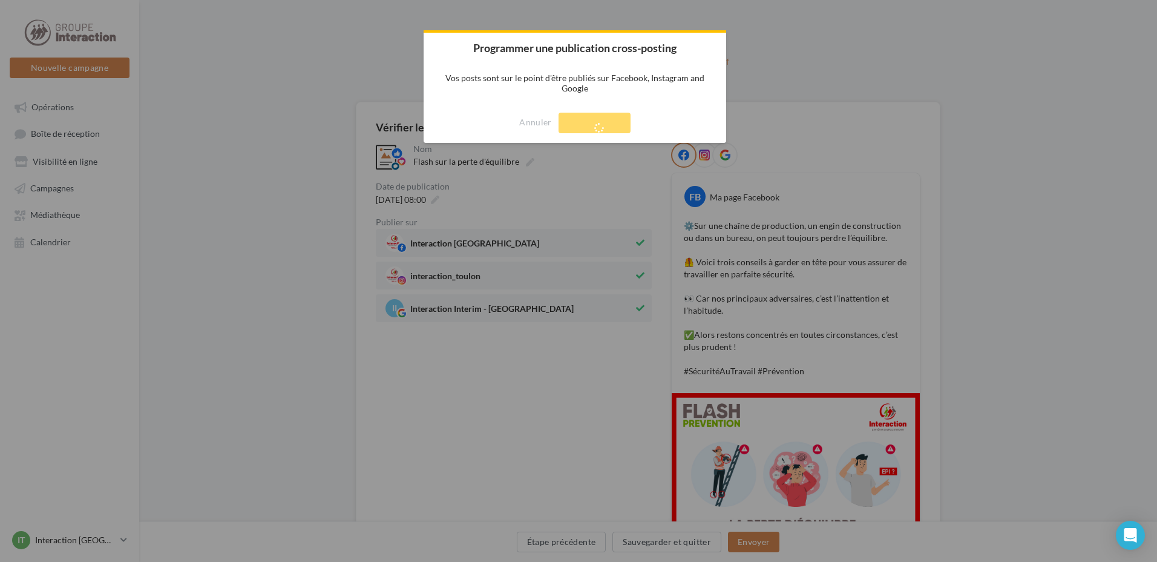
drag, startPoint x: 526, startPoint y: 149, endPoint x: 532, endPoint y: 166, distance: 18.6
click at [529, 156] on div at bounding box center [578, 281] width 1157 height 562
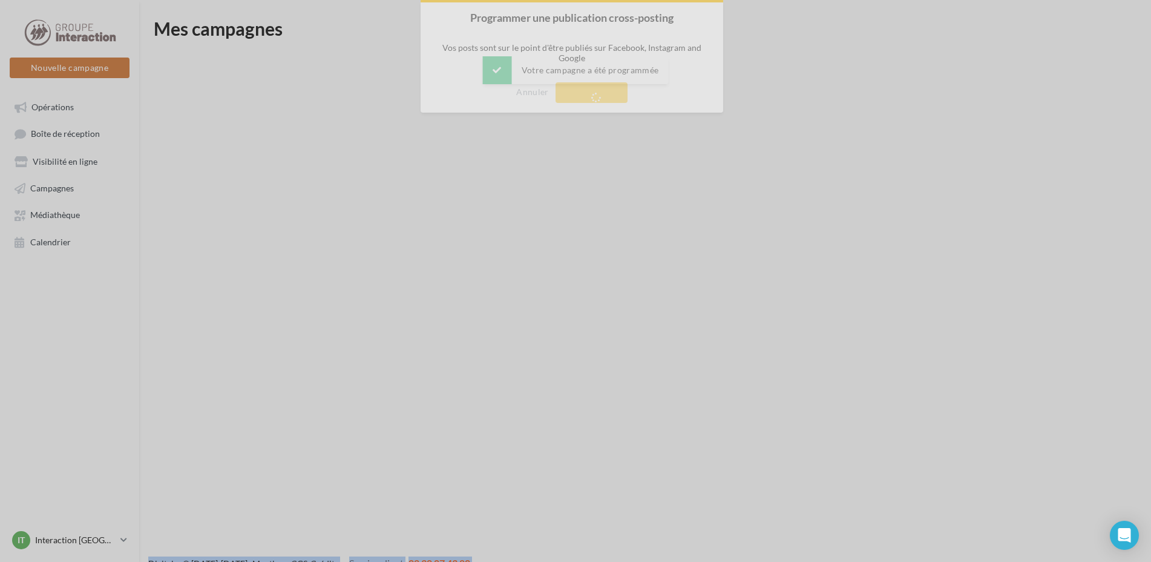
click at [533, 174] on body "× 3 Votre campagne a été programmée Nouvelle campagne Nouvelle campagne Opérati…" at bounding box center [575, 300] width 1151 height 562
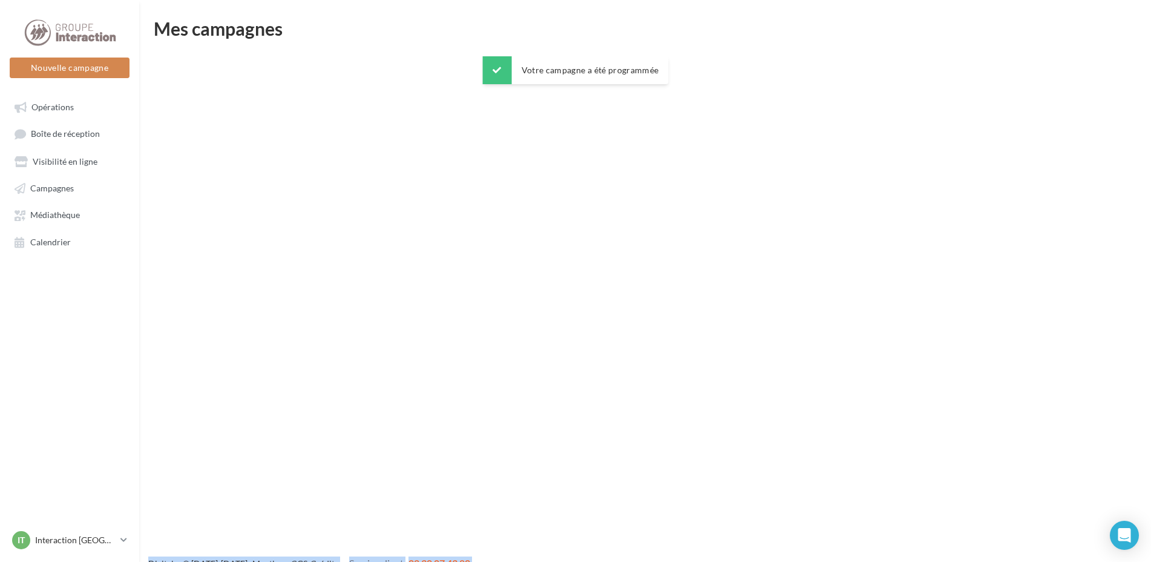
click at [533, 174] on div "Nouvelle campagne Nouvelle campagne Opérations Boîte de réception Visibilité en…" at bounding box center [575, 300] width 1151 height 562
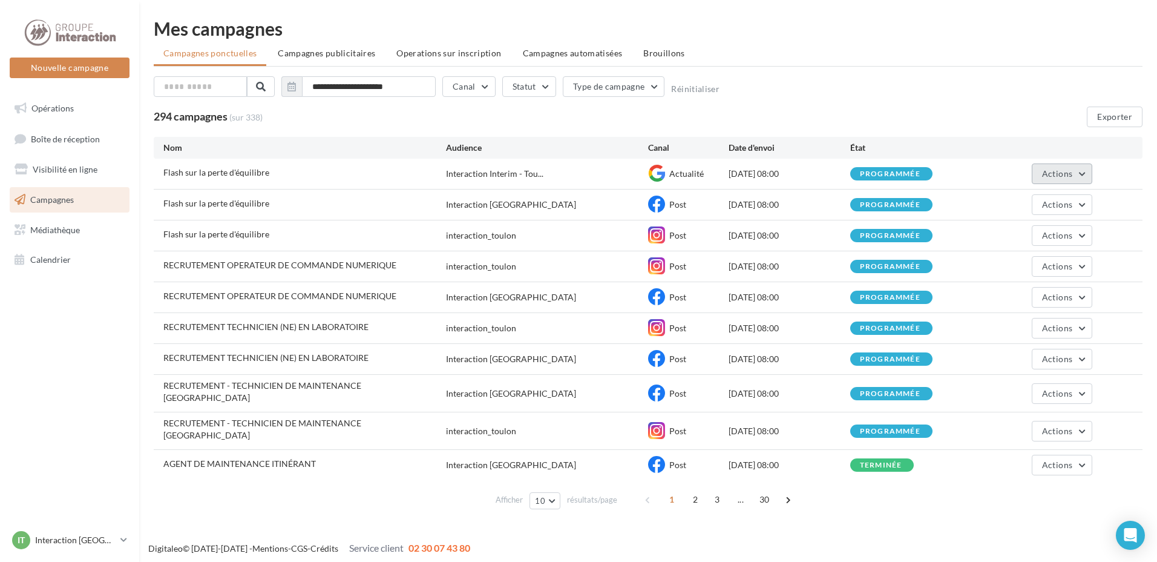
click at [1065, 172] on span "Actions" at bounding box center [1057, 173] width 30 height 10
click at [1007, 298] on button "Annuler" at bounding box center [1032, 296] width 121 height 31
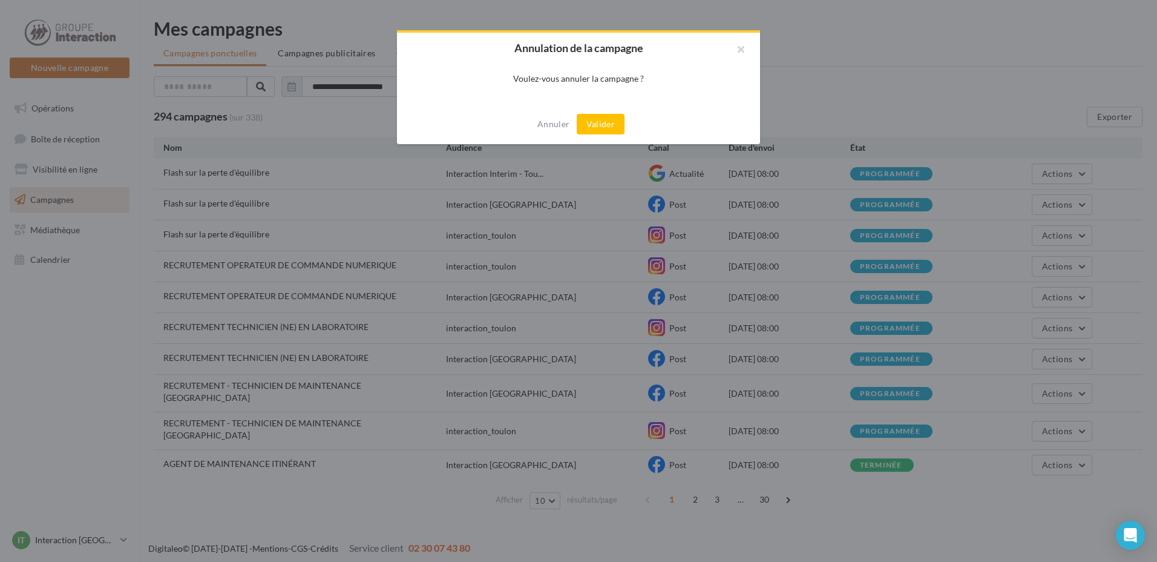
click at [612, 125] on button "Valider" at bounding box center [601, 124] width 48 height 21
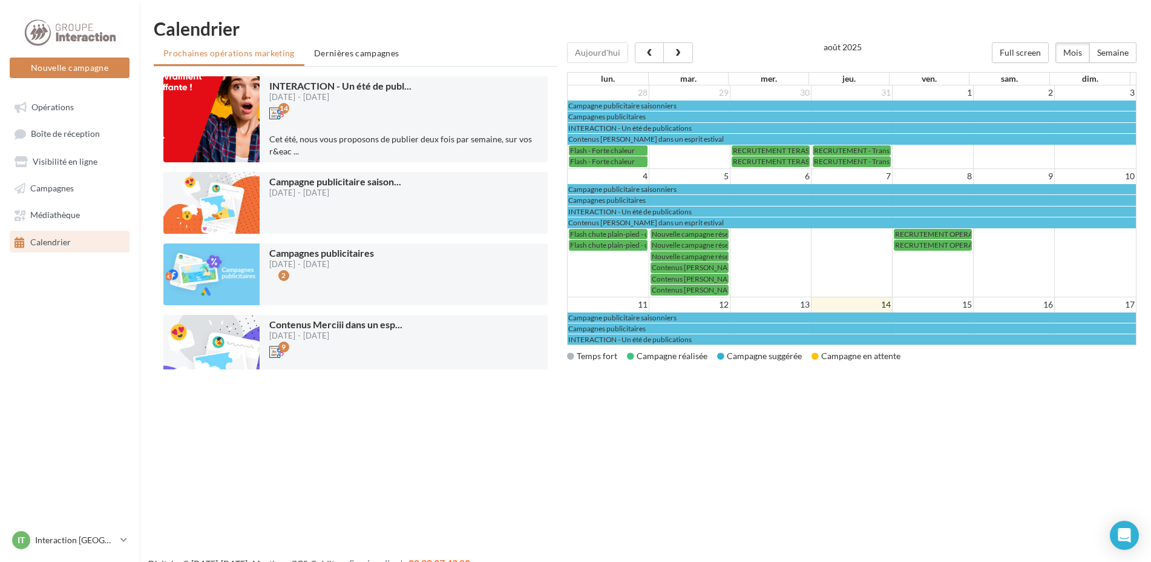
scroll to position [19, 0]
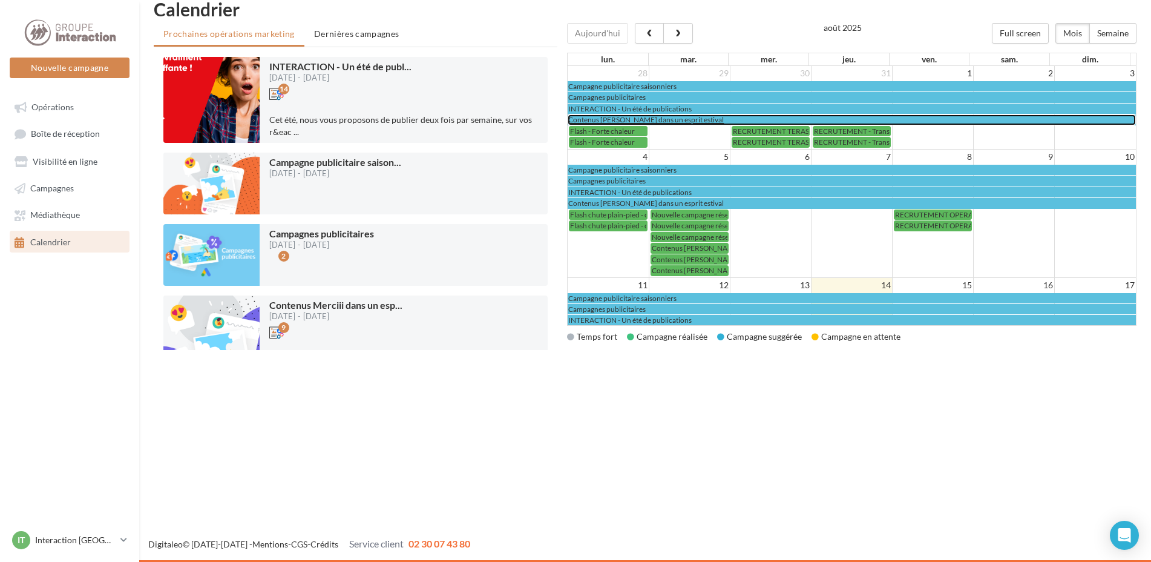
click at [690, 125] on td at bounding box center [689, 136] width 81 height 22
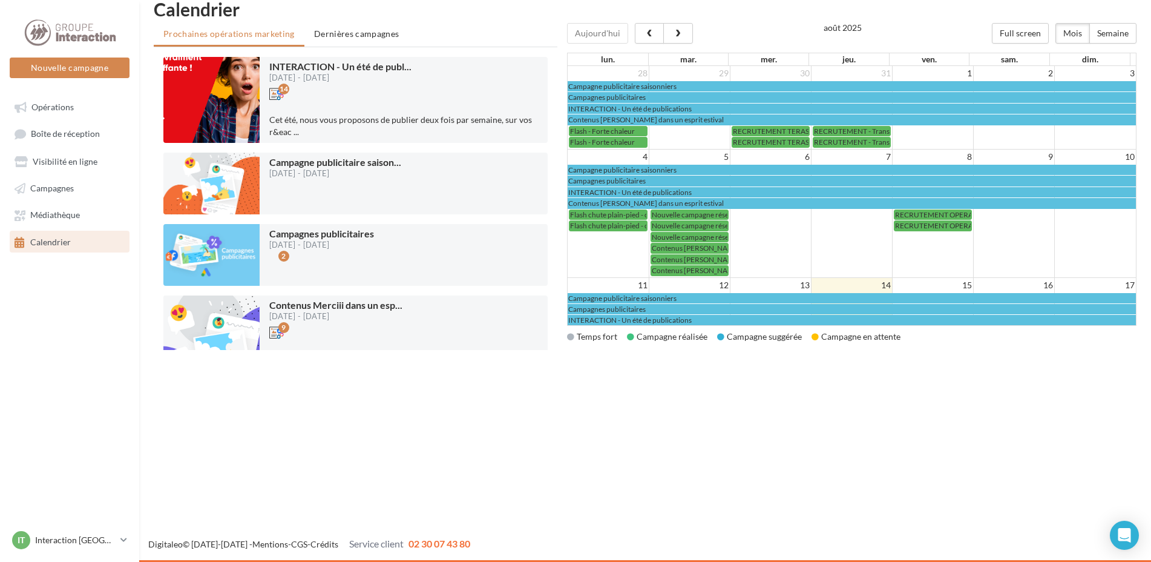
click at [504, 354] on div "Prochaines opérations marketing Dernières campagnes INTERACTION - Un été de pub…" at bounding box center [650, 192] width 993 height 339
